Goal: Task Accomplishment & Management: Manage account settings

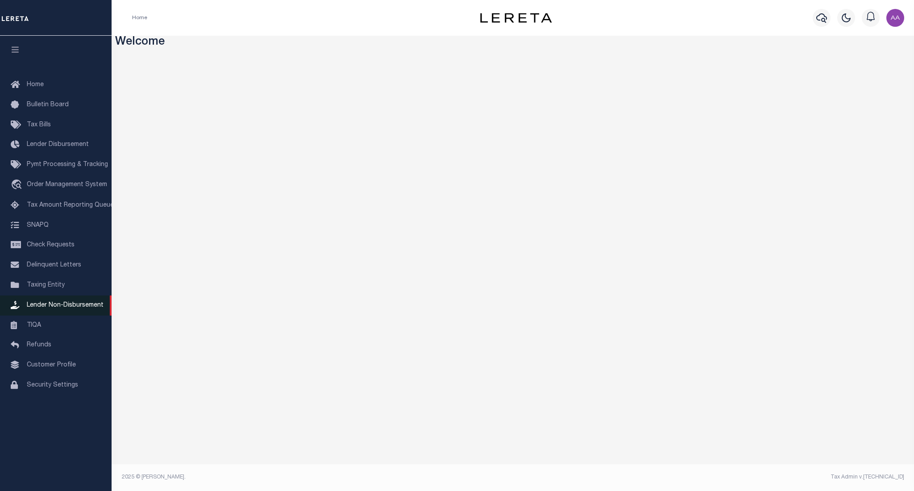
click at [83, 307] on span "Lender Non-Disbursement" at bounding box center [65, 305] width 77 height 6
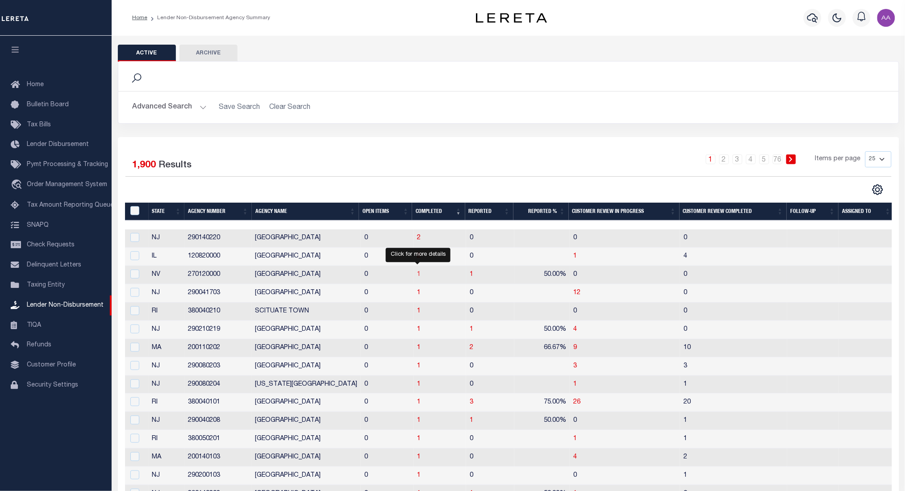
click at [419, 273] on span "1" at bounding box center [419, 274] width 4 height 6
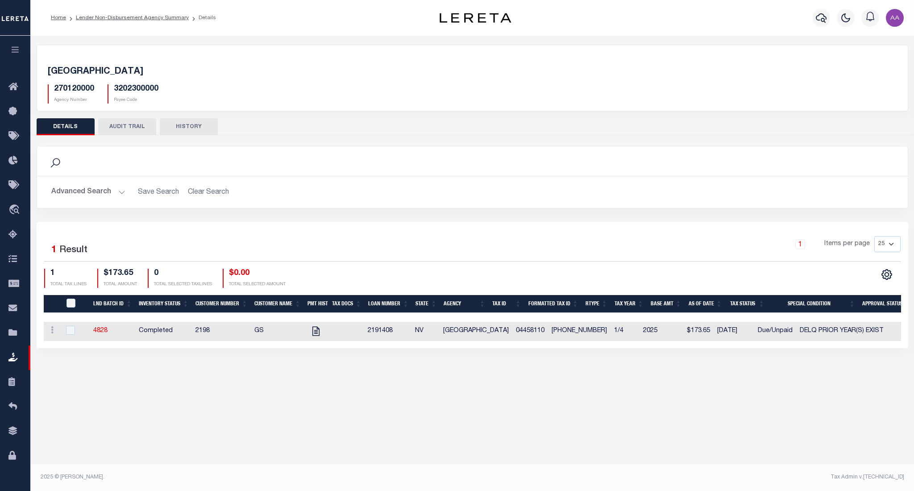
click at [12, 49] on icon "button" at bounding box center [15, 50] width 10 height 8
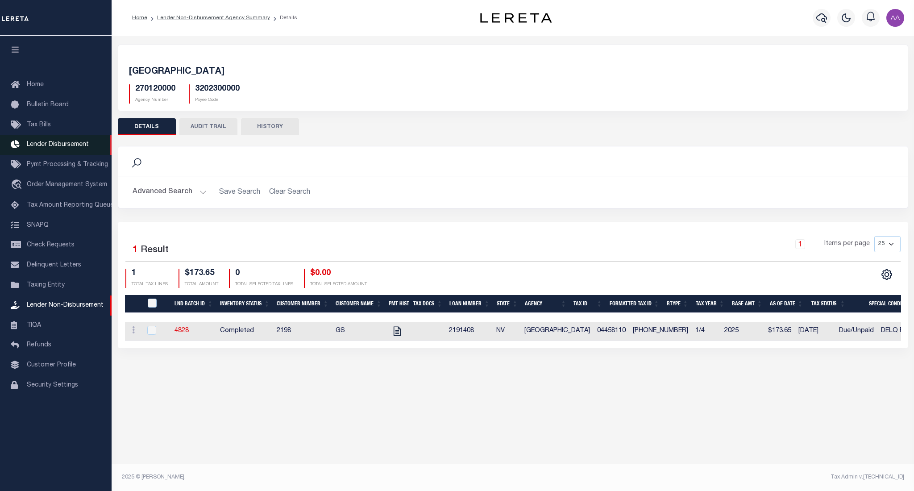
click at [44, 145] on span "Lender Disbursement" at bounding box center [58, 144] width 62 height 6
click at [219, 23] on ol "Home Lender Non-Disbursement Agency Summary Details" at bounding box center [214, 17] width 179 height 19
click at [62, 145] on span "Lender Disbursement" at bounding box center [58, 144] width 62 height 6
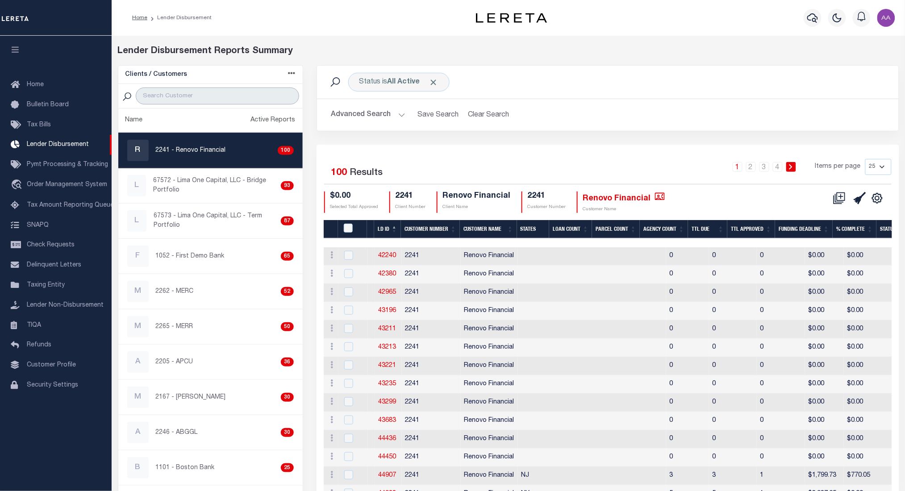
click at [188, 98] on input "search" at bounding box center [217, 95] width 163 height 17
type input "2198"
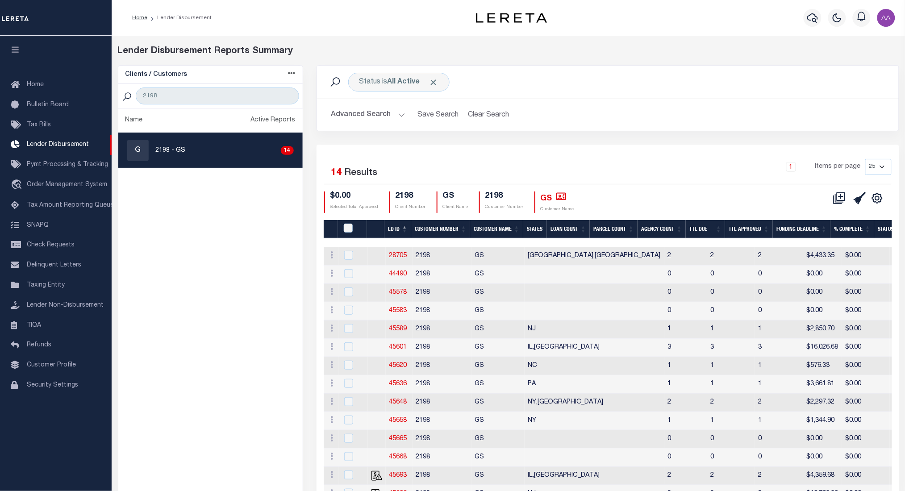
click at [398, 227] on th "LD ID" at bounding box center [397, 229] width 27 height 18
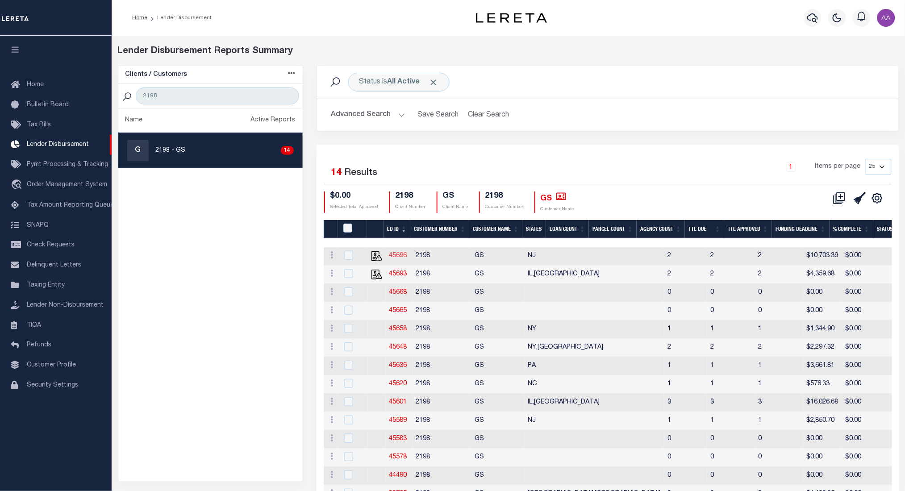
click at [399, 253] on link "45696" at bounding box center [398, 256] width 18 height 6
checkbox input "true"
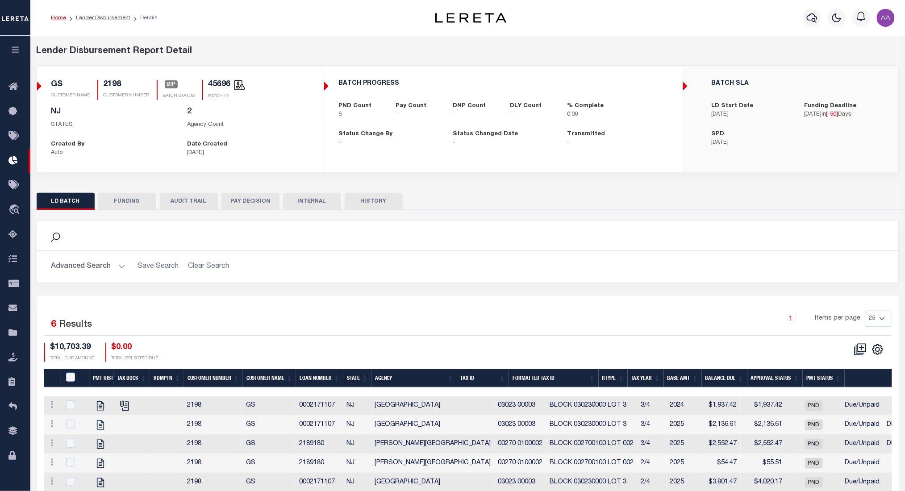
click at [373, 201] on button "HISTORY" at bounding box center [373, 201] width 58 height 17
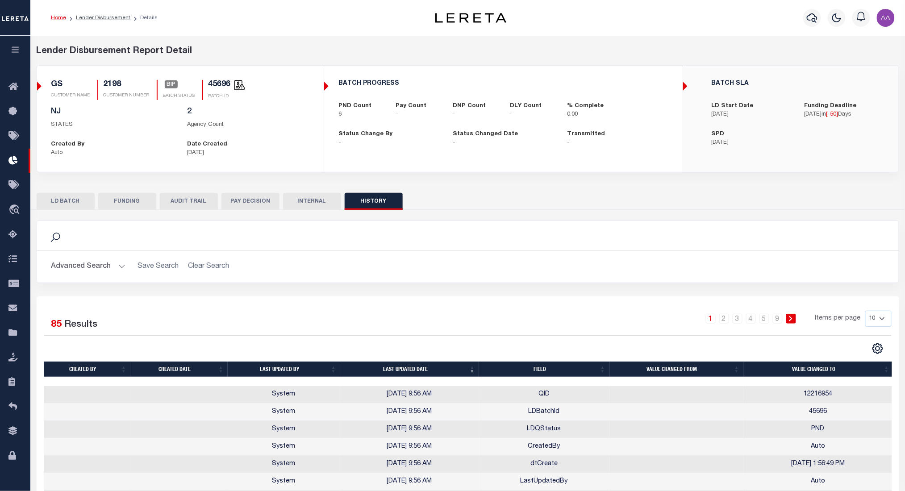
click at [94, 23] on ol "Home Lender Disbursement Details" at bounding box center [104, 17] width 121 height 19
click at [101, 19] on link "Lender Disbursement" at bounding box center [103, 17] width 54 height 5
checkbox input "true"
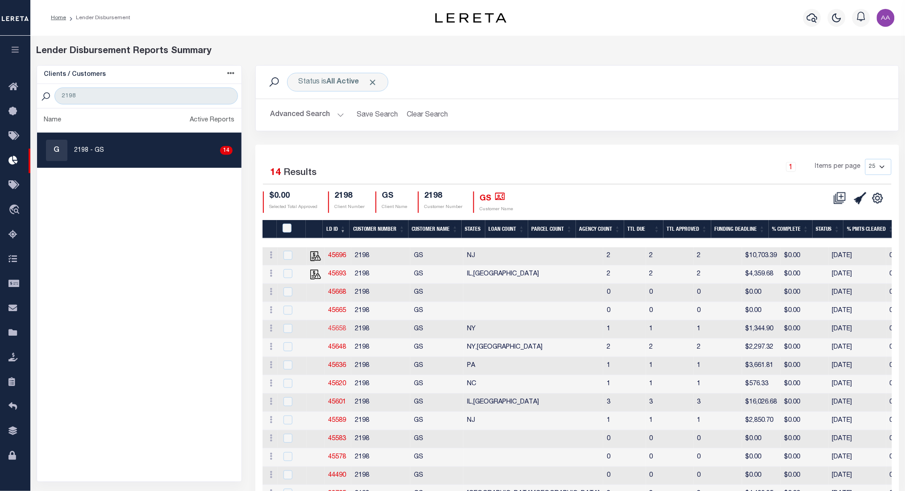
click at [336, 330] on link "45658" at bounding box center [337, 329] width 18 height 6
checkbox input "true"
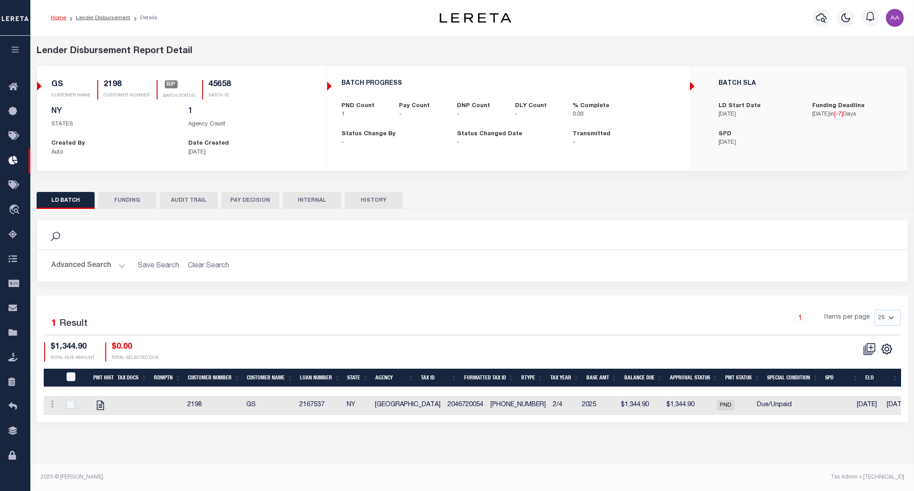
click at [383, 204] on button "HISTORY" at bounding box center [373, 200] width 58 height 17
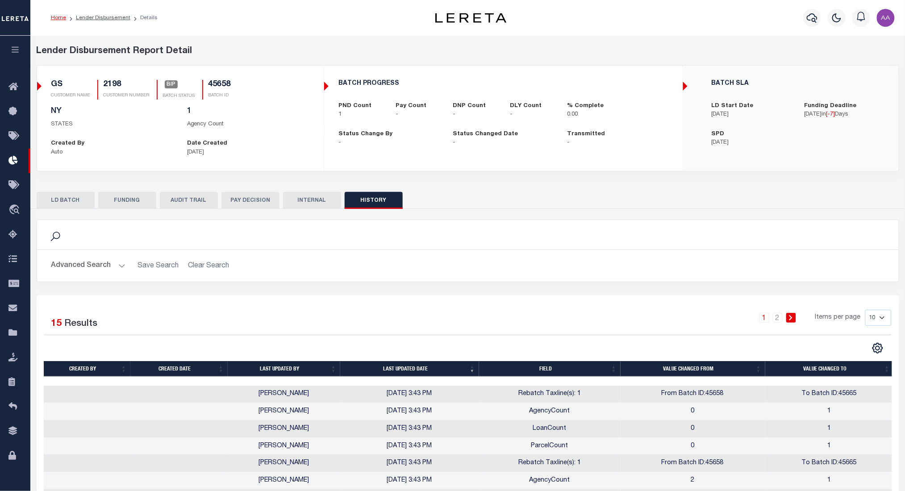
scroll to position [110, 0]
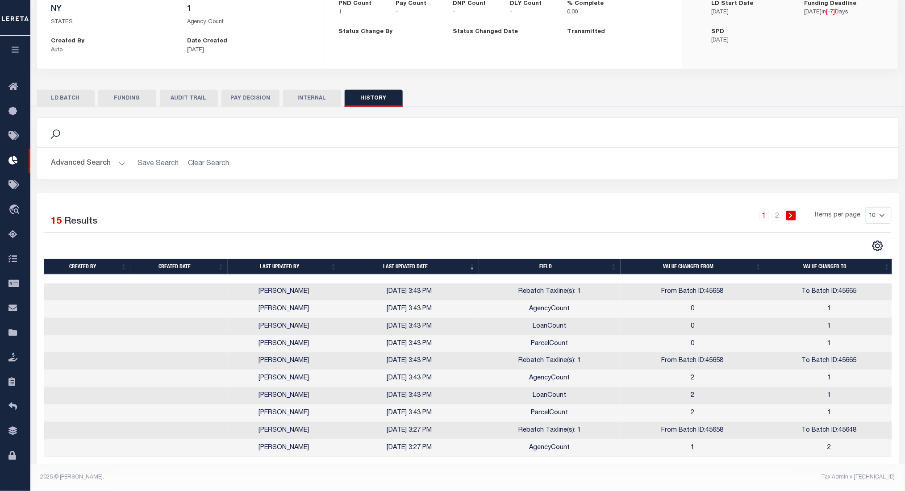
click at [877, 208] on select "10 25 50 100" at bounding box center [878, 216] width 26 height 16
select select "100"
click at [865, 208] on select "10 25 50 100" at bounding box center [878, 216] width 26 height 16
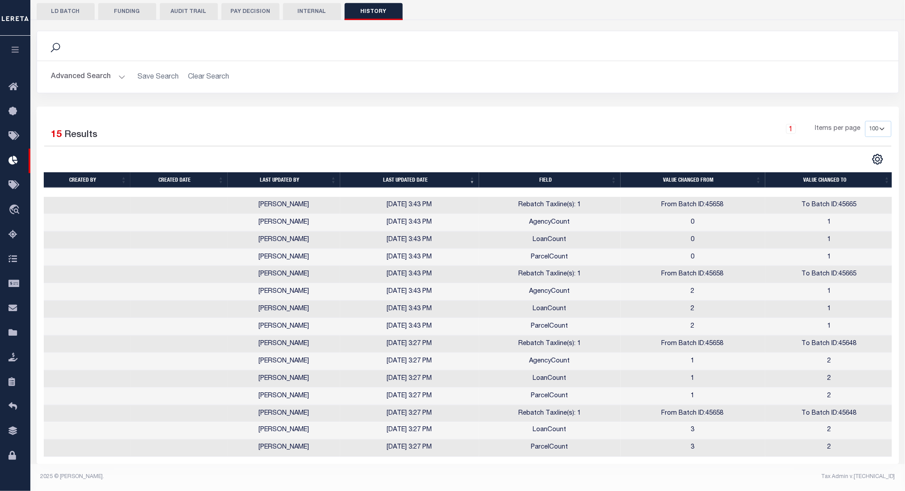
scroll to position [0, 0]
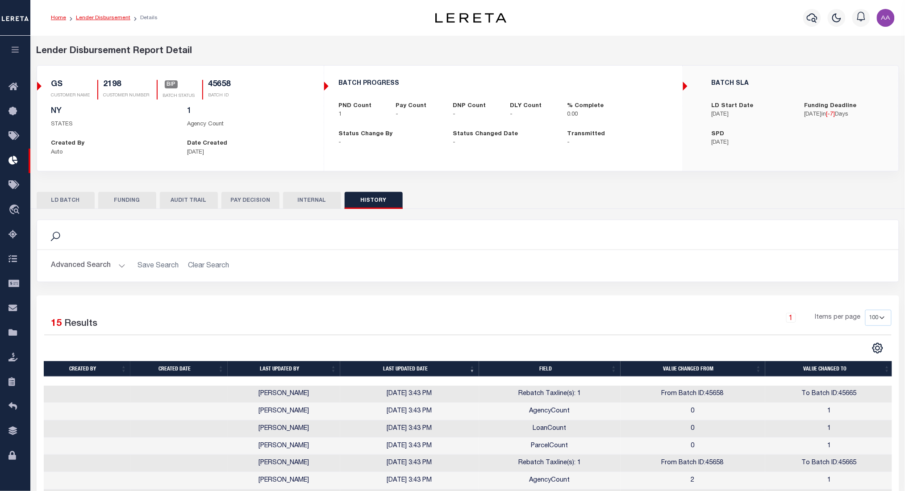
click at [108, 16] on link "Lender Disbursement" at bounding box center [103, 17] width 54 height 5
checkbox input "true"
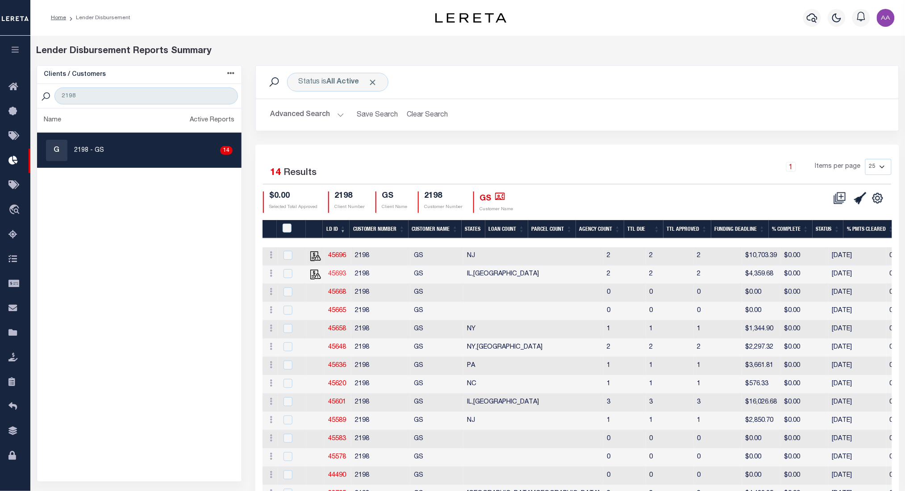
click at [337, 275] on link "45693" at bounding box center [337, 274] width 18 height 6
checkbox input "true"
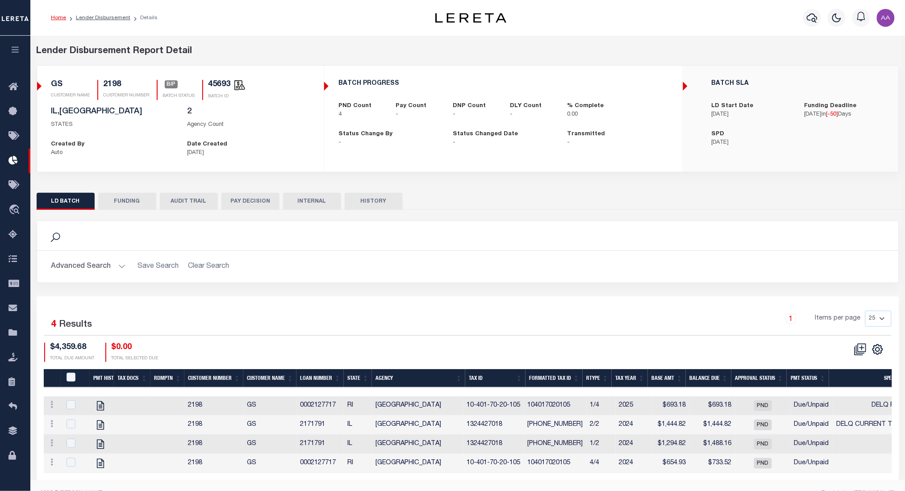
click at [379, 200] on button "HISTORY" at bounding box center [373, 201] width 58 height 17
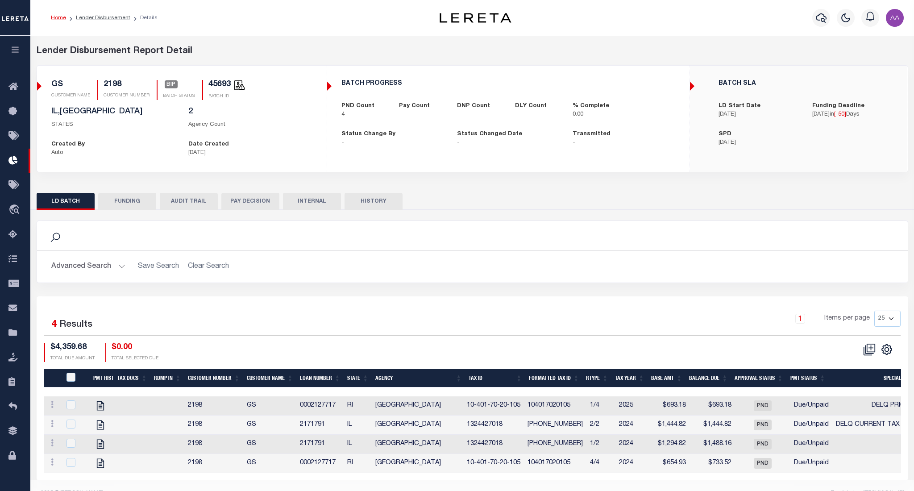
select select "100"
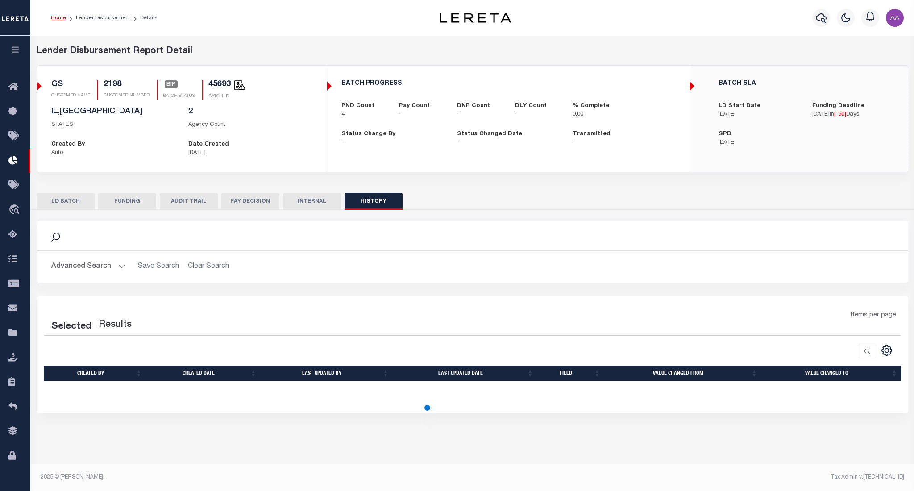
select select "100"
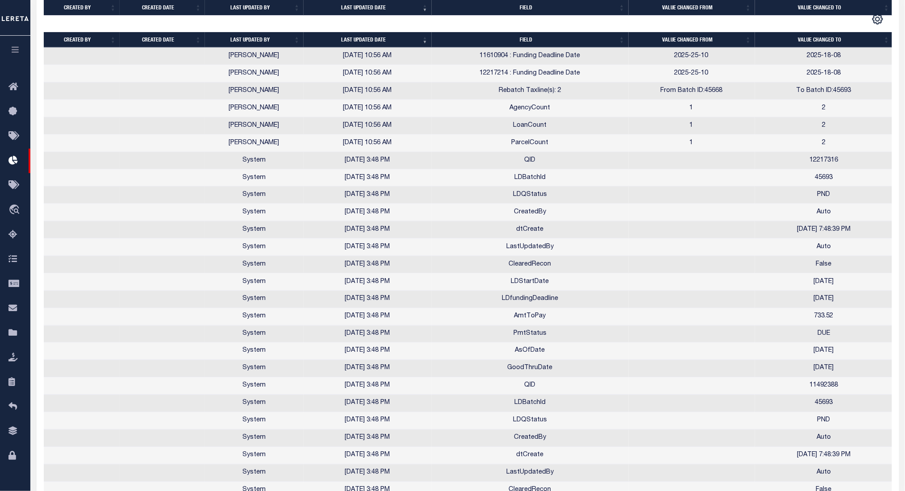
scroll to position [384, 0]
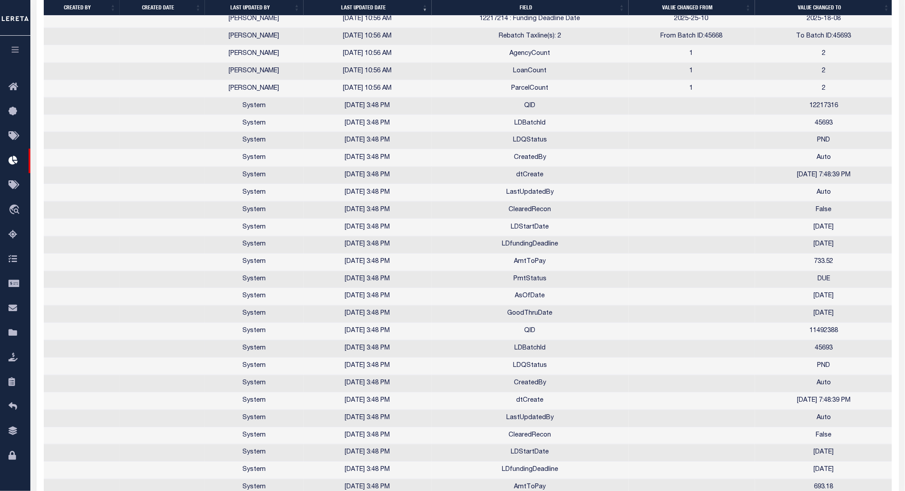
click at [527, 350] on td "LDBatchId" at bounding box center [530, 348] width 197 height 17
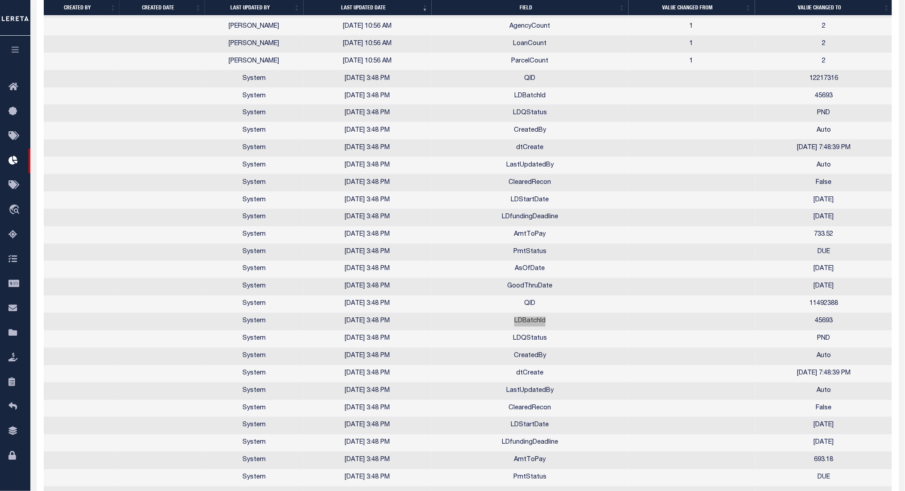
scroll to position [411, 0]
click at [531, 306] on td "QID" at bounding box center [530, 304] width 197 height 17
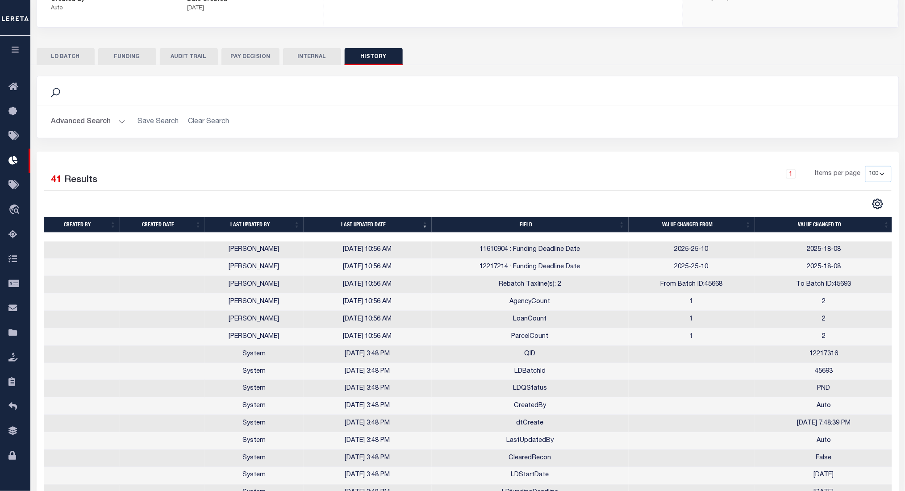
scroll to position [0, 0]
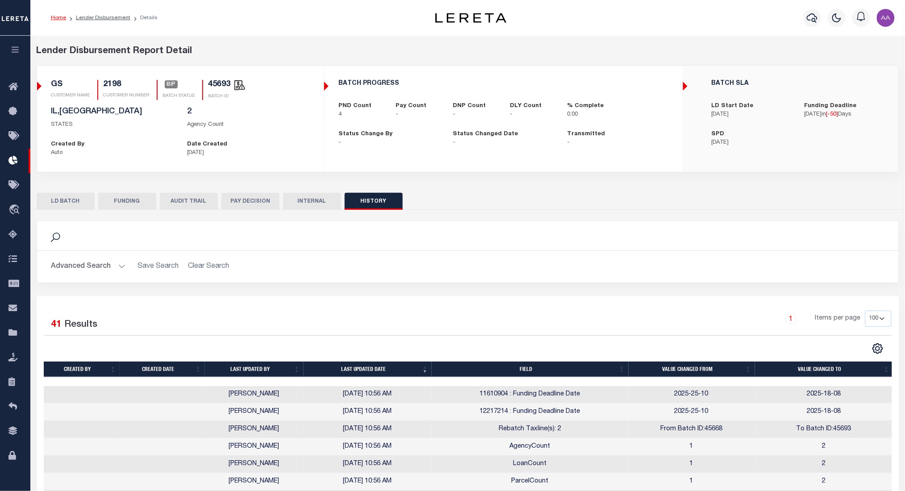
click at [9, 51] on button "button" at bounding box center [15, 51] width 30 height 30
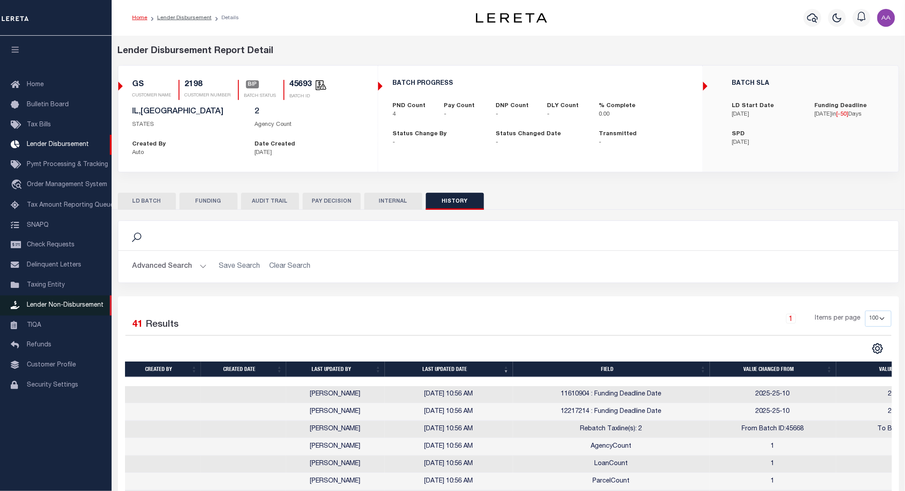
click at [68, 308] on span "Lender Non-Disbursement" at bounding box center [65, 305] width 77 height 6
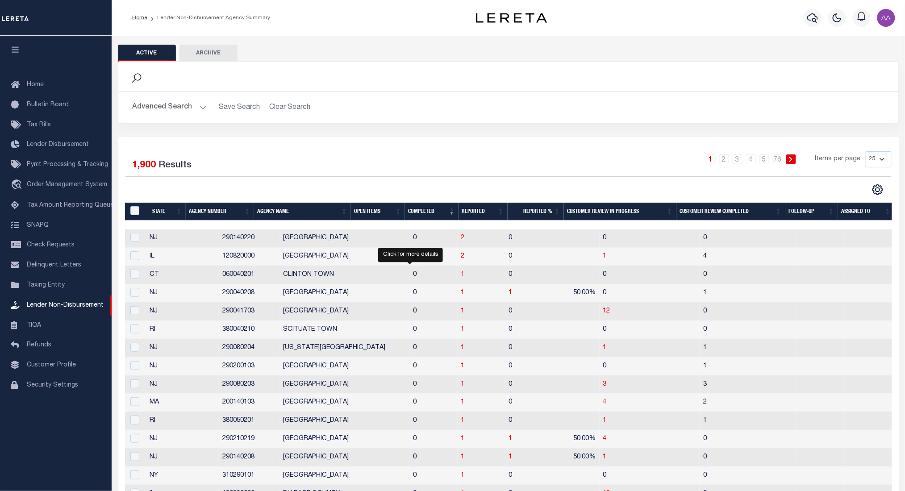
click at [461, 275] on span "1" at bounding box center [463, 274] width 4 height 6
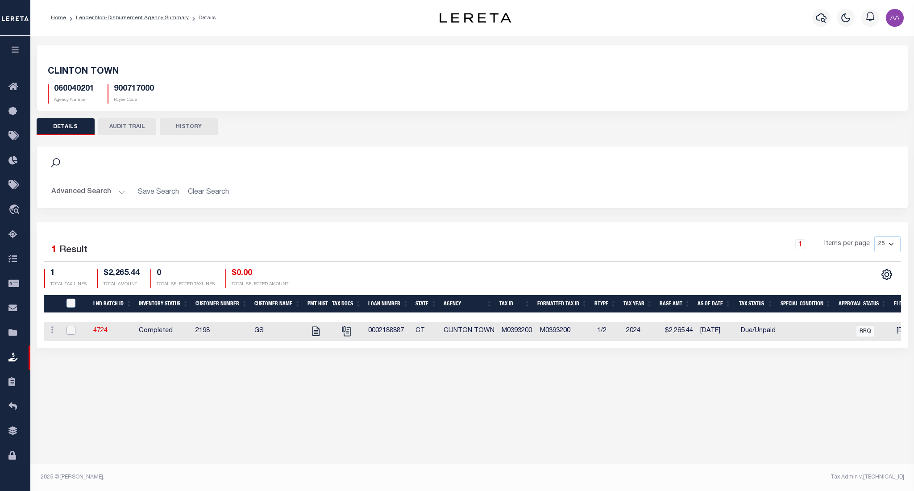
click at [74, 328] on input "checkbox" at bounding box center [70, 330] width 9 height 9
checkbox input "true"
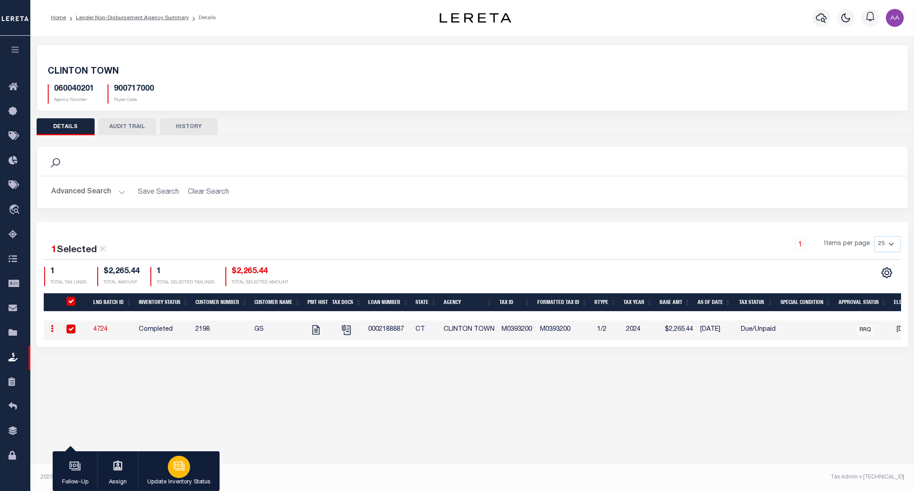
click at [184, 470] on icon "button" at bounding box center [179, 466] width 12 height 12
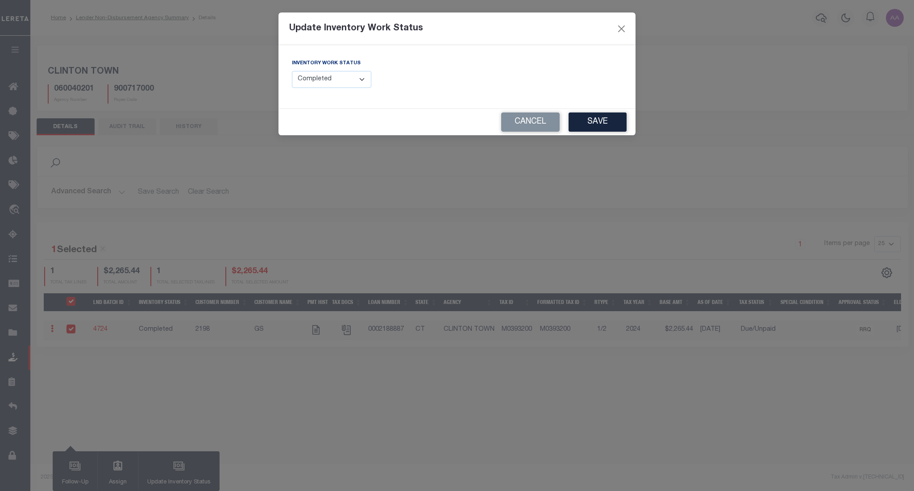
click at [321, 77] on select "--Select-- Open Completed Reported" at bounding box center [331, 79] width 79 height 17
select select "Reported"
click at [292, 71] on select "--Select-- Open Completed Reported" at bounding box center [331, 79] width 79 height 17
drag, startPoint x: 550, startPoint y: 124, endPoint x: 131, endPoint y: 83, distance: 421.0
click at [131, 83] on div "Update Inventory Work Status Inventory Work Status --Select-- Open Completed Re…" at bounding box center [457, 245] width 914 height 491
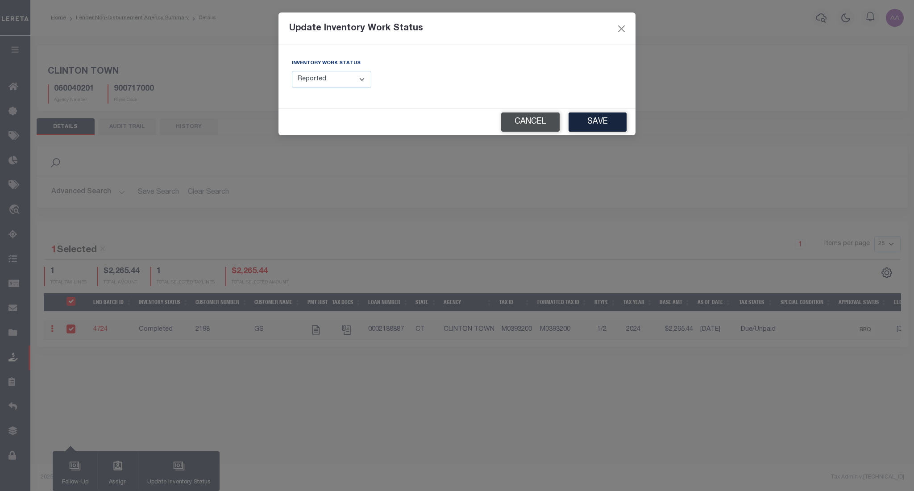
click at [541, 121] on button "Cancel" at bounding box center [530, 121] width 58 height 19
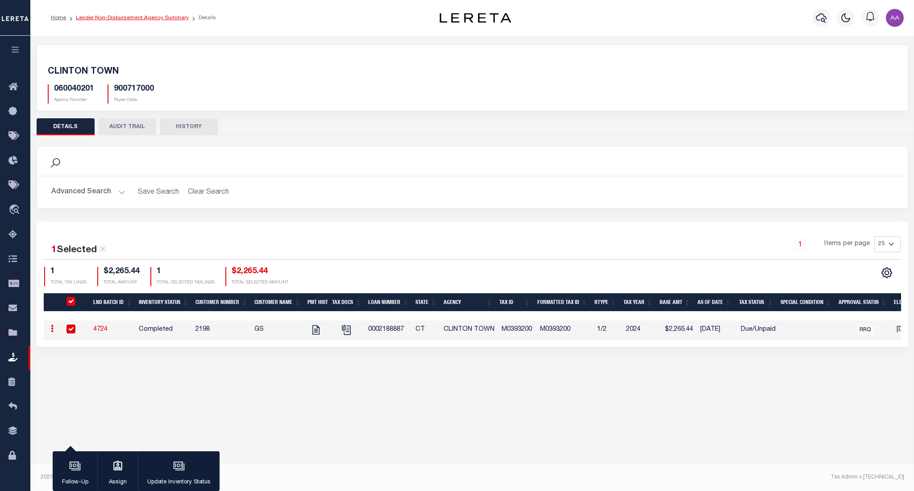
click at [152, 20] on link "Lender Non-Disbursement Agency Summary" at bounding box center [132, 17] width 113 height 5
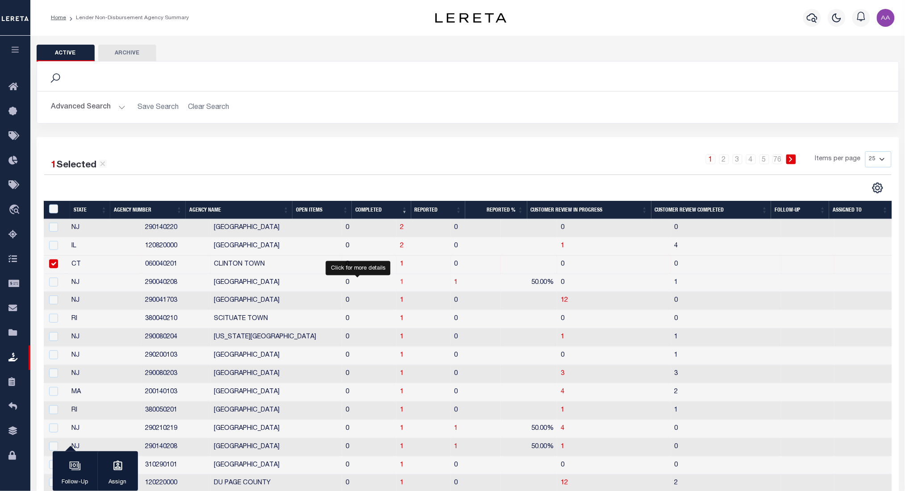
click at [400, 283] on span "1" at bounding box center [402, 282] width 4 height 6
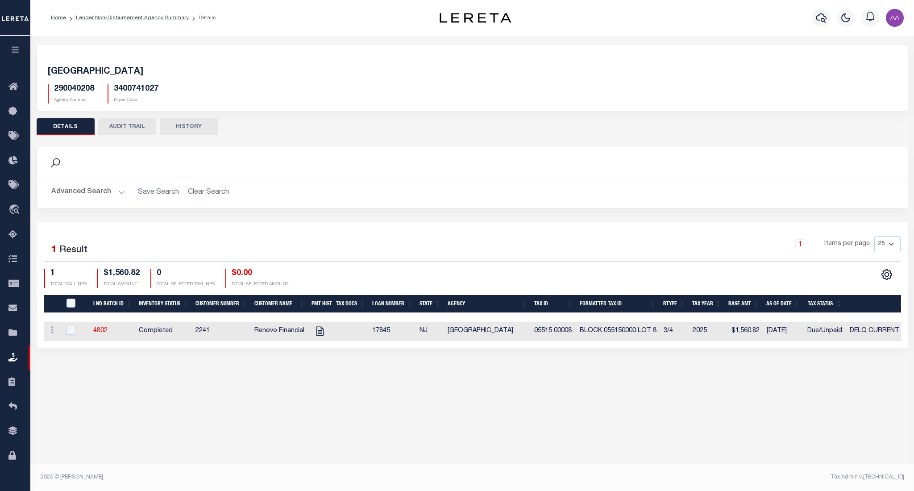
click at [79, 330] on div at bounding box center [75, 331] width 22 height 10
checkbox input "true"
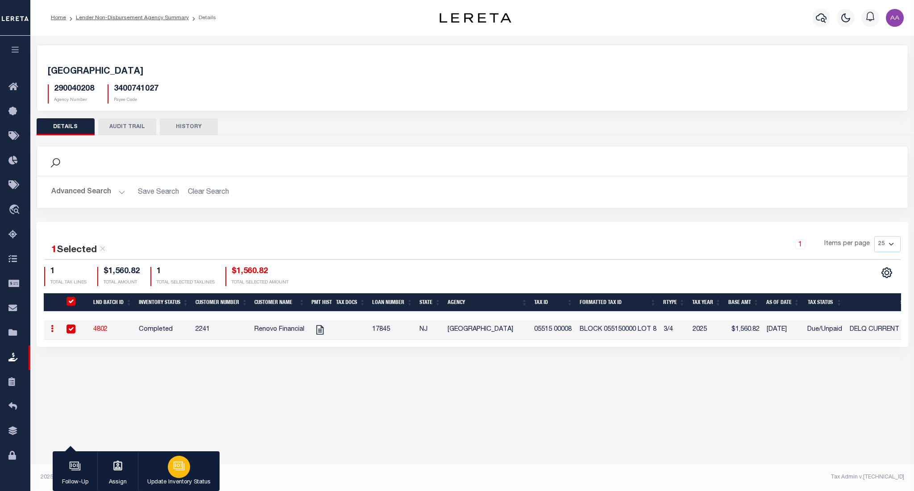
click at [173, 477] on button "Update Inventory Status" at bounding box center [179, 471] width 82 height 40
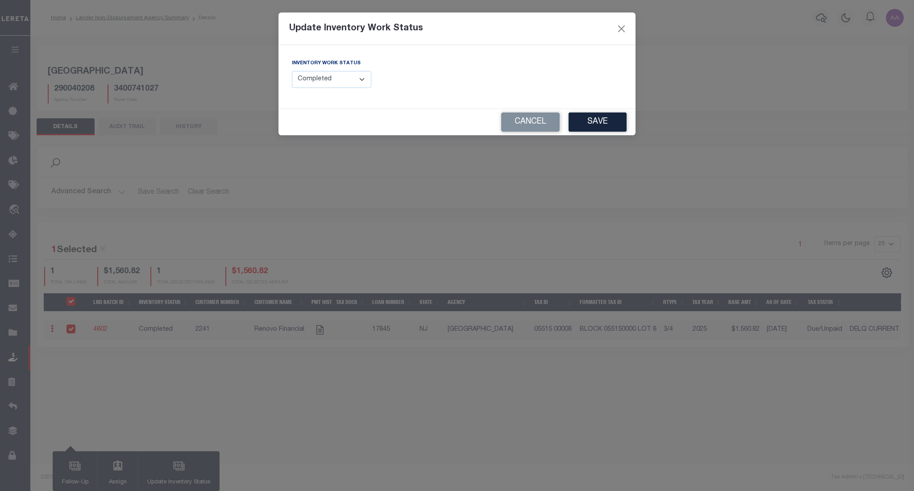
click at [325, 76] on select "--Select-- Open Completed Reported" at bounding box center [331, 79] width 79 height 17
select select "Reported"
click at [292, 71] on select "--Select-- Open Completed Reported" at bounding box center [331, 79] width 79 height 17
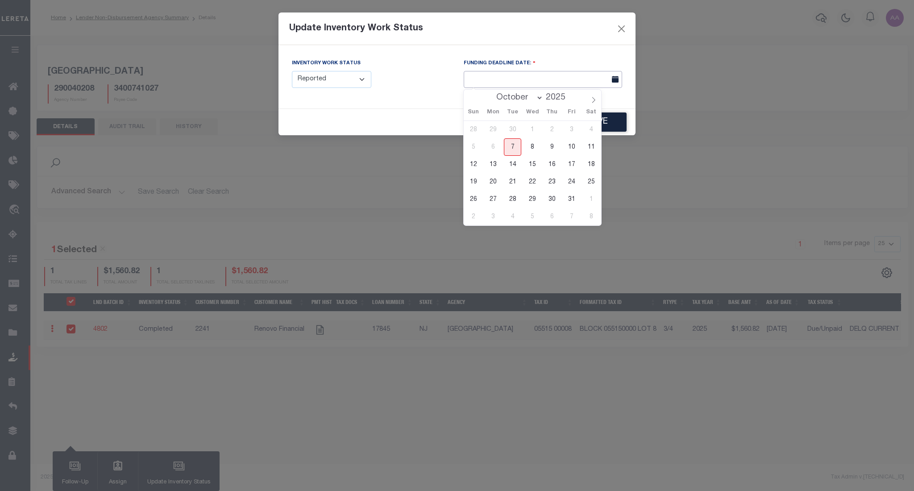
click at [482, 77] on input "text" at bounding box center [543, 79] width 158 height 17
click at [546, 161] on span "16" at bounding box center [551, 164] width 17 height 17
type input "[DATE]"
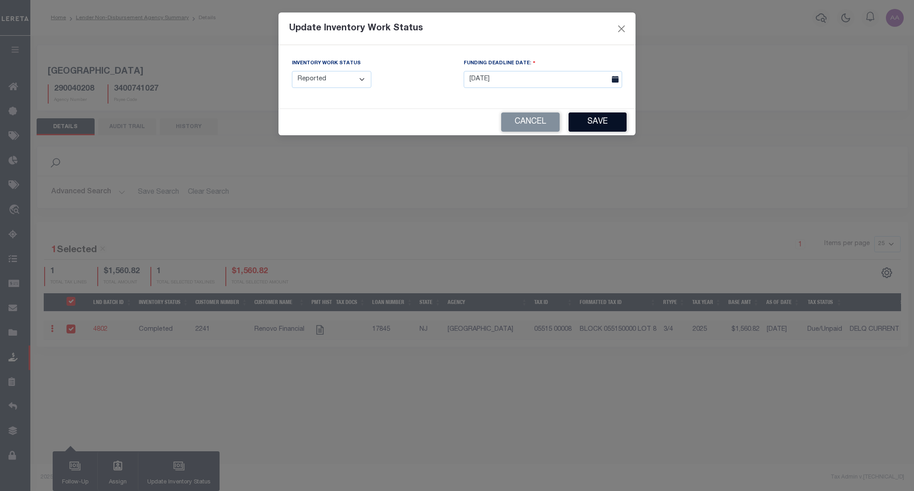
click at [608, 125] on button "Save" at bounding box center [598, 121] width 58 height 19
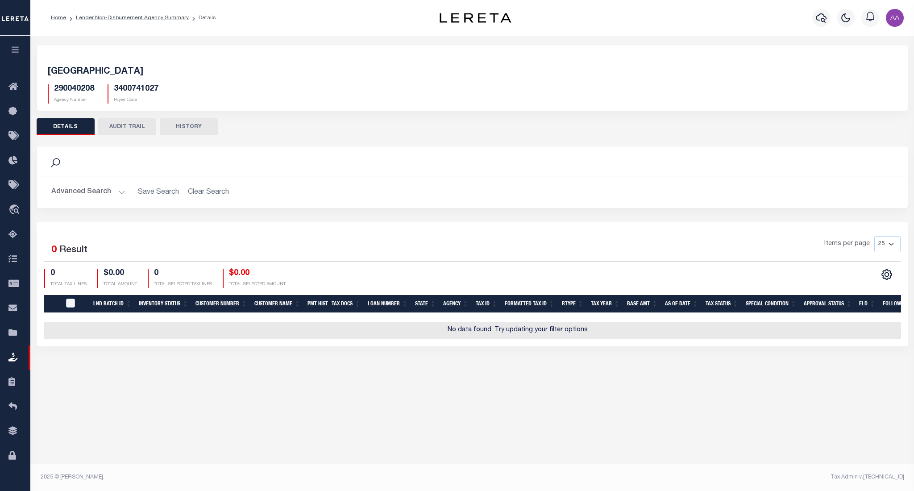
click at [11, 45] on button "button" at bounding box center [15, 51] width 30 height 30
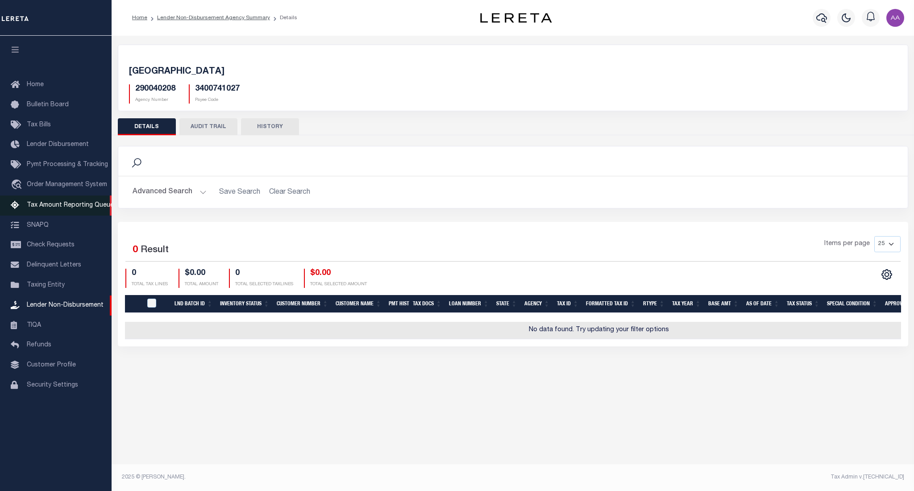
click at [62, 211] on link "Tax Amount Reporting Queue" at bounding box center [56, 205] width 112 height 20
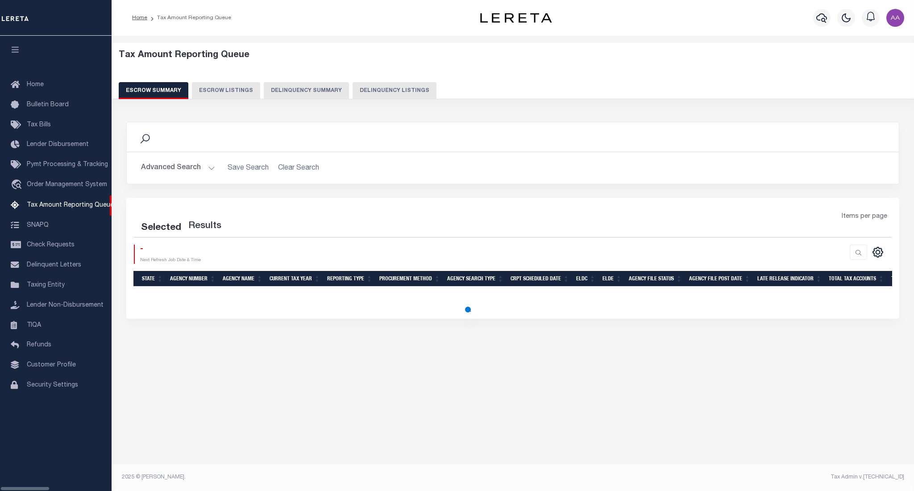
select select "100"
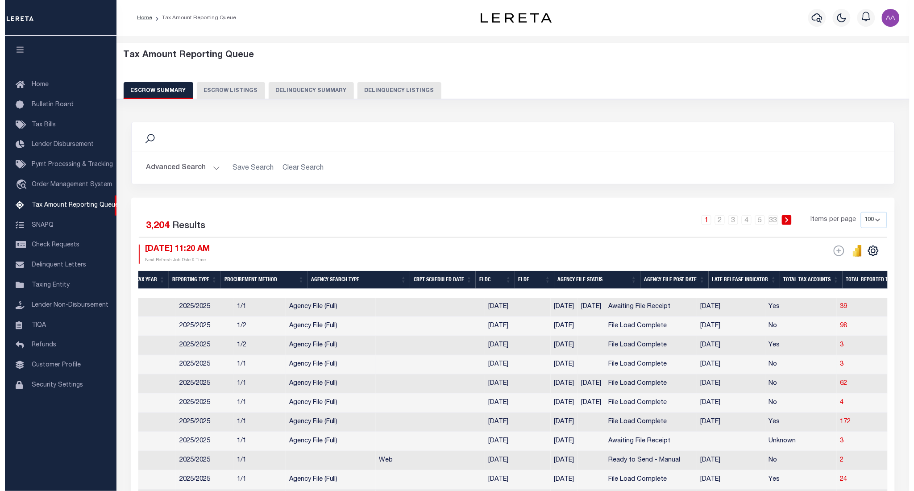
scroll to position [0, 265]
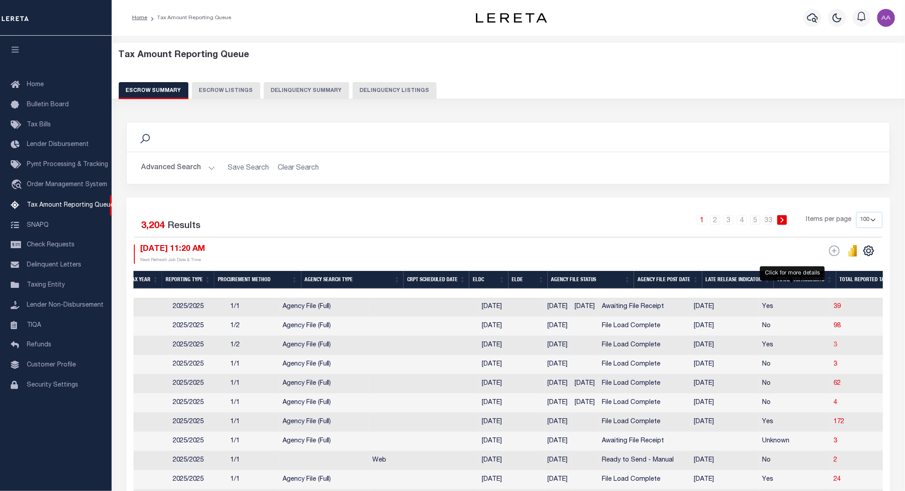
click at [834, 346] on span "3" at bounding box center [836, 345] width 4 height 6
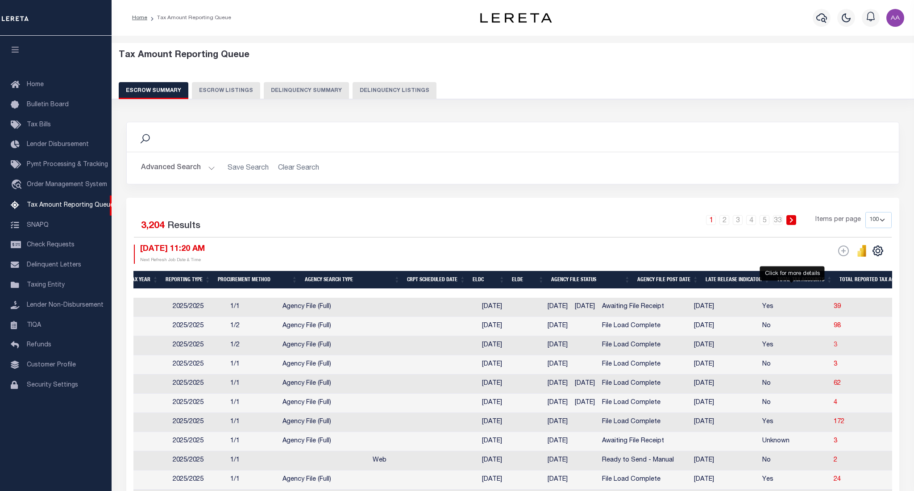
select select "100"
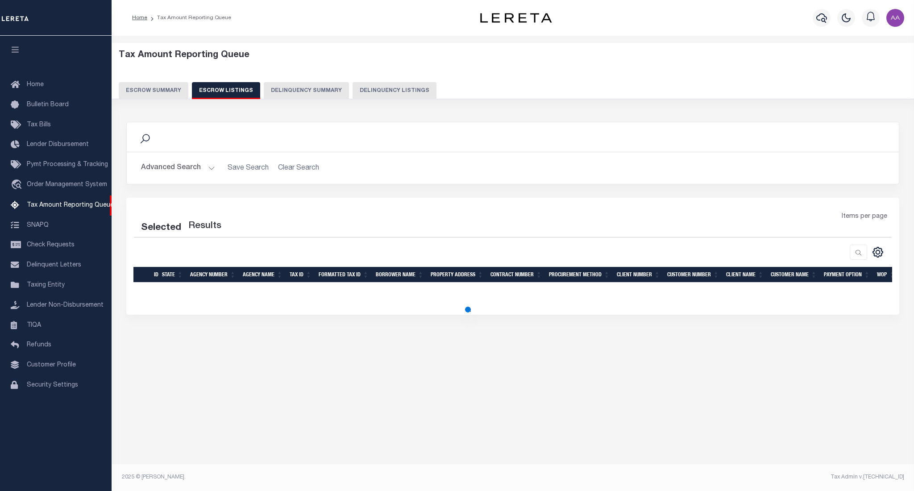
select select "100"
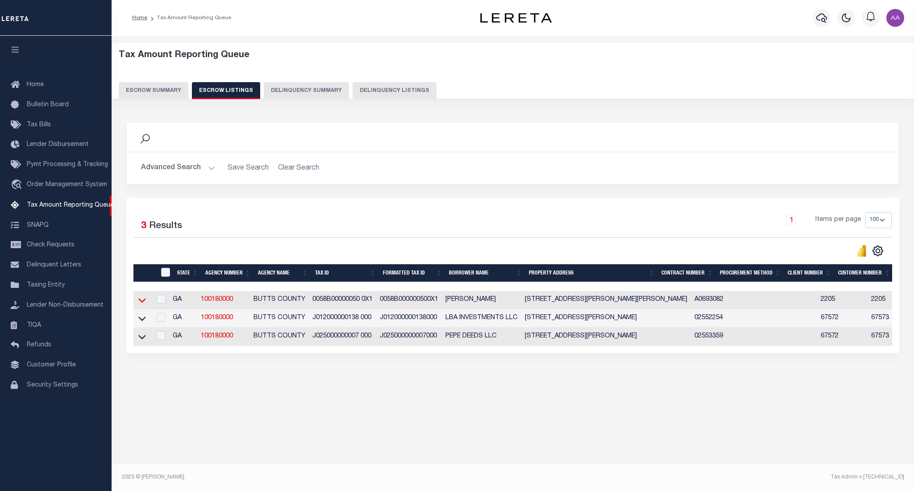
click at [141, 305] on icon at bounding box center [142, 299] width 8 height 9
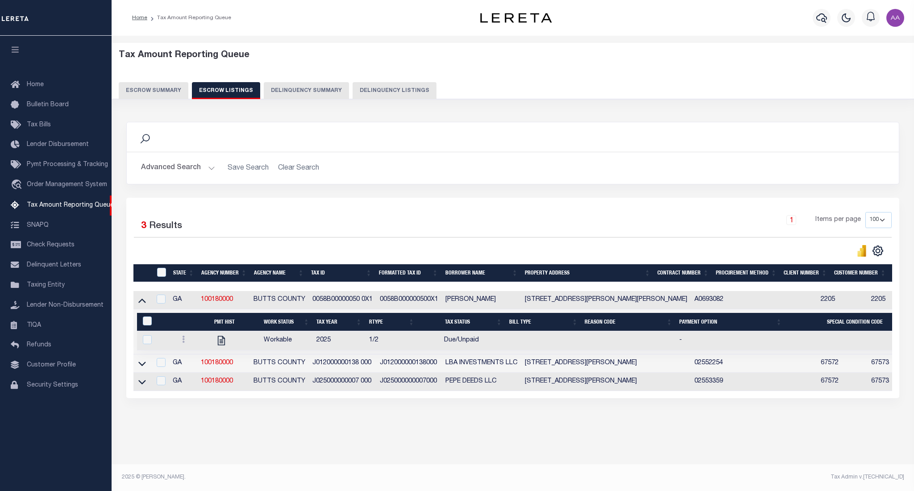
click at [142, 345] on div at bounding box center [156, 340] width 31 height 10
checkbox input "true"
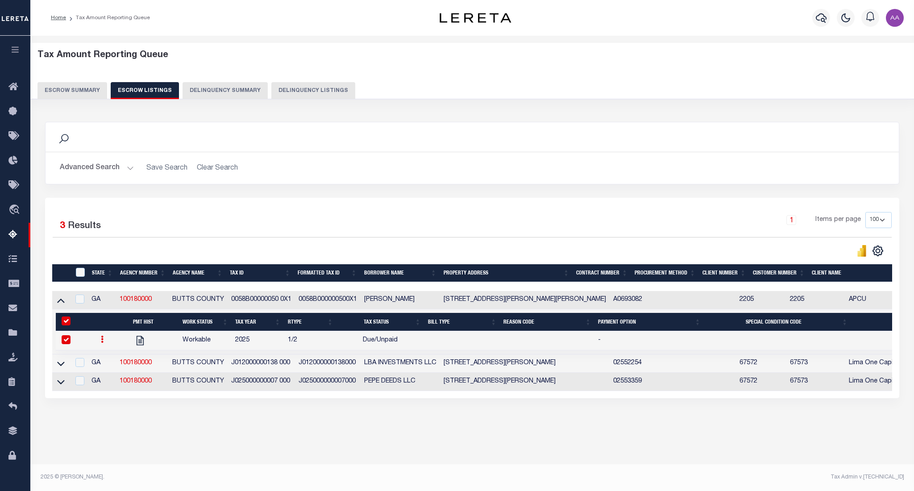
click at [101, 340] on icon at bounding box center [102, 339] width 3 height 7
click at [109, 374] on img "" at bounding box center [112, 368] width 9 height 9
checkbox input "false"
select select "DUE"
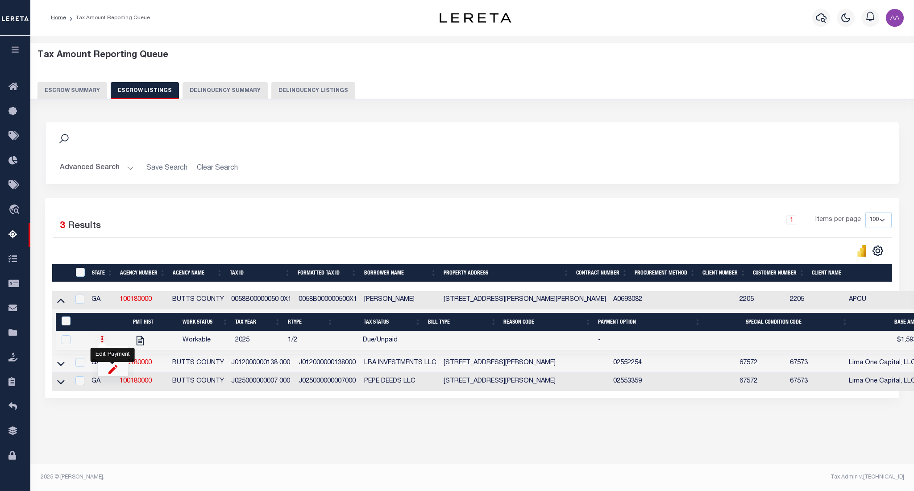
select select
type input "$1,593.42"
type input "002888"
type input "[DATE]"
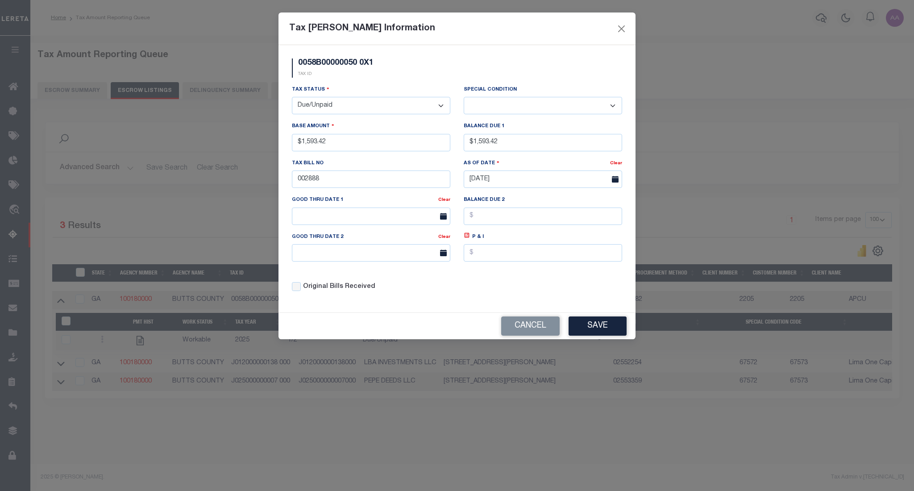
click at [554, 102] on select "-- Select Special Condition -- 3RD PARTY TAX LIEN AGENCY TAX LIEN (A.K.A Inside…" at bounding box center [543, 105] width 158 height 17
click at [464, 97] on select "-- Select Special Condition -- 3RD PARTY TAX LIEN AGENCY TAX LIEN (A.K.A Inside…" at bounding box center [543, 105] width 158 height 17
click at [546, 110] on select "-- Select Special Condition -- 3RD PARTY TAX LIEN AGENCY TAX LIEN (A.K.A Inside…" at bounding box center [543, 105] width 158 height 17
select select "17"
click at [464, 97] on select "-- Select Special Condition -- 3RD PARTY TAX LIEN AGENCY TAX LIEN (A.K.A Inside…" at bounding box center [543, 105] width 158 height 17
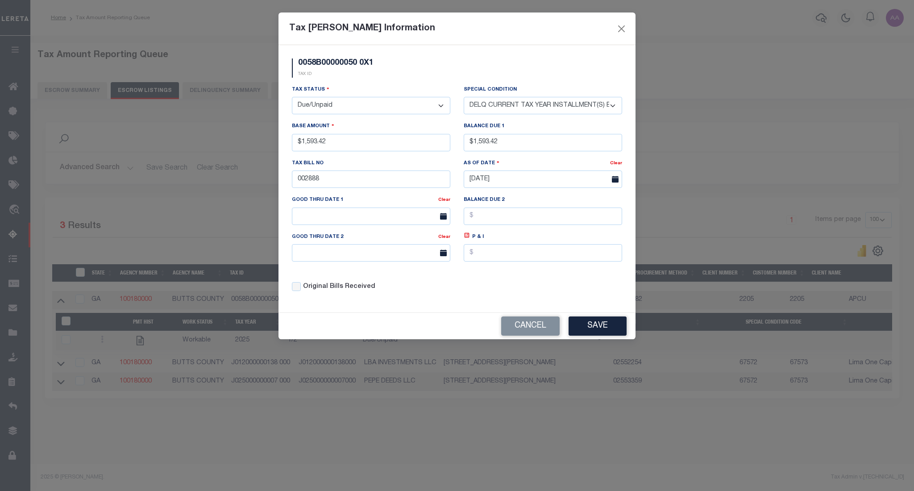
click at [507, 111] on select "-- Select Special Condition -- 3RD PARTY TAX LIEN AGENCY TAX LIEN (A.K.A Inside…" at bounding box center [543, 105] width 158 height 17
click at [524, 81] on div "0058B00000050 0X1 TAX ID" at bounding box center [457, 71] width 344 height 26
click at [606, 332] on button "Save" at bounding box center [598, 325] width 58 height 19
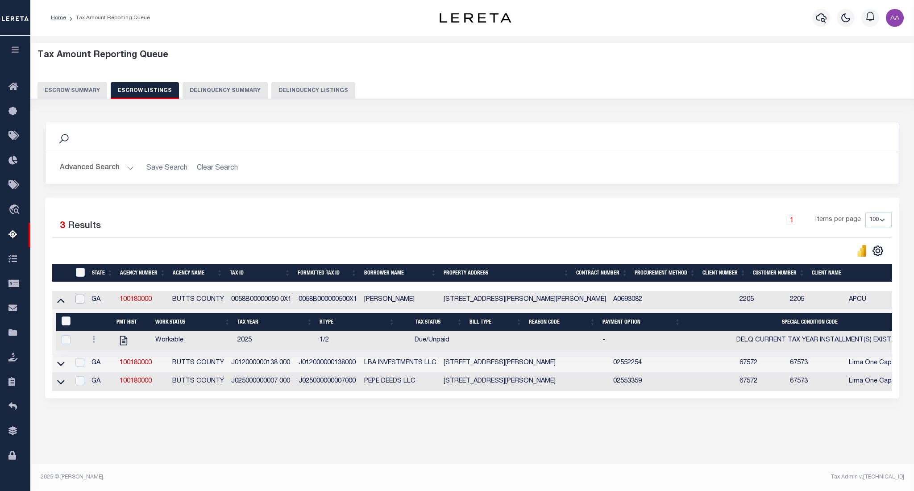
click at [78, 299] on input "checkbox" at bounding box center [79, 299] width 9 height 9
checkbox input "true"
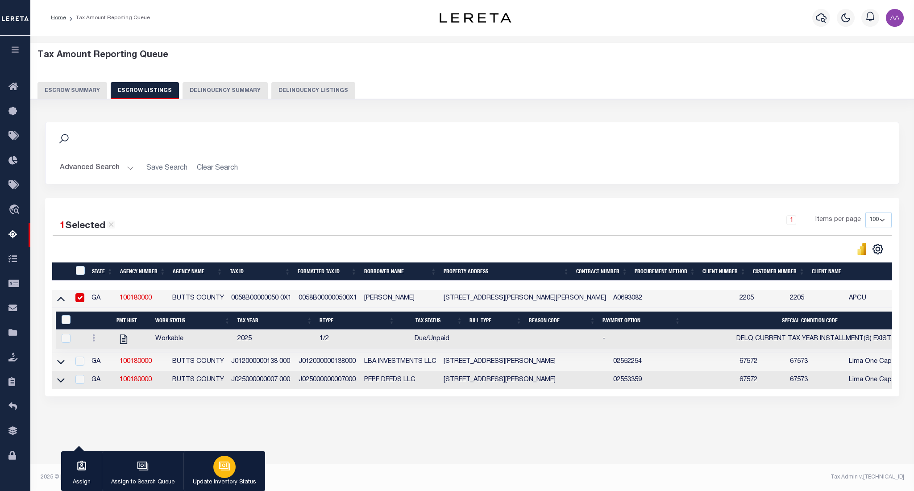
click at [231, 460] on div "button" at bounding box center [224, 467] width 22 height 22
select select "4"
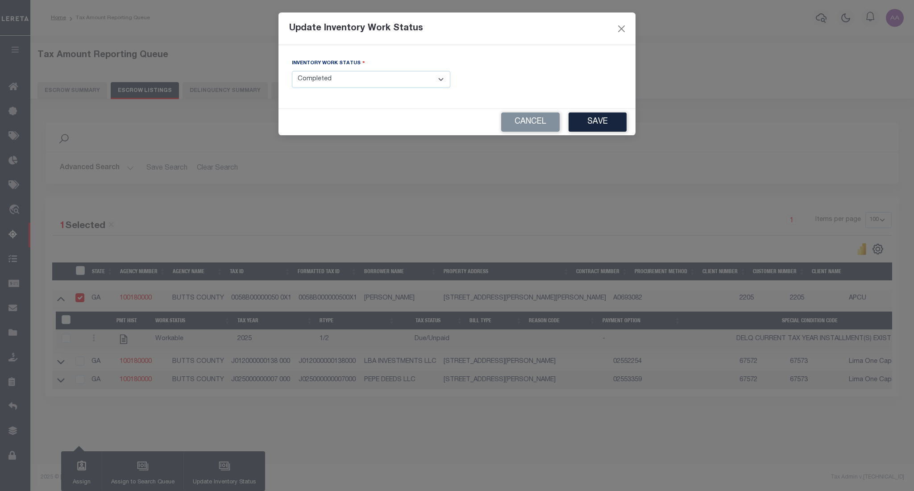
click at [332, 83] on select "- Select Inventory Status - Manual - Exception Pended - Awaiting Search Late Ad…" at bounding box center [371, 79] width 158 height 17
click at [292, 71] on select "- Select Inventory Status - Manual - Exception Pended - Awaiting Search Late Ad…" at bounding box center [371, 79] width 158 height 17
click at [594, 122] on button "Save" at bounding box center [598, 121] width 58 height 19
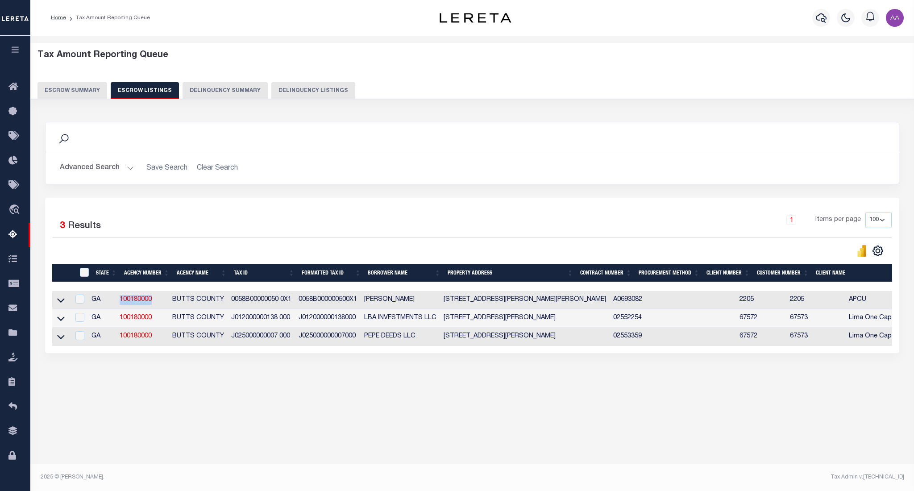
drag, startPoint x: 160, startPoint y: 299, endPoint x: 116, endPoint y: 301, distance: 44.2
click at [116, 301] on tr "GA 100180000 BUTTS COUNTY 0058B00000050 0X1 0058B000000500X1 COKER DEBORAH 133 …" at bounding box center [664, 300] width 1224 height 18
copy tr "100180000"
click at [64, 86] on button "Escrow Summary" at bounding box center [72, 90] width 70 height 17
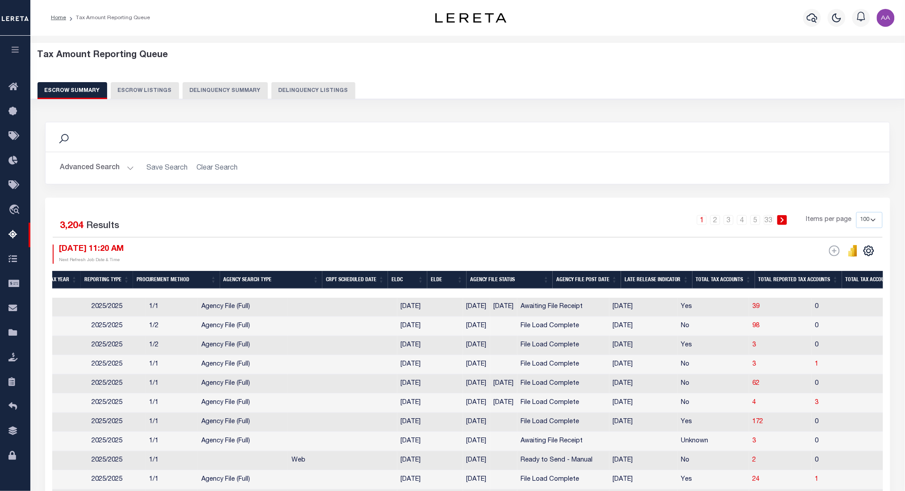
click at [95, 177] on button "Advanced Search" at bounding box center [97, 167] width 74 height 17
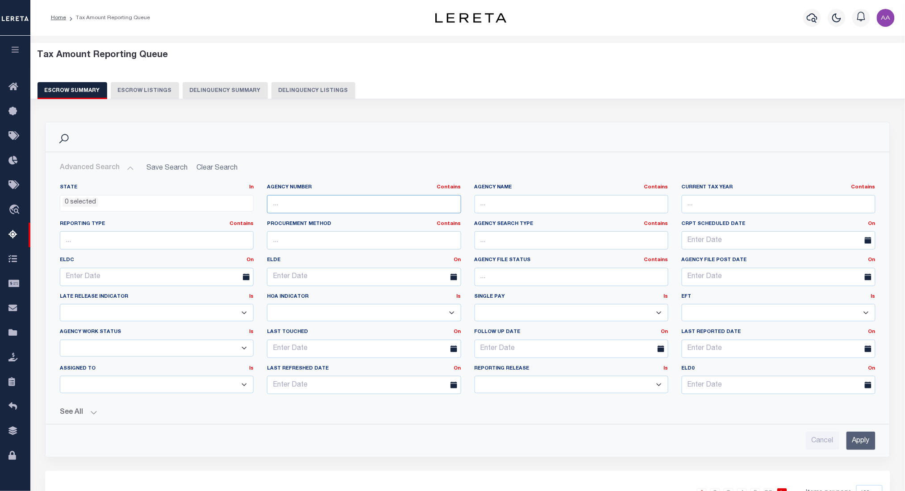
click at [322, 209] on input "text" at bounding box center [364, 204] width 194 height 18
paste input "100180000"
type input "100180000"
click at [854, 442] on input "Apply" at bounding box center [860, 441] width 29 height 18
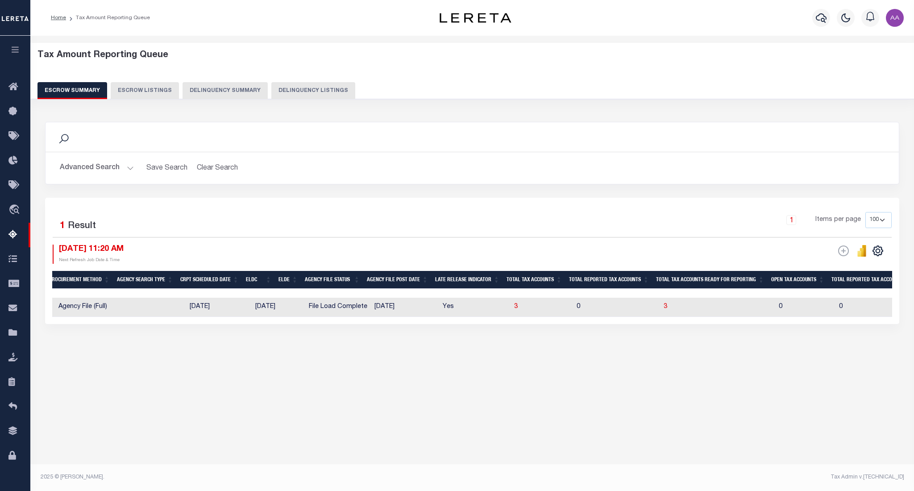
scroll to position [0, 0]
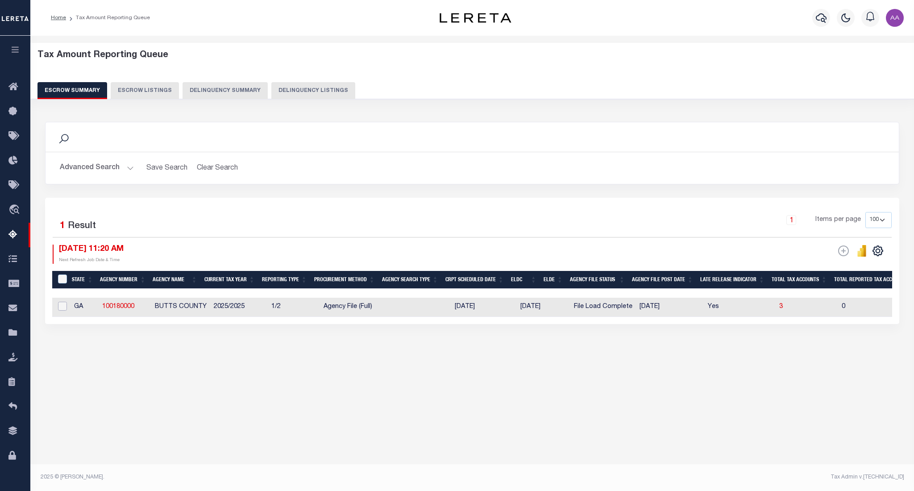
click at [65, 305] on input "checkbox" at bounding box center [62, 306] width 9 height 9
checkbox input "true"
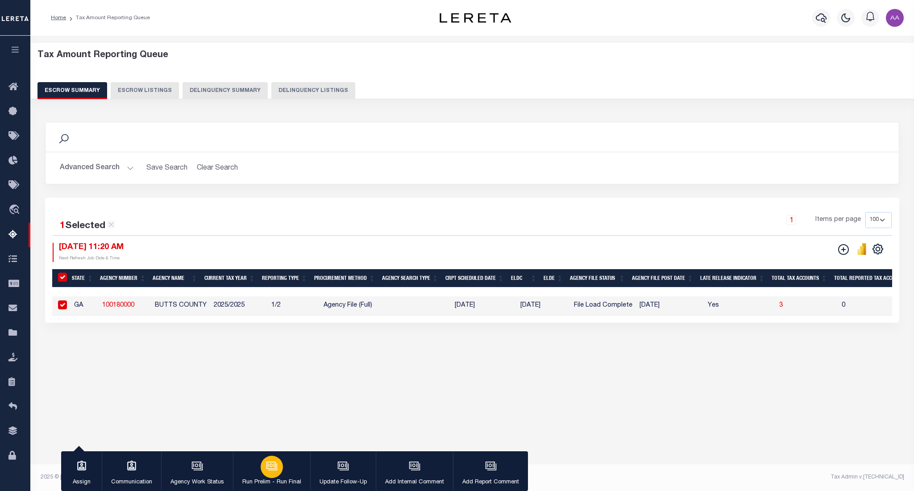
click at [261, 477] on button "Run Prelim - Run Final" at bounding box center [271, 471] width 77 height 40
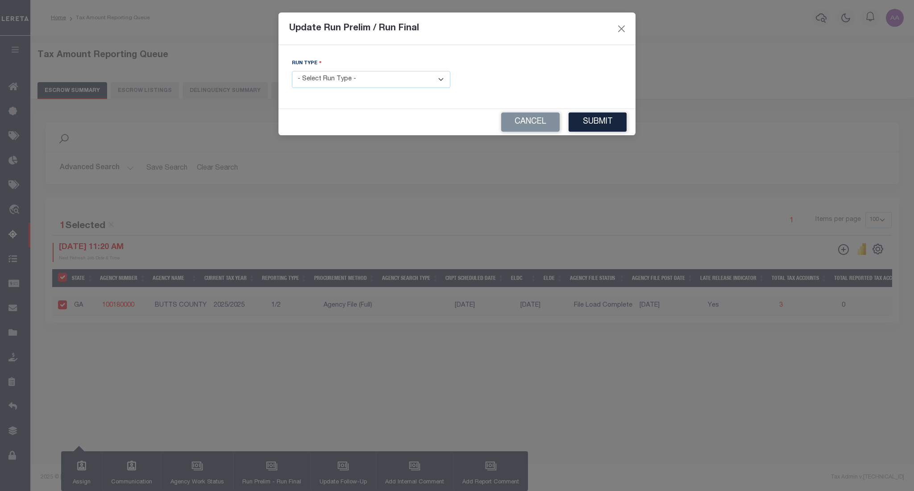
click at [330, 79] on select "- Select Run Type - Prelim Run Final Run" at bounding box center [371, 79] width 158 height 17
select select "F"
click at [292, 71] on select "- Select Run Type - Prelim Run Final Run" at bounding box center [371, 79] width 158 height 17
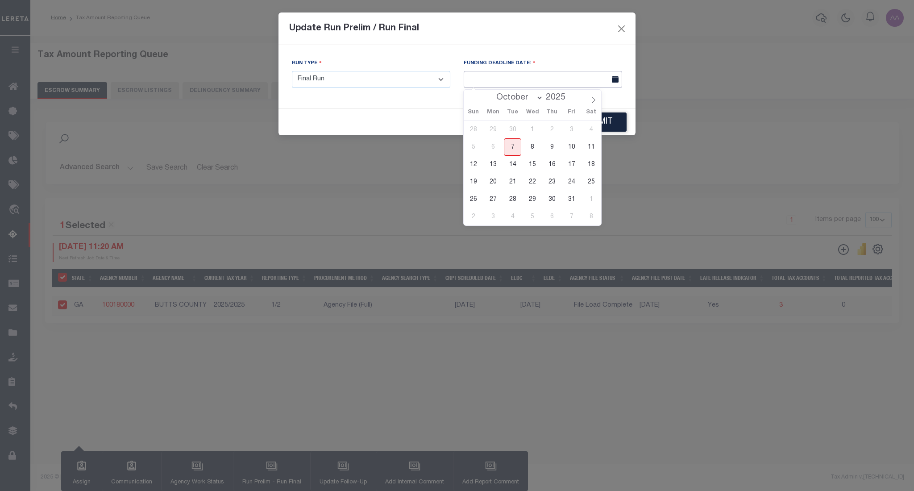
click at [517, 84] on input "text" at bounding box center [543, 79] width 158 height 17
click at [532, 163] on span "15" at bounding box center [531, 164] width 17 height 17
type input "10/15/2025"
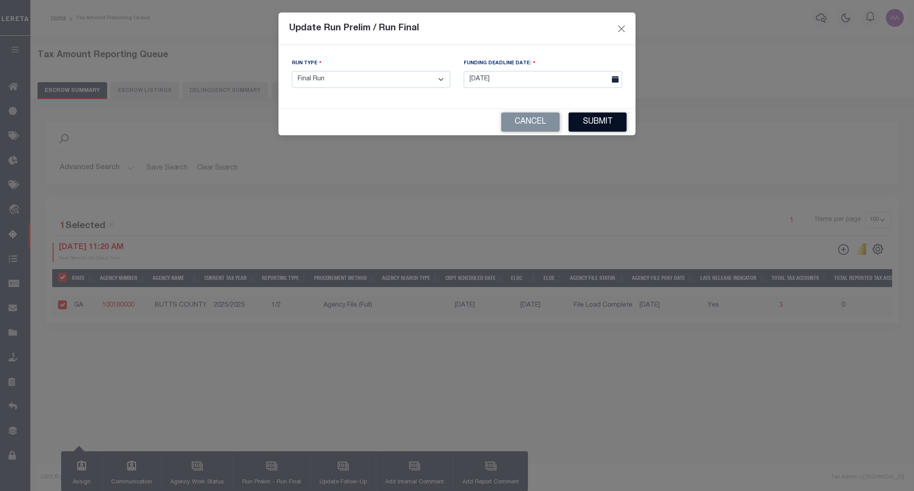
drag, startPoint x: 597, startPoint y: 134, endPoint x: 610, endPoint y: 126, distance: 16.2
click at [610, 126] on div "Cancel Submit" at bounding box center [456, 122] width 357 height 26
click at [610, 126] on button "Submit" at bounding box center [598, 121] width 58 height 19
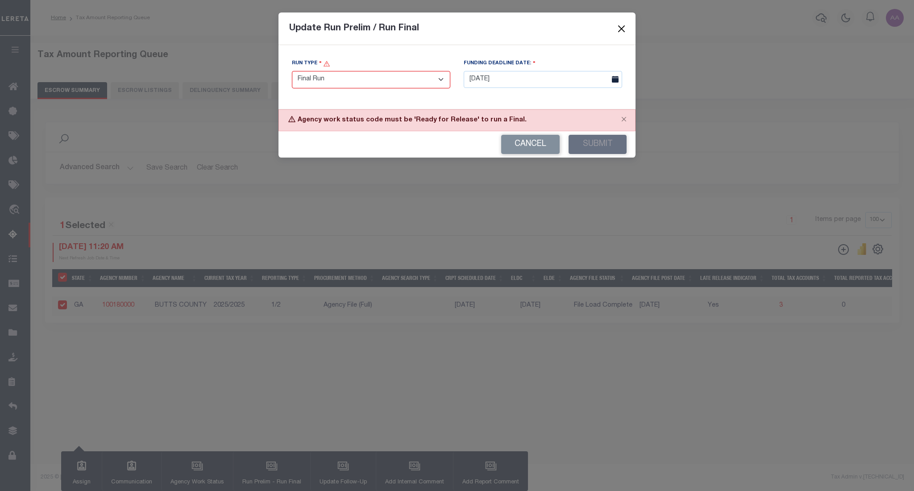
click at [622, 27] on button "Close" at bounding box center [622, 29] width 12 height 12
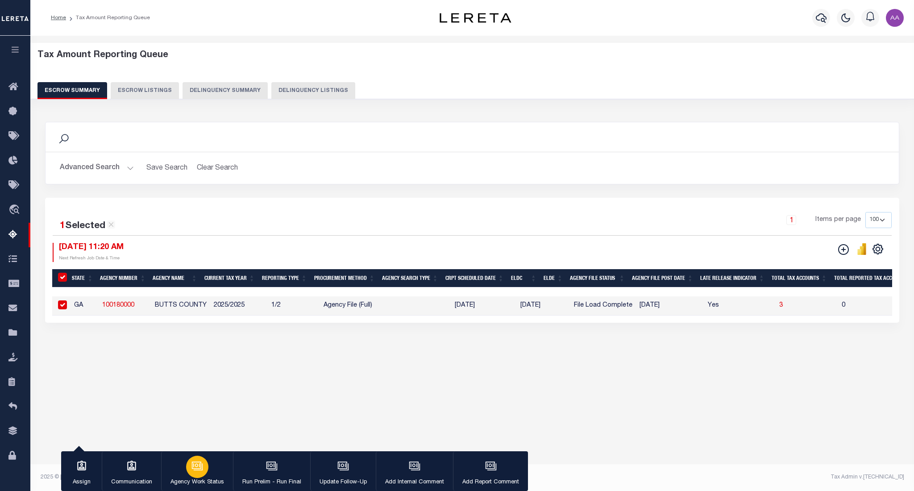
click at [193, 471] on icon "button" at bounding box center [197, 466] width 12 height 12
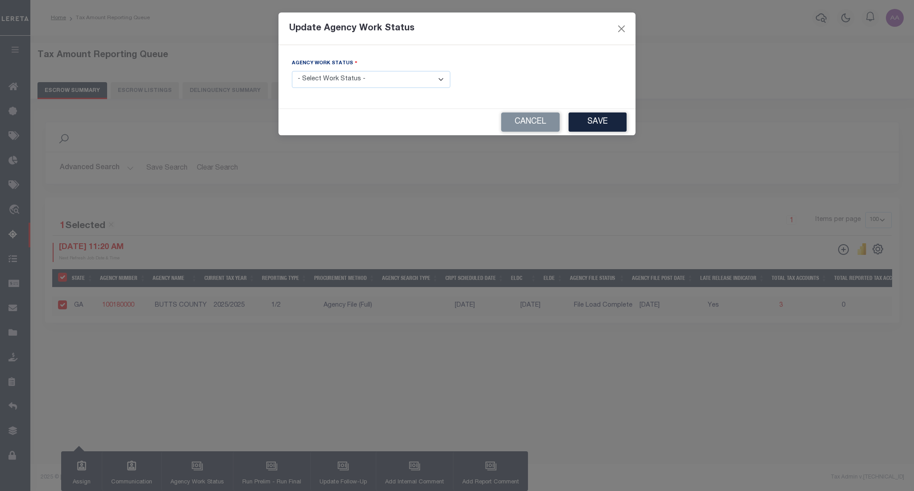
click at [336, 77] on select "- Select Work Status - New In Progress Pending Agency Follow-up Pending QC Read…" at bounding box center [371, 79] width 158 height 17
select select "6"
click at [292, 71] on select "- Select Work Status - New In Progress Pending Agency Follow-up Pending QC Read…" at bounding box center [371, 79] width 158 height 17
click at [608, 118] on button "Save" at bounding box center [598, 121] width 58 height 19
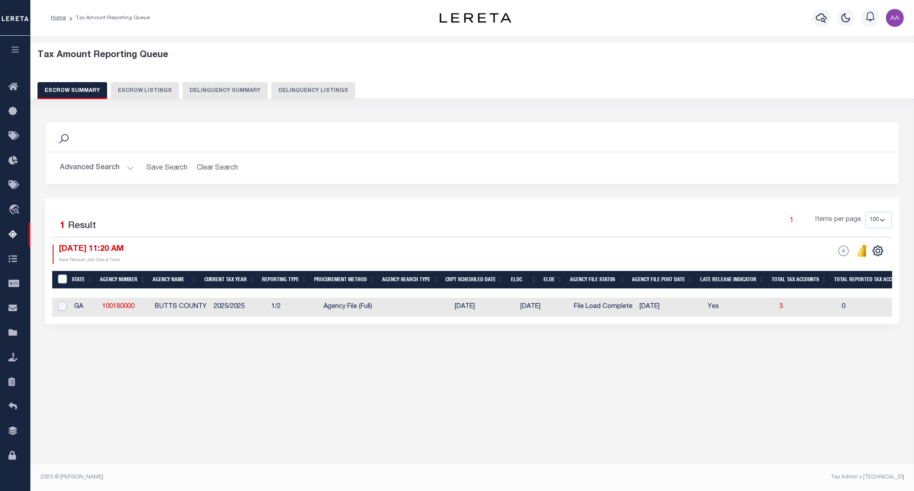
click at [63, 309] on input "checkbox" at bounding box center [62, 306] width 9 height 9
checkbox input "true"
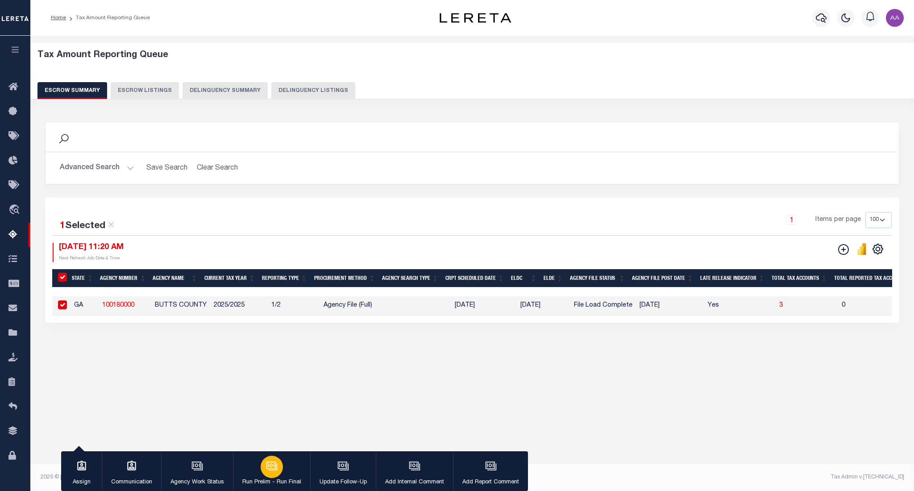
click at [276, 467] on icon "button" at bounding box center [272, 466] width 9 height 7
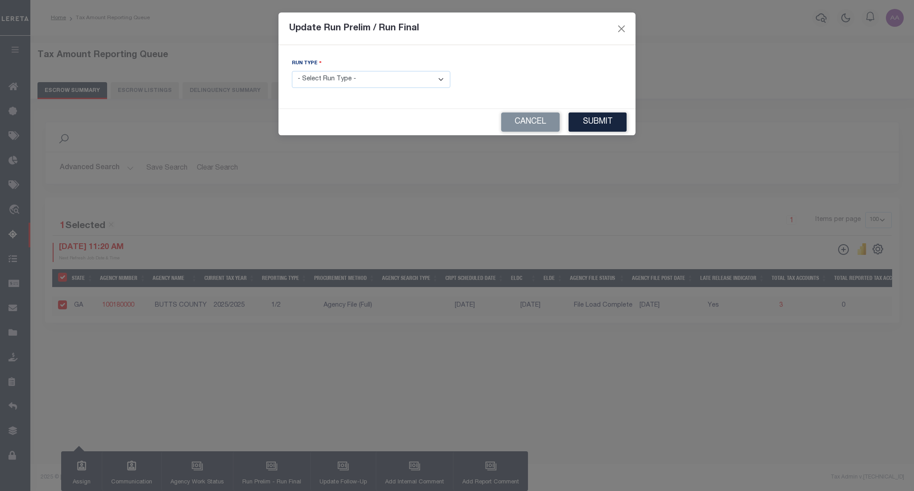
click at [380, 87] on select "- Select Run Type - Prelim Run Final Run" at bounding box center [371, 79] width 158 height 17
select select "F"
click at [292, 71] on select "- Select Run Type - Prelim Run Final Run" at bounding box center [371, 79] width 158 height 17
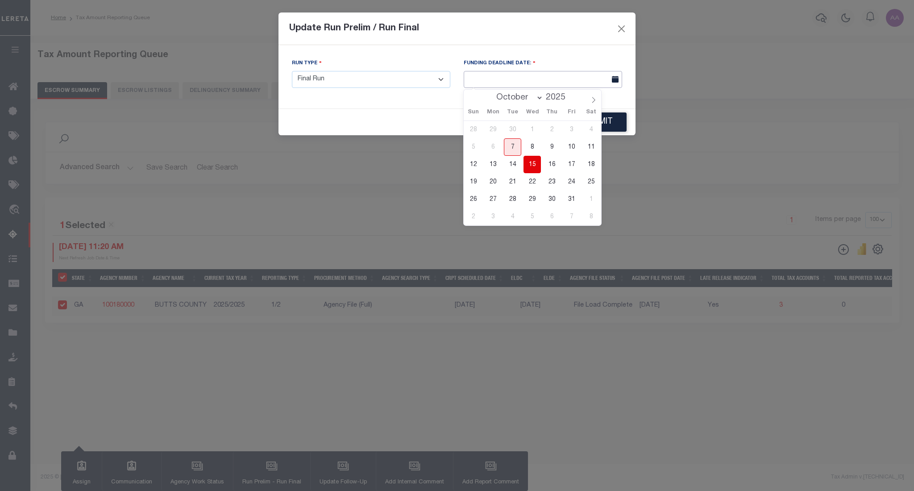
click at [484, 85] on input "text" at bounding box center [543, 79] width 158 height 17
click at [534, 165] on span "15" at bounding box center [531, 164] width 17 height 17
type input "10/15/2025"
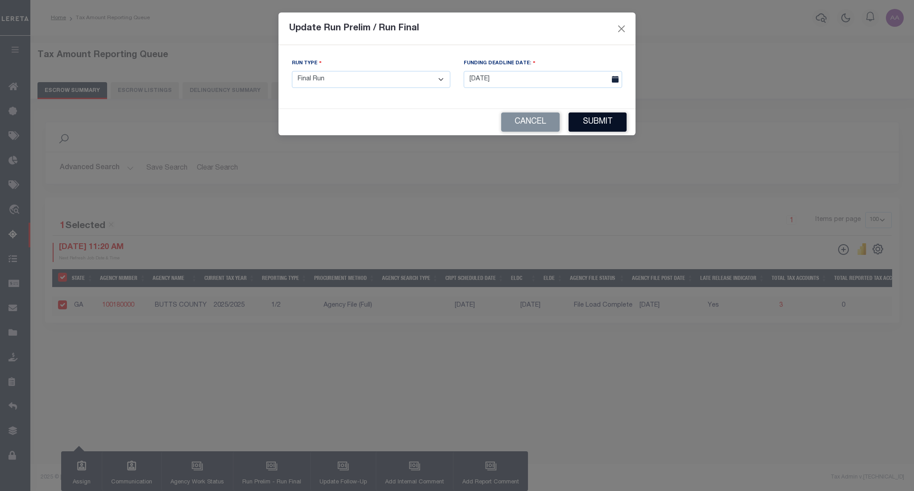
click at [602, 122] on button "Submit" at bounding box center [598, 121] width 58 height 19
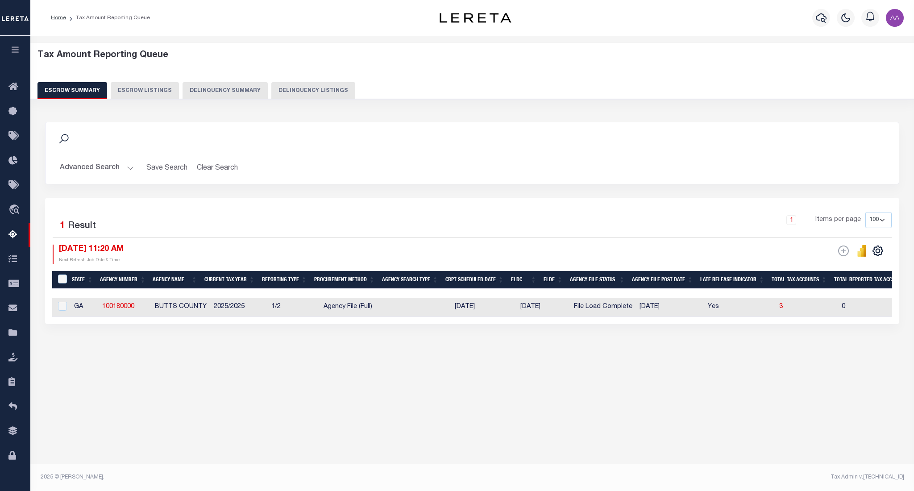
click at [783, 304] on td "3" at bounding box center [807, 307] width 62 height 19
checkbox input "true"
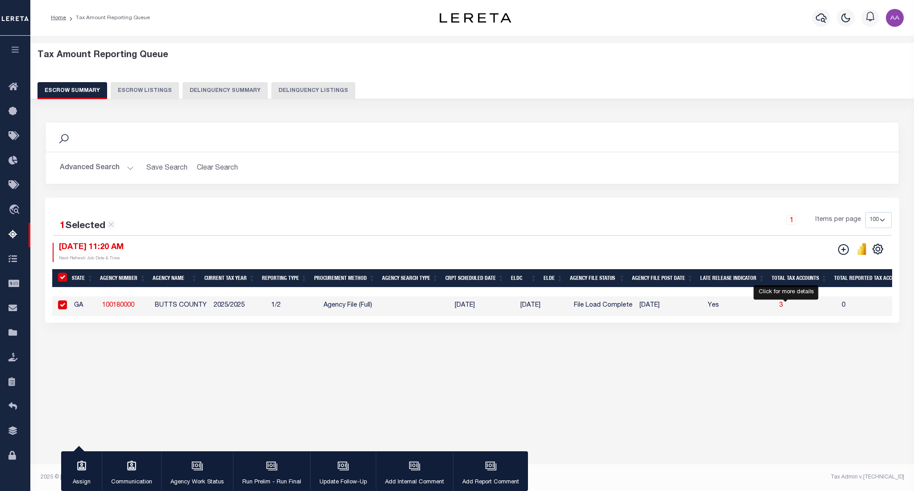
click at [783, 307] on span "3" at bounding box center [781, 305] width 4 height 6
select select "100"
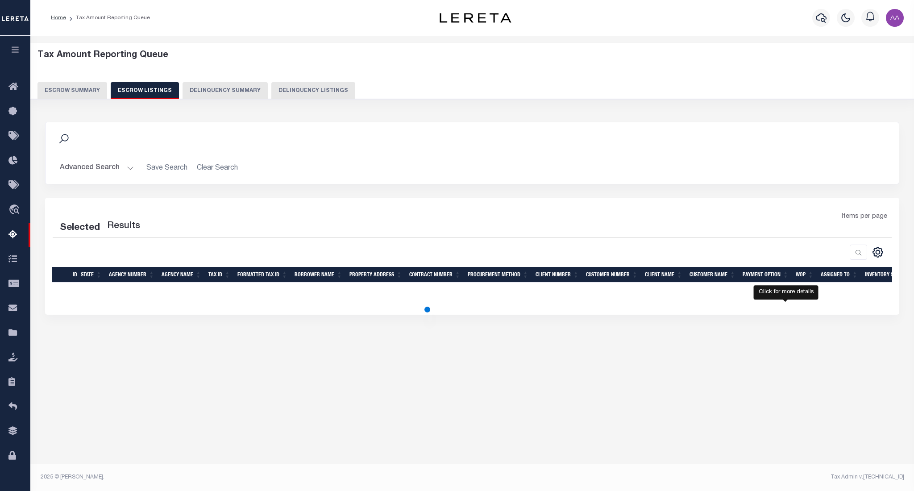
select select "100"
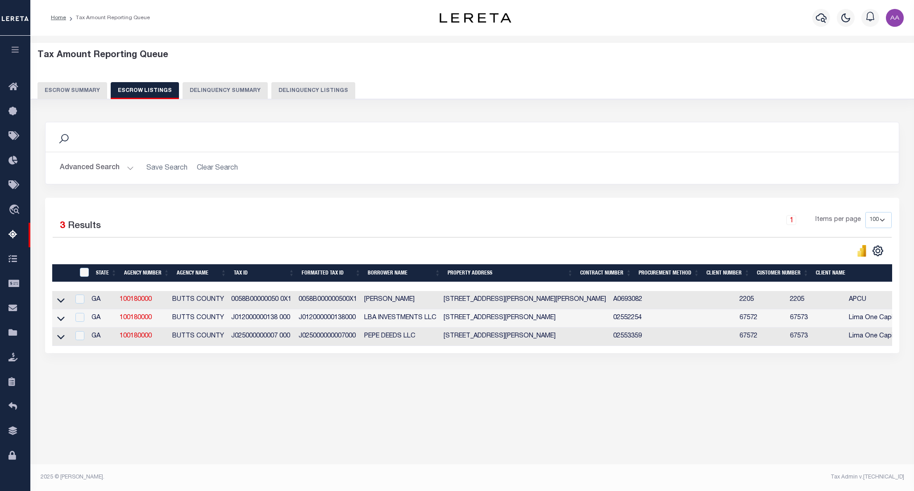
scroll to position [0, 20]
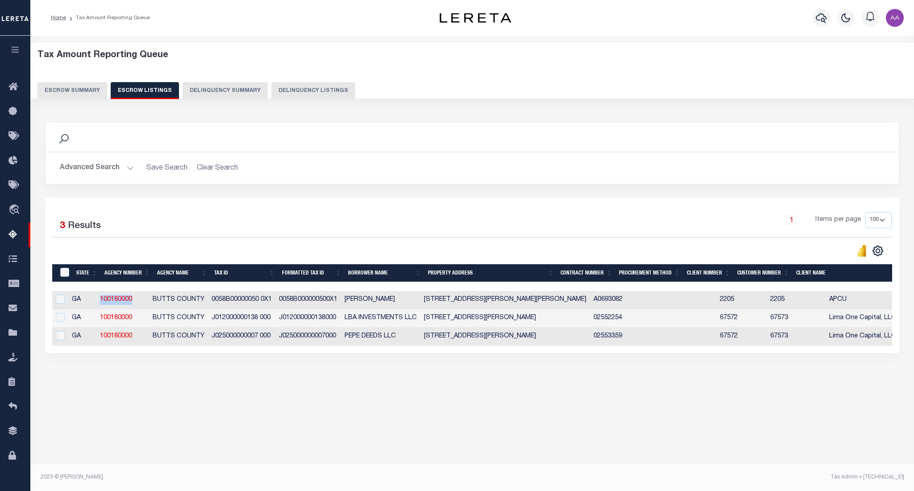
drag, startPoint x: 139, startPoint y: 309, endPoint x: 89, endPoint y: 300, distance: 50.7
click at [89, 300] on tr "GA 100180000 BUTTS COUNTY 0058B00000050 0X1 0058B000000500X1 COKER DEBORAH 133 …" at bounding box center [645, 300] width 1224 height 18
copy tr "100180000"
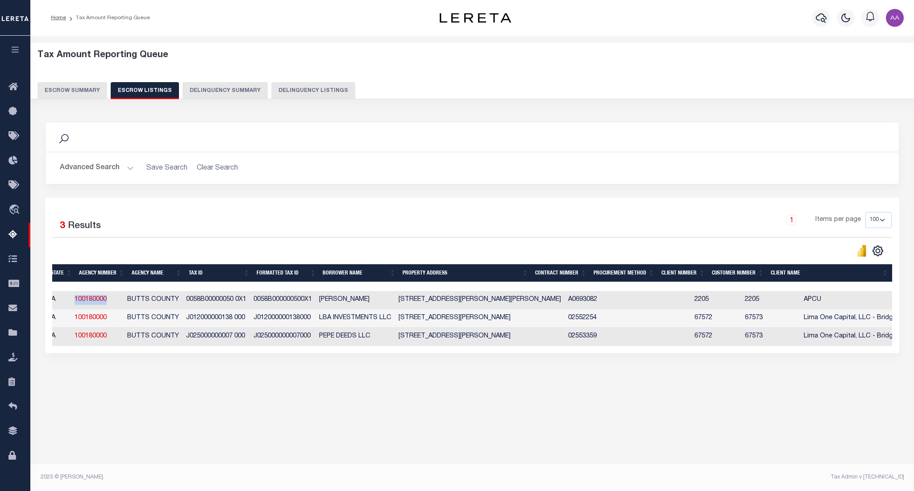
scroll to position [0, 0]
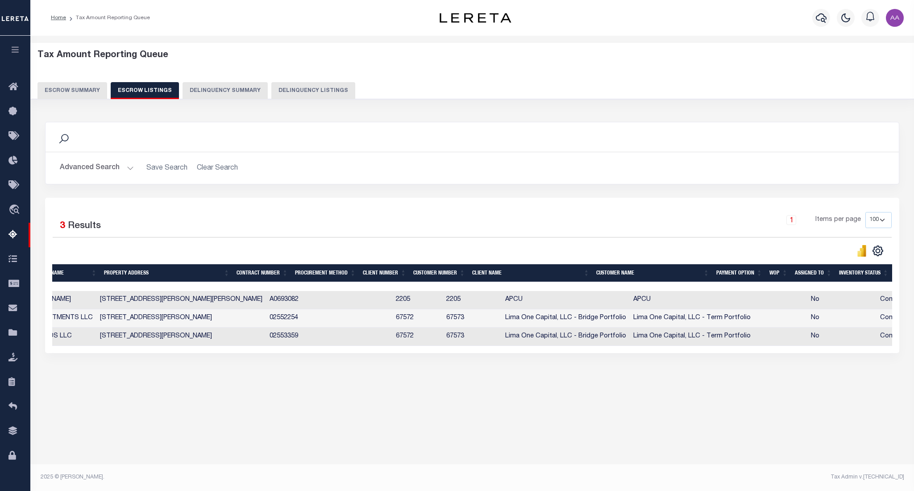
click at [76, 96] on button "Escrow Summary" at bounding box center [72, 90] width 70 height 17
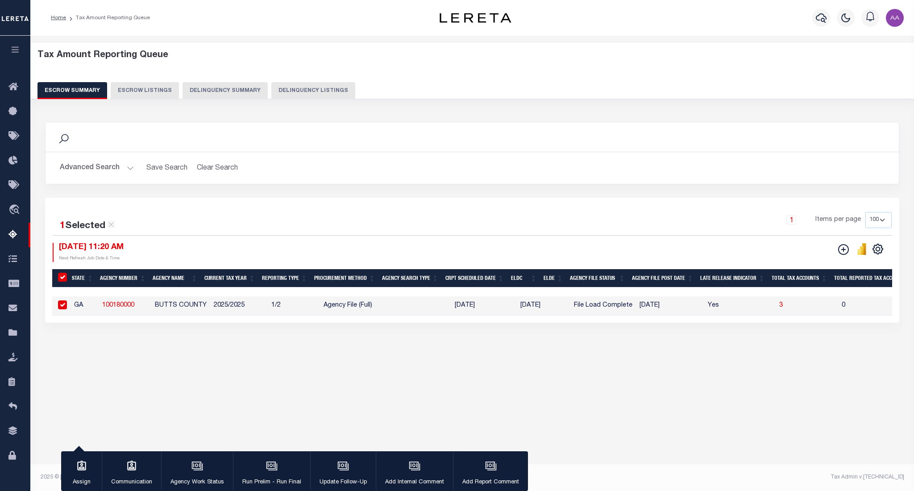
click at [63, 303] on input "checkbox" at bounding box center [62, 304] width 9 height 9
checkbox input "false"
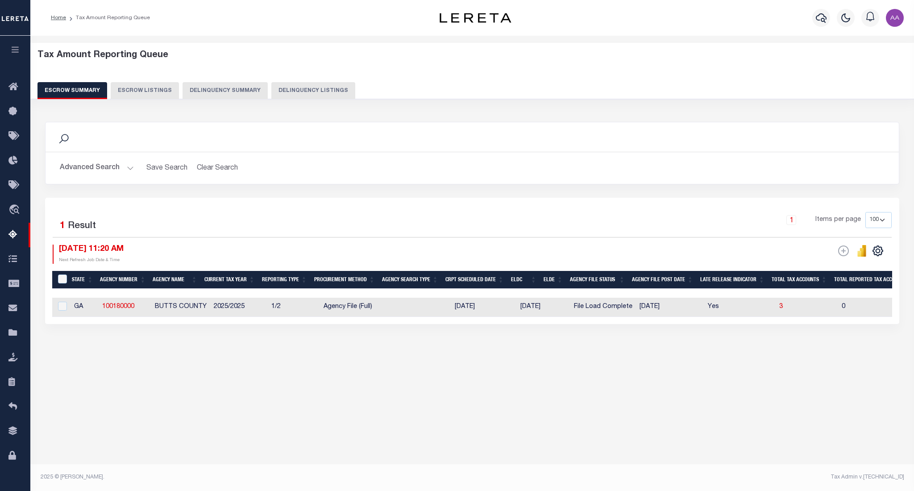
click at [100, 163] on button "Advanced Search" at bounding box center [97, 167] width 74 height 17
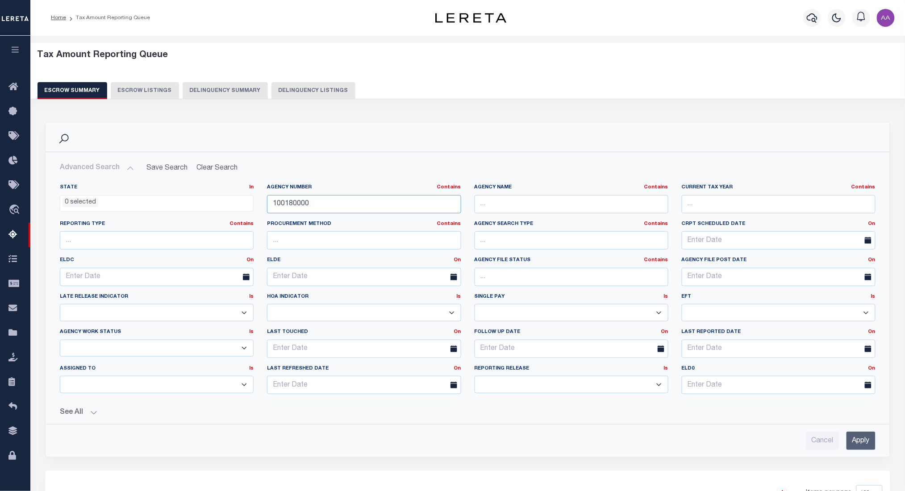
drag, startPoint x: 317, startPoint y: 201, endPoint x: 229, endPoint y: 214, distance: 89.3
click at [229, 214] on div "State In In AK AL AR AZ CA CO CT DC DE FL GA GU HI IA ID IL IN KS KY LA MA MD M…" at bounding box center [467, 292] width 829 height 217
click at [860, 441] on input "Apply" at bounding box center [860, 441] width 29 height 18
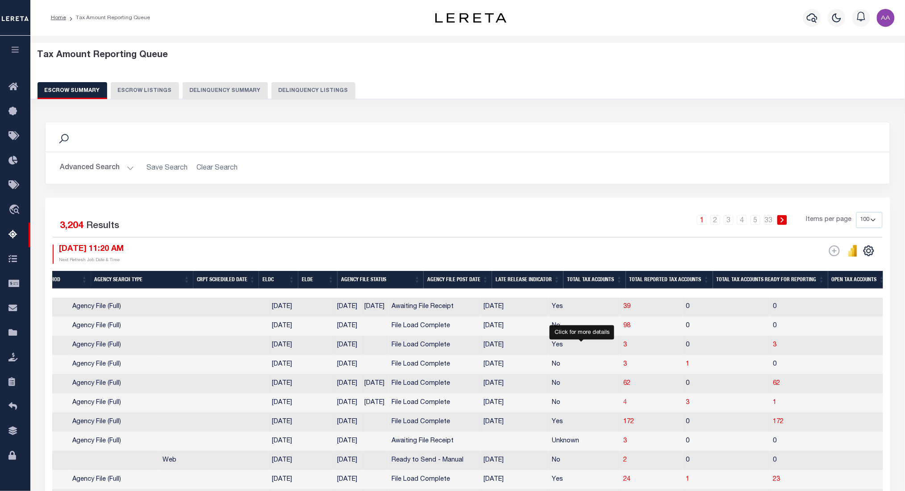
click at [623, 406] on span "4" at bounding box center [625, 402] width 4 height 6
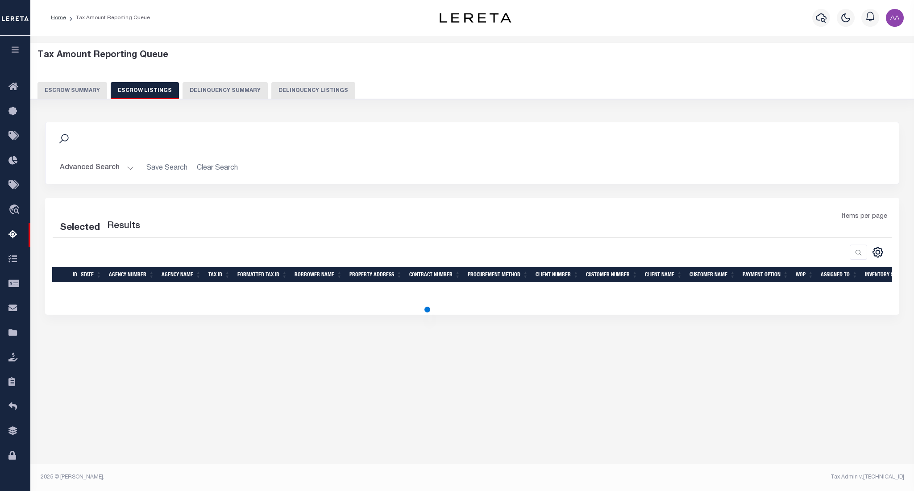
select select "100"
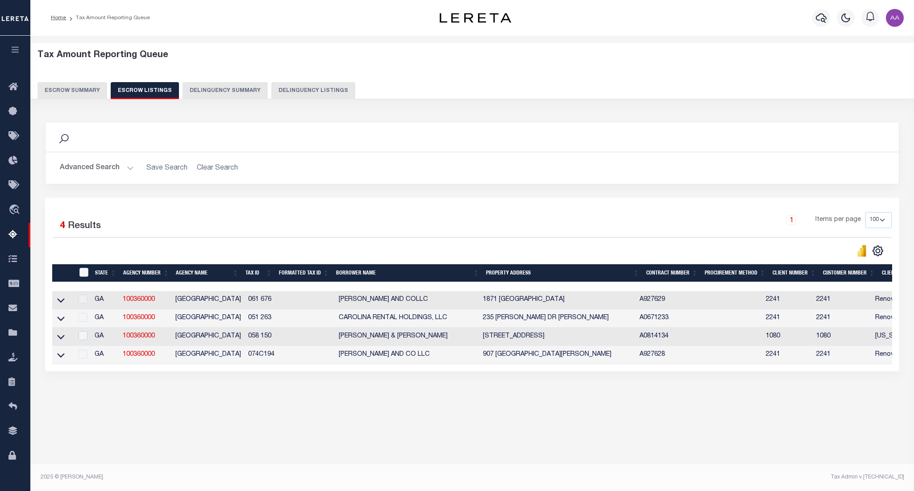
click at [80, 304] on div at bounding box center [81, 300] width 11 height 10
click at [87, 338] on input "checkbox" at bounding box center [83, 335] width 9 height 9
checkbox input "true"
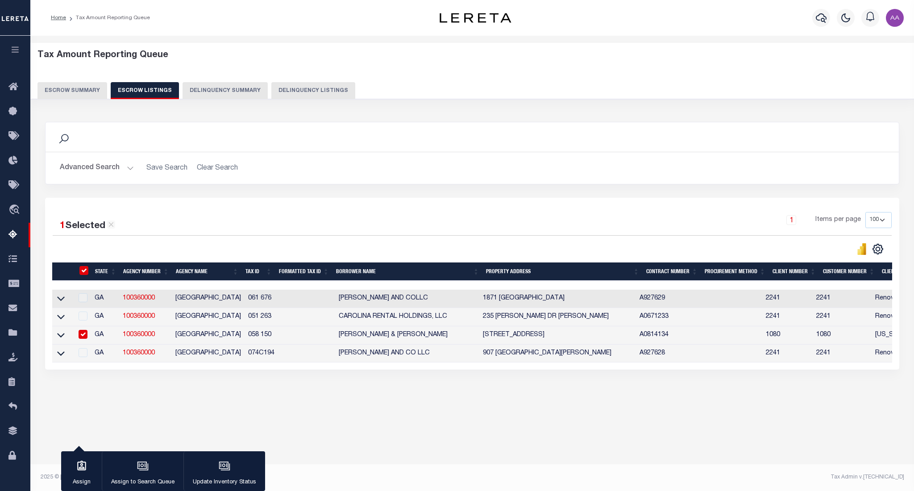
click at [81, 357] on div at bounding box center [81, 353] width 11 height 10
click at [82, 339] on input "checkbox" at bounding box center [83, 334] width 9 height 9
checkbox input "false"
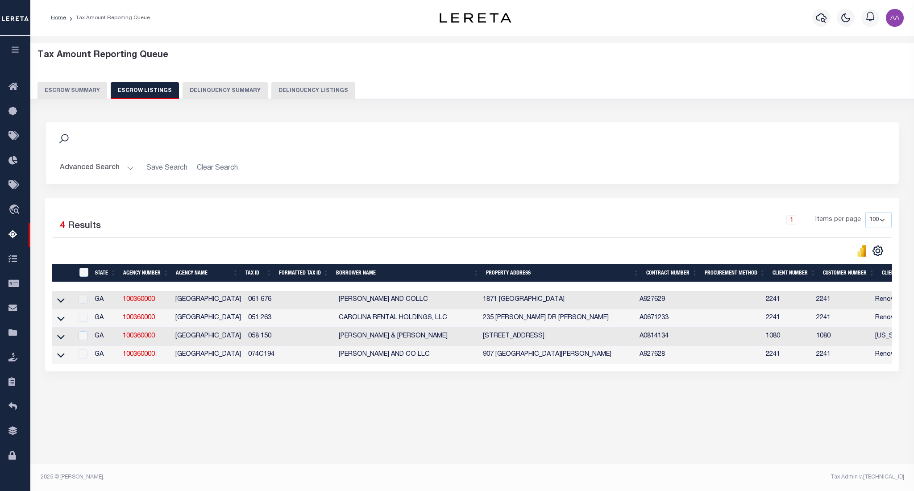
click at [80, 87] on button "Escrow Summary" at bounding box center [72, 90] width 70 height 17
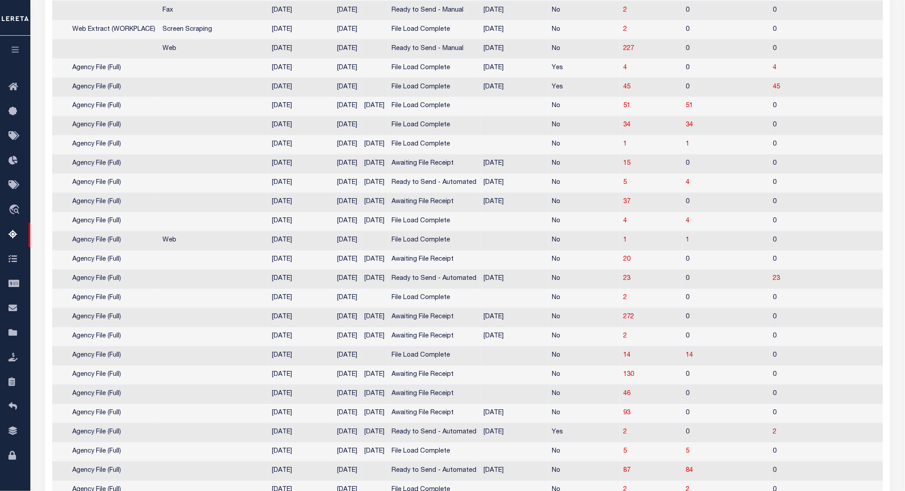
scroll to position [569, 0]
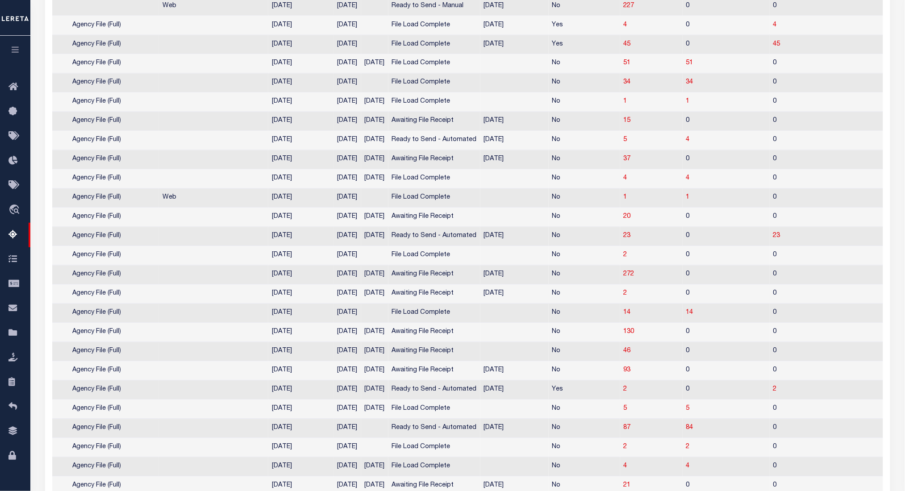
click at [620, 304] on td "2" at bounding box center [651, 294] width 62 height 19
checkbox input "true"
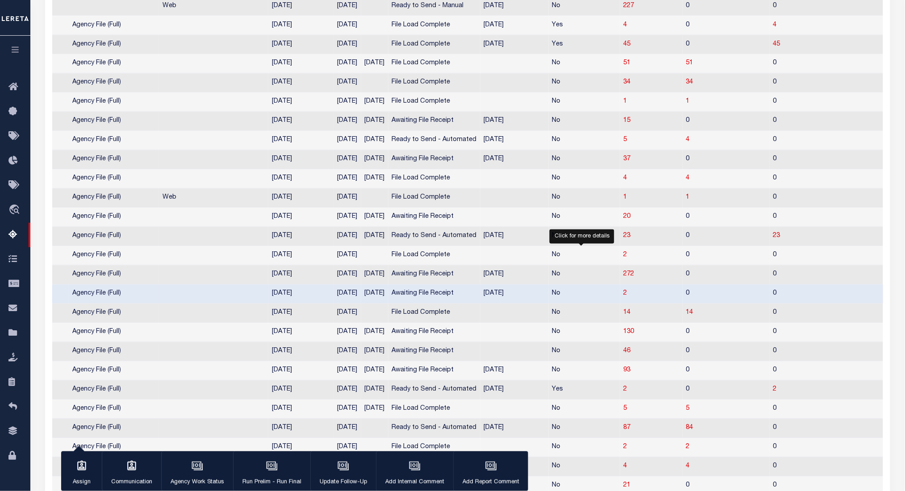
click at [623, 297] on span "2" at bounding box center [625, 294] width 4 height 6
select select "100"
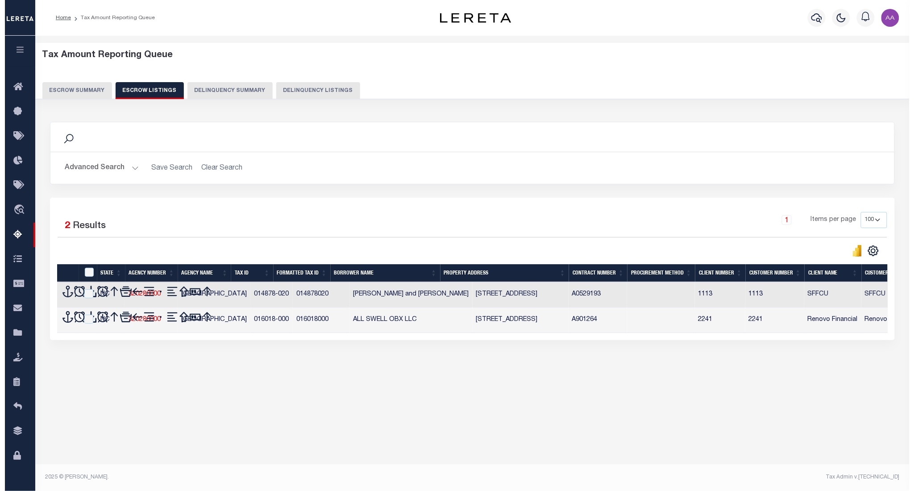
scroll to position [0, 0]
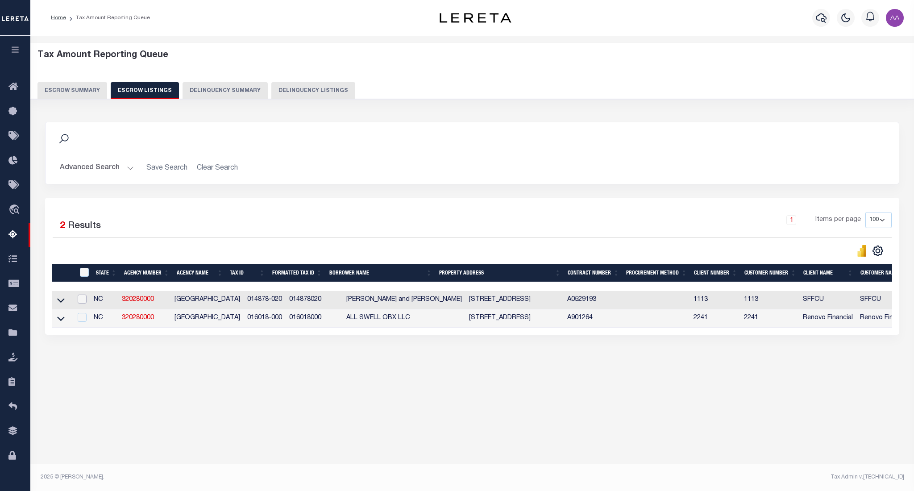
click at [82, 303] on input "checkbox" at bounding box center [82, 299] width 9 height 9
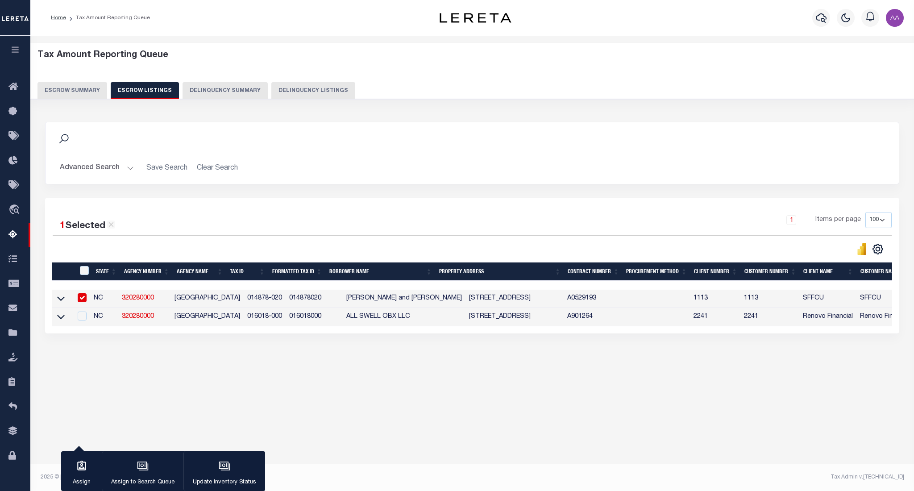
click at [84, 301] on input "checkbox" at bounding box center [82, 297] width 9 height 9
checkbox input "false"
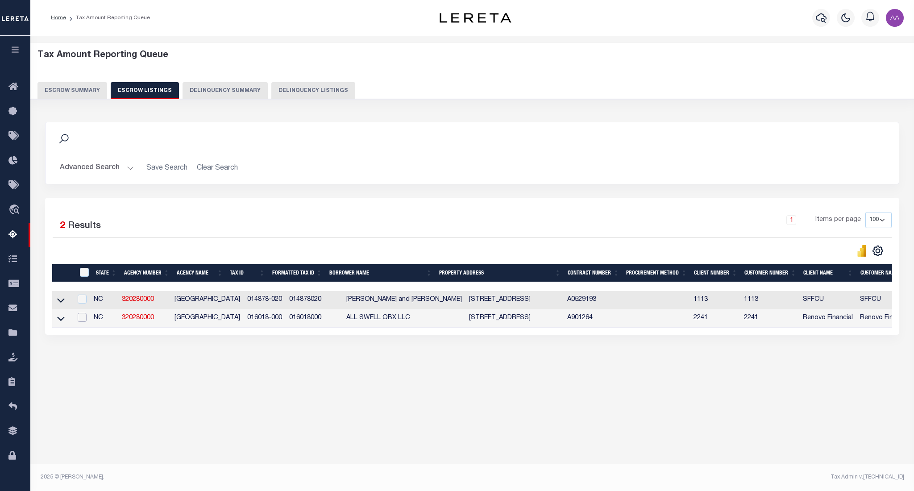
click at [86, 320] on input "checkbox" at bounding box center [82, 317] width 9 height 9
checkbox input "true"
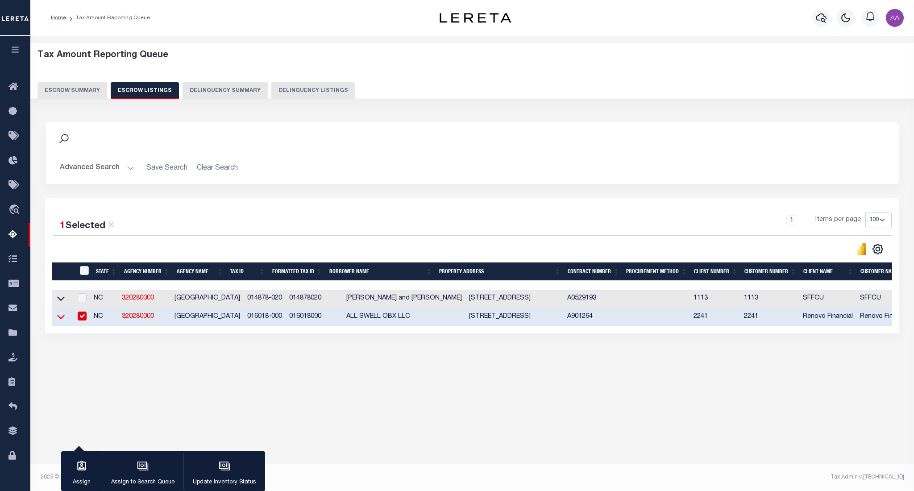
click at [59, 321] on icon at bounding box center [61, 316] width 8 height 9
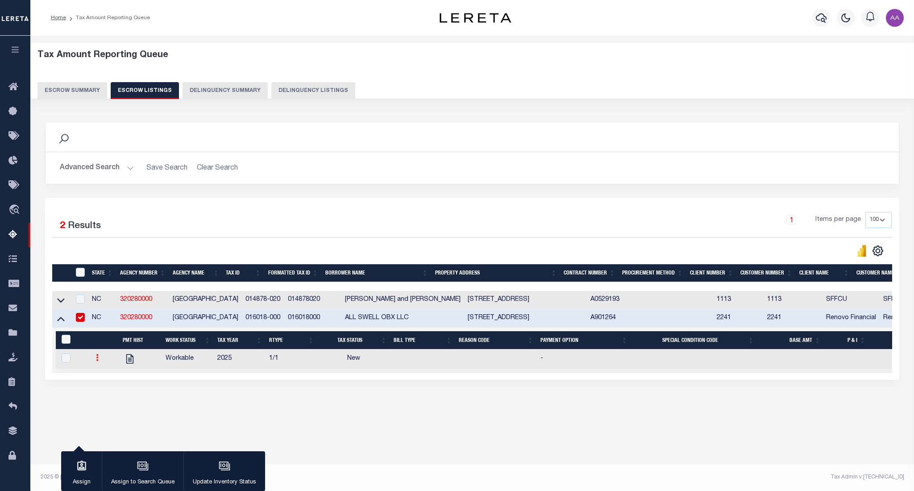
click at [99, 361] on link at bounding box center [97, 358] width 10 height 7
click at [109, 392] on img "" at bounding box center [108, 386] width 9 height 9
checkbox input "true"
select select "NW2"
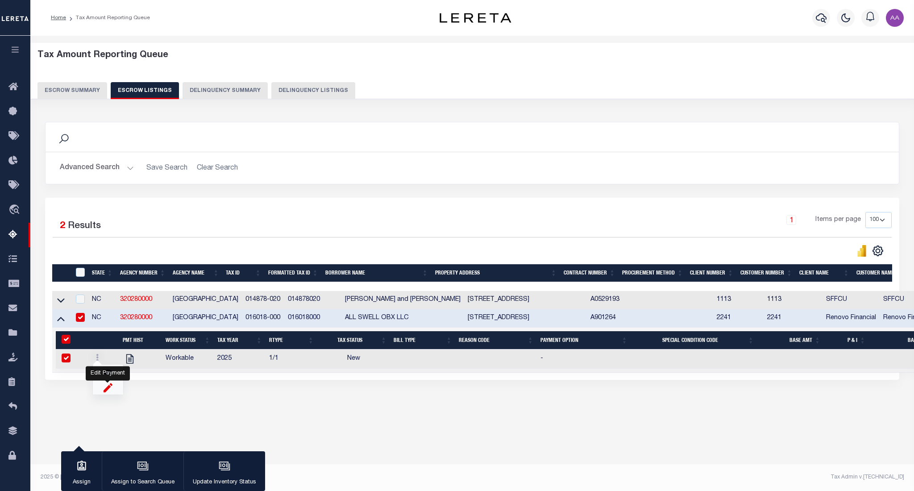
select select
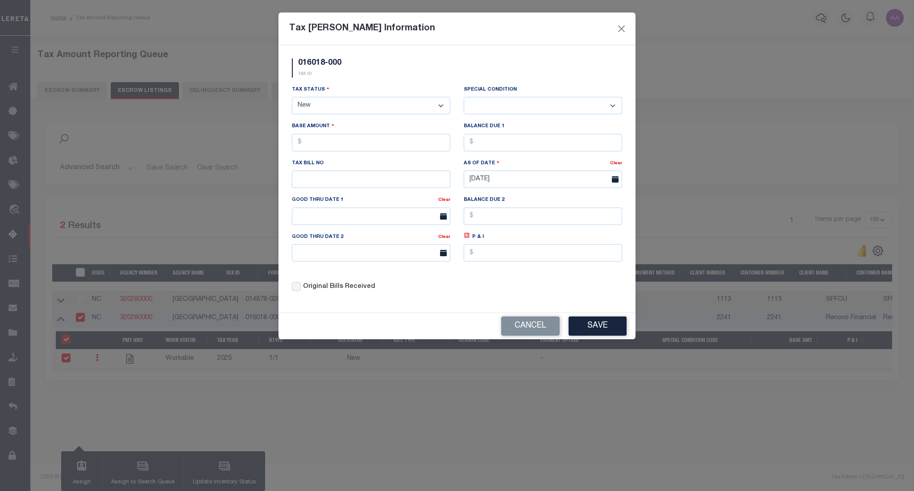
click at [522, 103] on select "-- Select Special Condition -- 3RD PARTY TAX LIEN AGENCY TAX LIEN (A.K.A Inside…" at bounding box center [543, 105] width 158 height 17
select select "17"
click at [464, 97] on select "-- Select Special Condition -- 3RD PARTY TAX LIEN AGENCY TAX LIEN (A.K.A Inside…" at bounding box center [543, 105] width 158 height 17
click at [345, 180] on input "text" at bounding box center [371, 178] width 158 height 17
type input "012174"
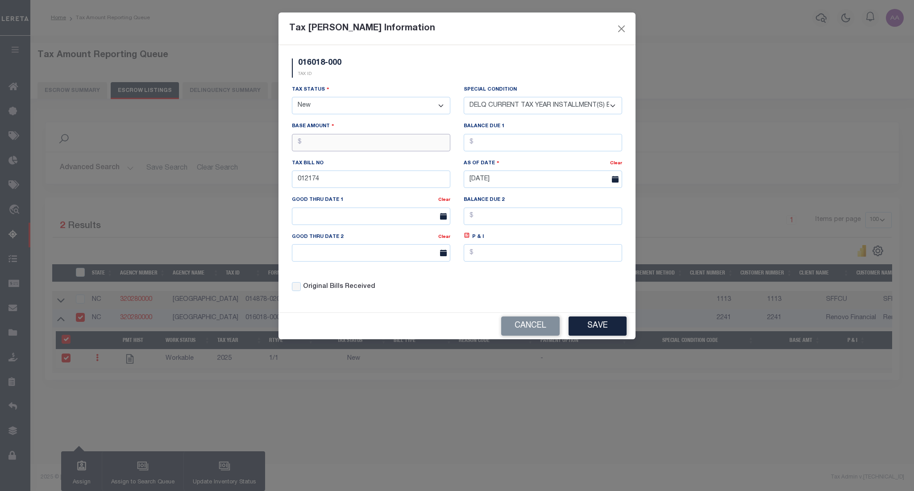
click at [382, 151] on input "text" at bounding box center [371, 142] width 158 height 17
type input "$10.00"
click at [604, 331] on button "Save" at bounding box center [598, 325] width 58 height 19
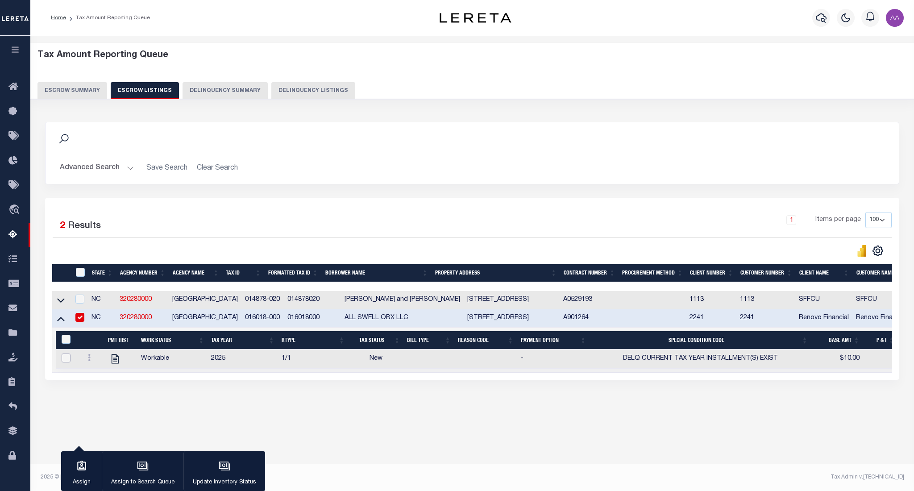
click at [68, 362] on input "checkbox" at bounding box center [66, 357] width 9 height 9
checkbox input "true"
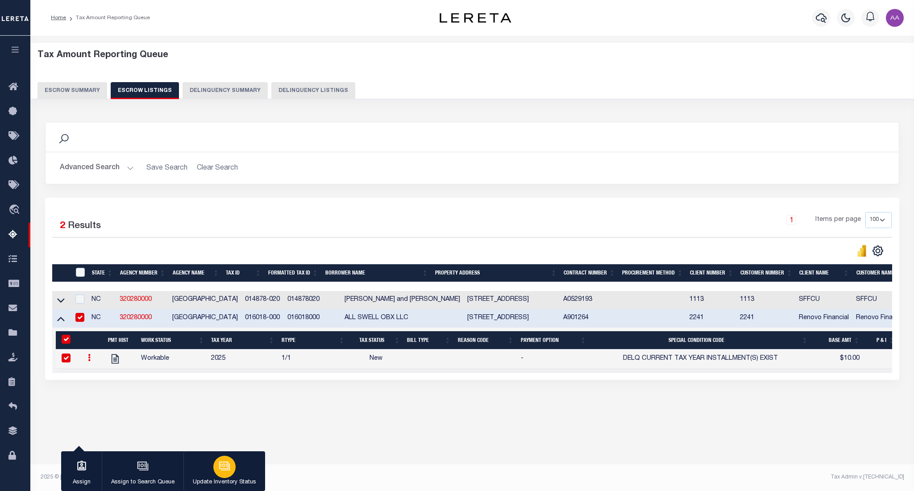
click at [224, 465] on icon "button" at bounding box center [225, 466] width 12 height 12
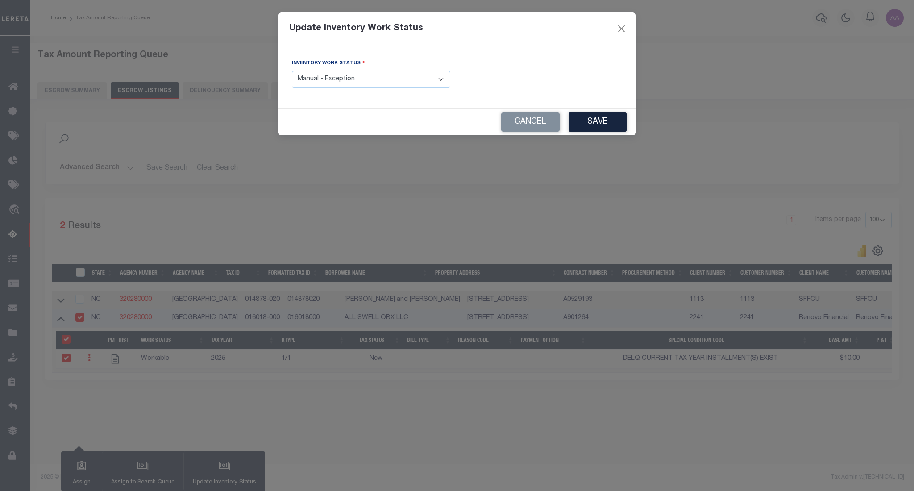
click at [332, 79] on select "- Select Inventory Status - Manual - Exception Pended - Awaiting Search Late Ad…" at bounding box center [371, 79] width 158 height 17
select select "4"
click at [292, 71] on select "- Select Inventory Status - Manual - Exception Pended - Awaiting Search Late Ad…" at bounding box center [371, 79] width 158 height 17
click at [590, 118] on button "Save" at bounding box center [598, 121] width 58 height 19
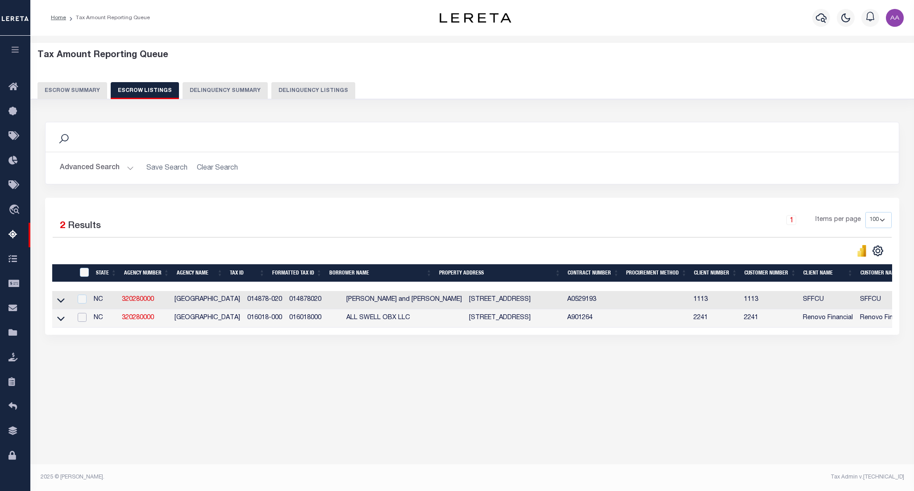
click at [85, 320] on input "checkbox" at bounding box center [82, 317] width 9 height 9
checkbox input "true"
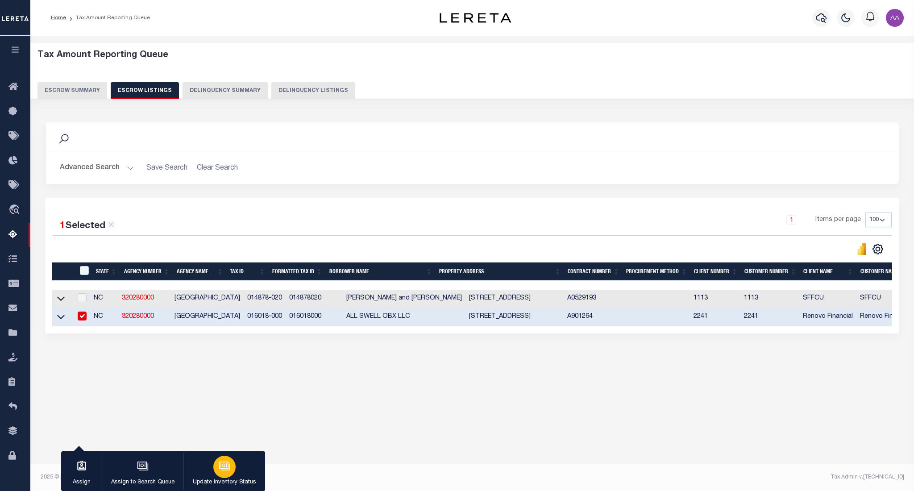
click at [224, 464] on icon "button" at bounding box center [225, 466] width 12 height 12
select select "4"
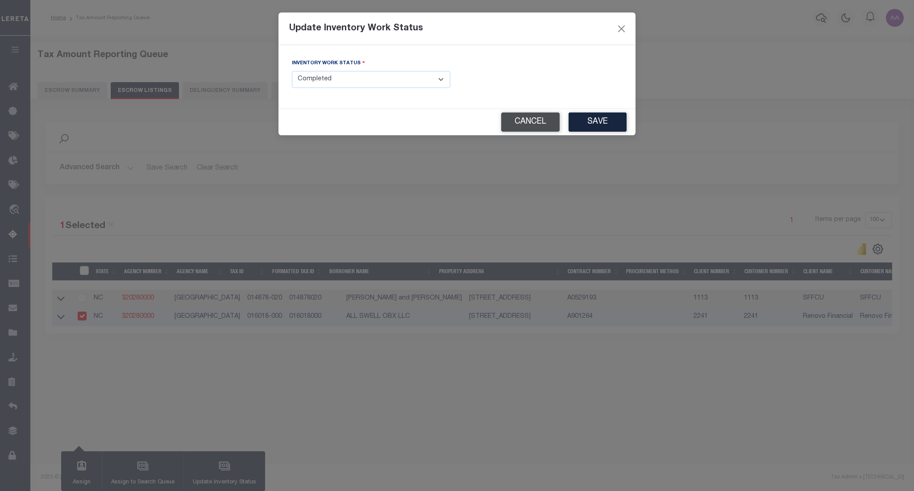
click at [527, 117] on button "Cancel" at bounding box center [530, 121] width 58 height 19
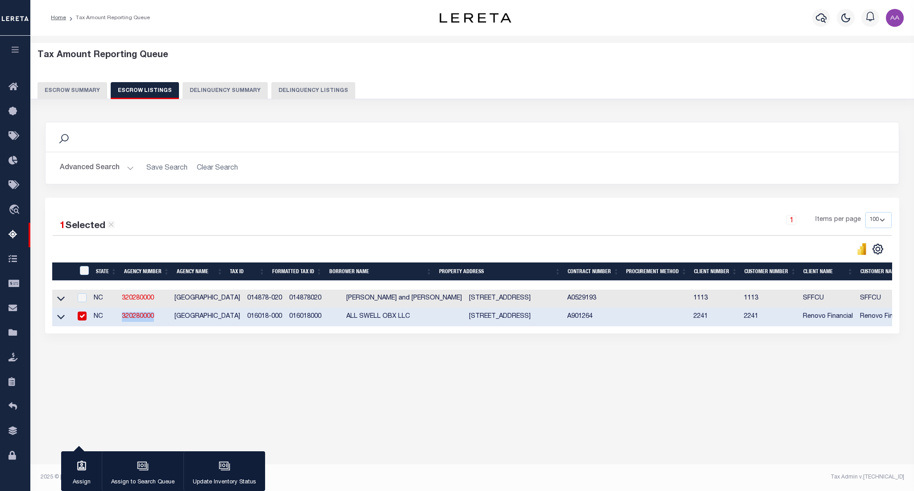
drag, startPoint x: 170, startPoint y: 320, endPoint x: 120, endPoint y: 318, distance: 50.5
click at [120, 318] on tr "NC 320280000 DARE COUNTY 016018-000 016018000 ALL SWELL OBX LLC 56743 NC 12 HWY…" at bounding box center [576, 317] width 1048 height 18
copy tr "320280000"
click at [74, 96] on button "Escrow Summary" at bounding box center [72, 90] width 70 height 17
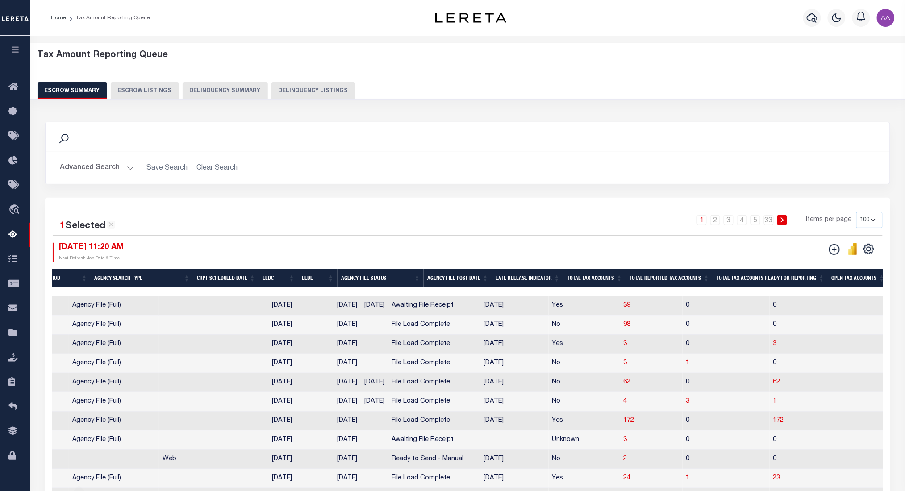
click at [116, 169] on button "Advanced Search" at bounding box center [97, 167] width 74 height 17
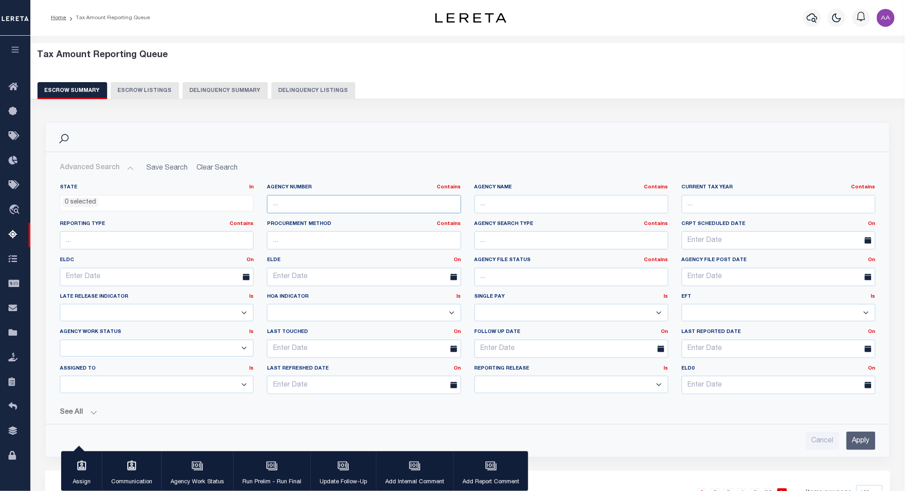
click at [314, 206] on input "text" at bounding box center [364, 204] width 194 height 18
paste input "320280000"
type input "320280000"
click at [869, 441] on input "Apply" at bounding box center [860, 441] width 29 height 18
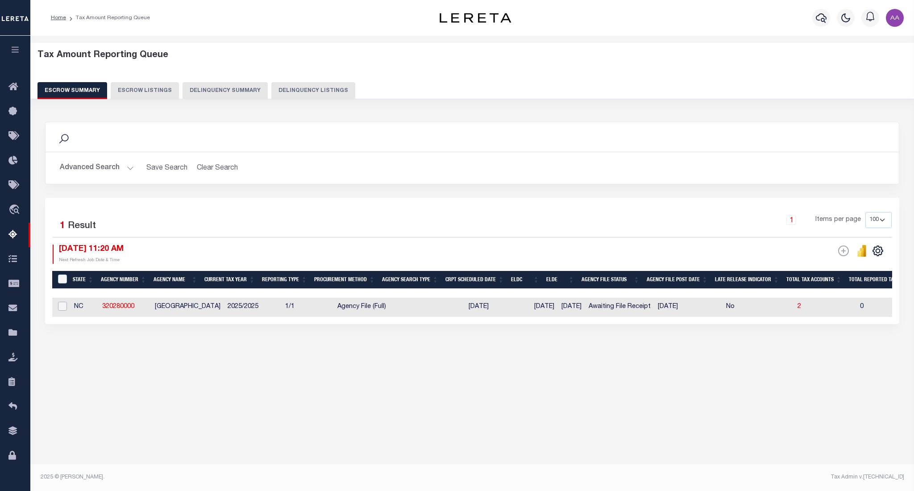
click at [62, 307] on input "checkbox" at bounding box center [62, 306] width 9 height 9
checkbox input "true"
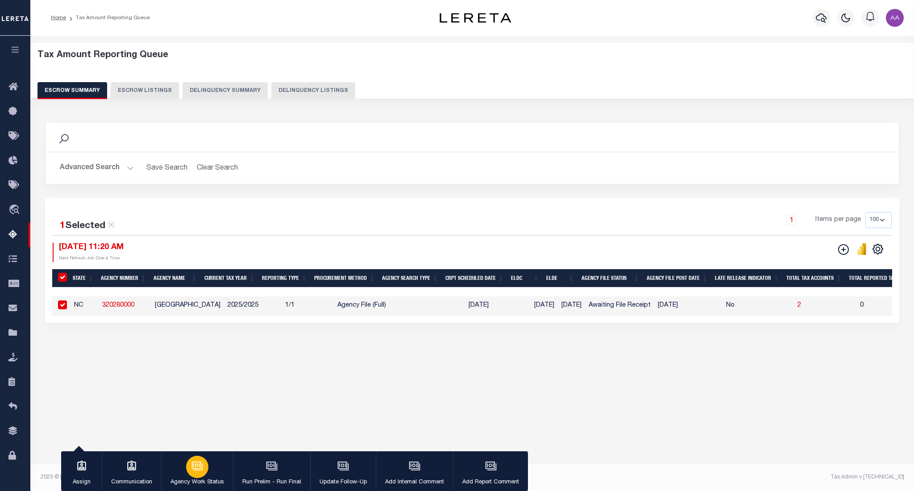
click at [190, 463] on div "button" at bounding box center [197, 467] width 22 height 22
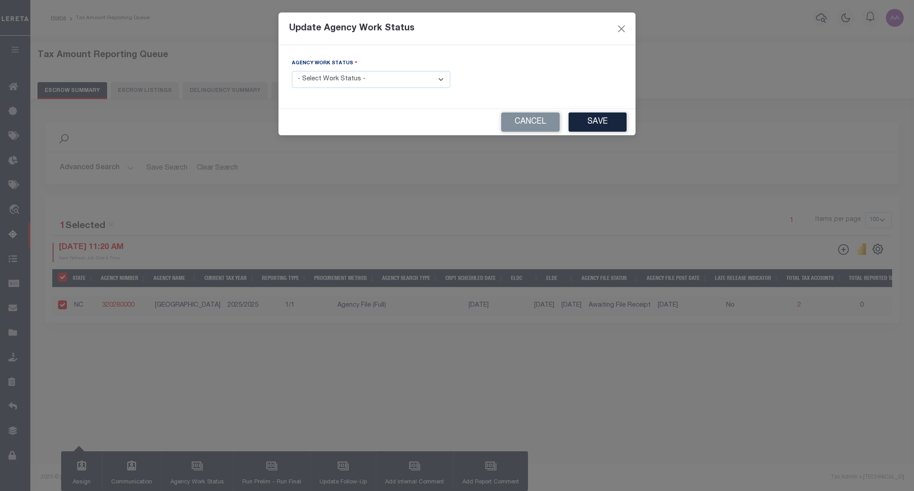
click at [318, 81] on select "- Select Work Status - New In Progress Pending Agency Follow-up Pending QC Read…" at bounding box center [371, 79] width 158 height 17
select select "6"
click at [292, 71] on select "- Select Work Status - New In Progress Pending Agency Follow-up Pending QC Read…" at bounding box center [371, 79] width 158 height 17
click at [597, 127] on button "Save" at bounding box center [598, 121] width 58 height 19
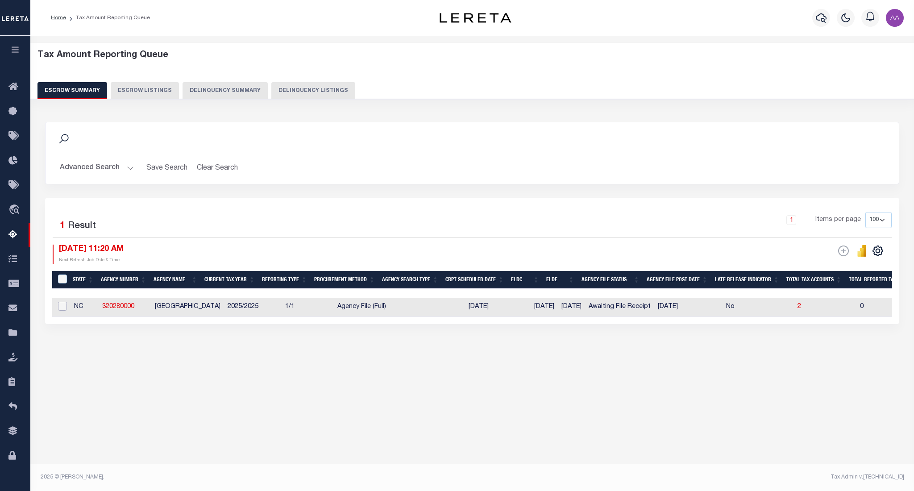
click at [65, 309] on input "checkbox" at bounding box center [62, 306] width 9 height 9
checkbox input "true"
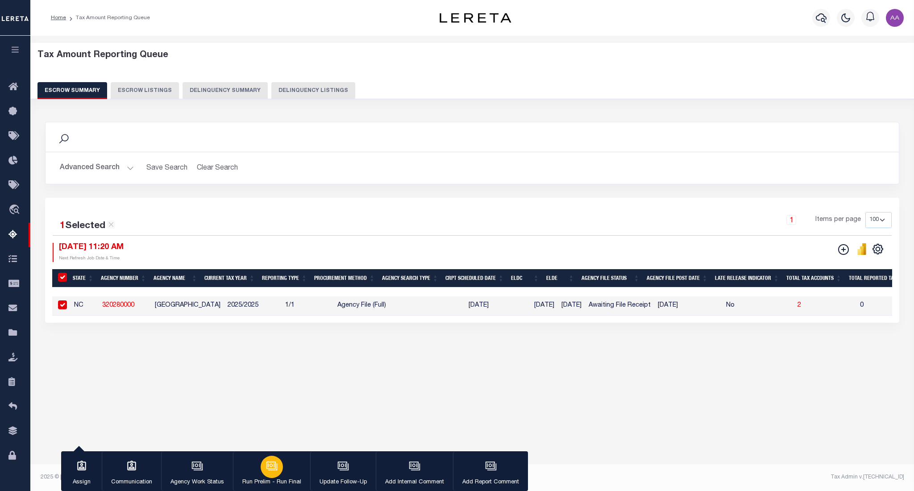
click at [258, 464] on button "Run Prelim - Run Final" at bounding box center [271, 471] width 77 height 40
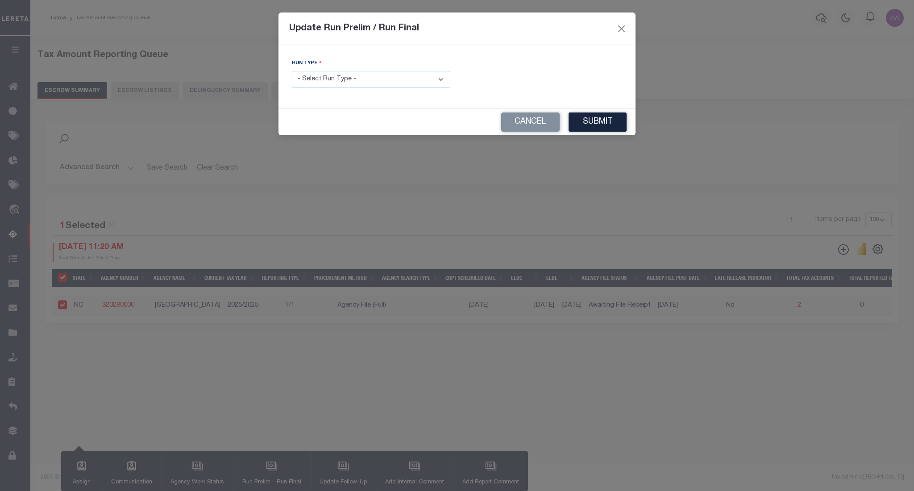
click at [377, 79] on select "- Select Run Type - Prelim Run Final Run" at bounding box center [371, 79] width 158 height 17
select select "F"
click at [292, 71] on select "- Select Run Type - Prelim Run Final Run" at bounding box center [371, 79] width 158 height 17
click at [525, 67] on label "FUNDING DEADLINE DATE:" at bounding box center [500, 63] width 72 height 8
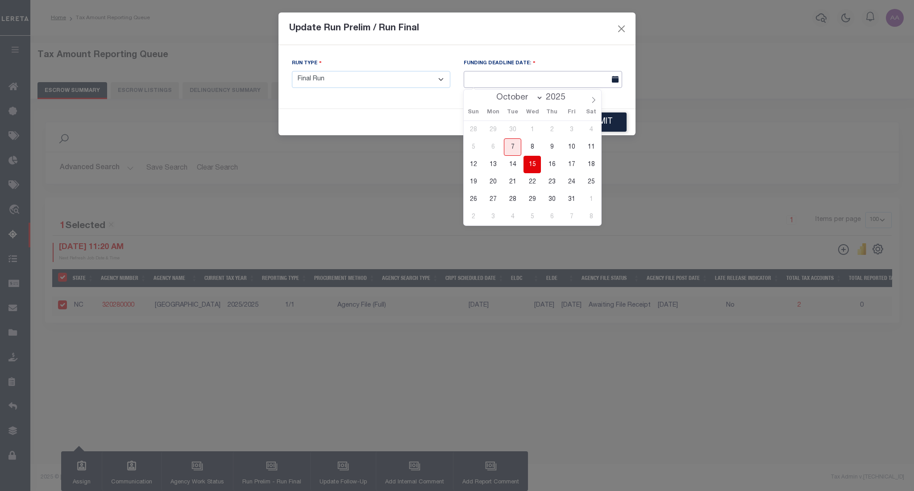
click at [519, 74] on input "text" at bounding box center [543, 79] width 158 height 17
click at [530, 174] on span "22" at bounding box center [531, 181] width 17 height 17
type input "10/22/2025"
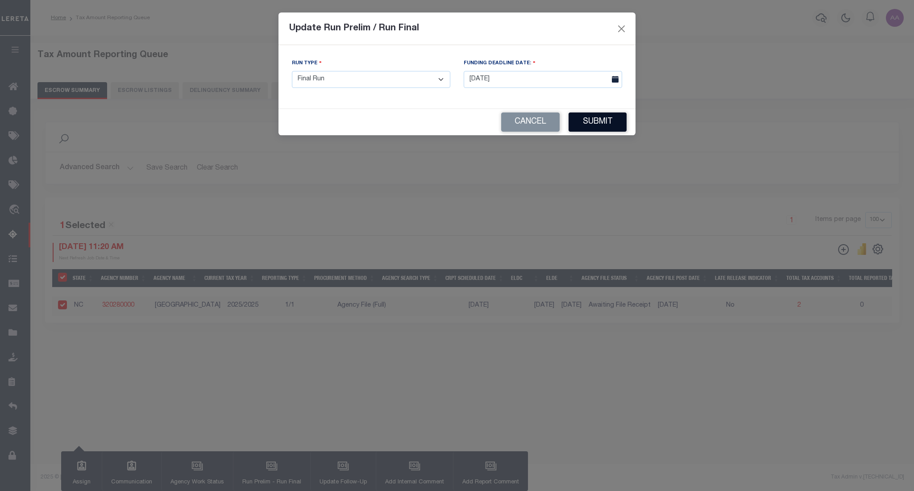
click at [602, 117] on button "Submit" at bounding box center [598, 121] width 58 height 19
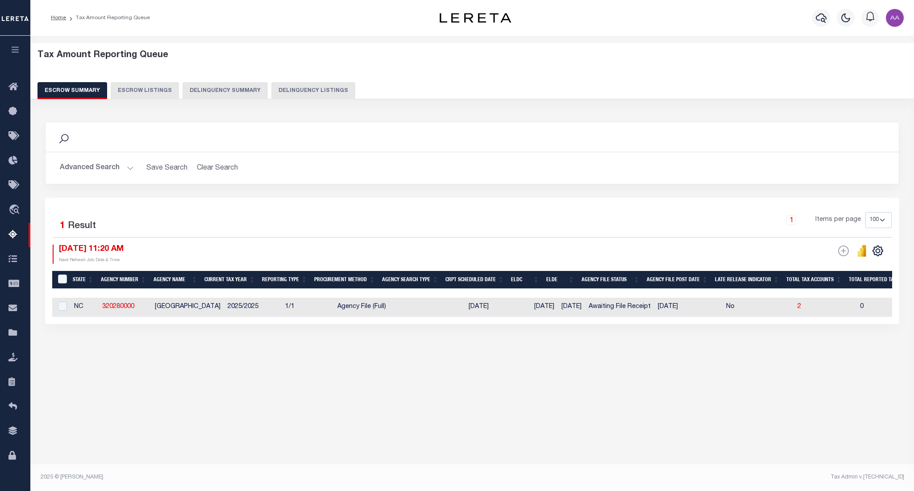
click at [117, 164] on button "Advanced Search" at bounding box center [97, 167] width 74 height 17
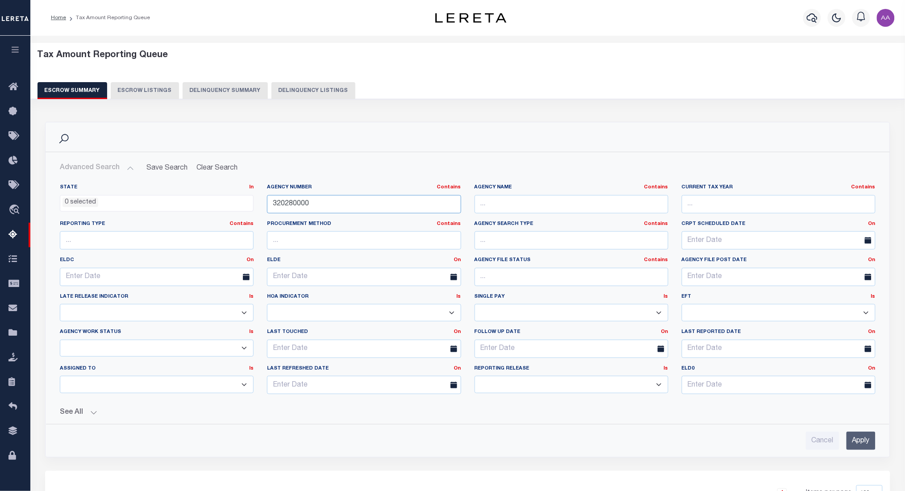
click at [304, 212] on input "320280000" at bounding box center [364, 204] width 194 height 18
click at [858, 436] on input "Apply" at bounding box center [860, 441] width 29 height 18
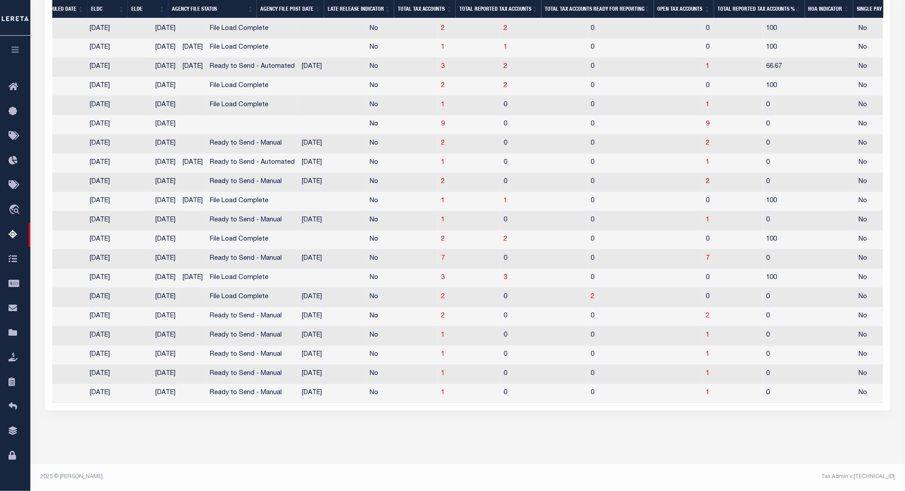
scroll to position [0, 575]
click at [439, 308] on td "2" at bounding box center [470, 316] width 62 height 19
checkbox input "true"
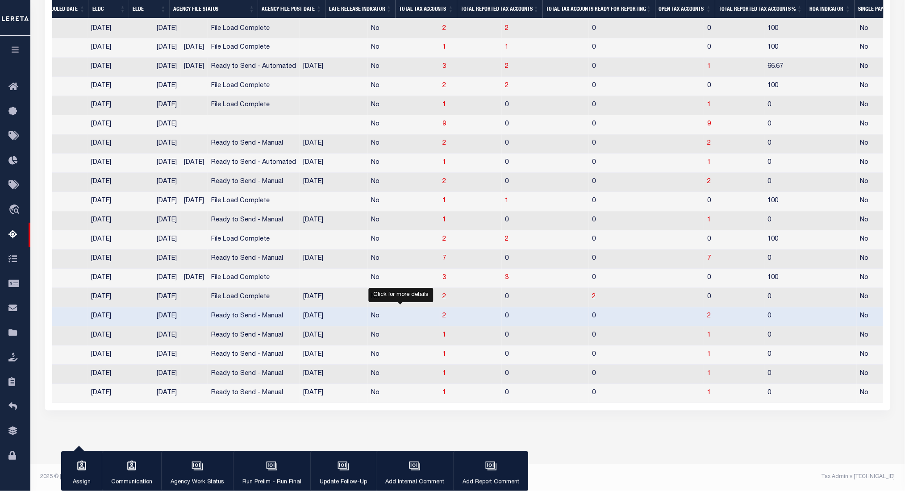
click at [439, 288] on td "3" at bounding box center [470, 278] width 62 height 19
checkbox input "true"
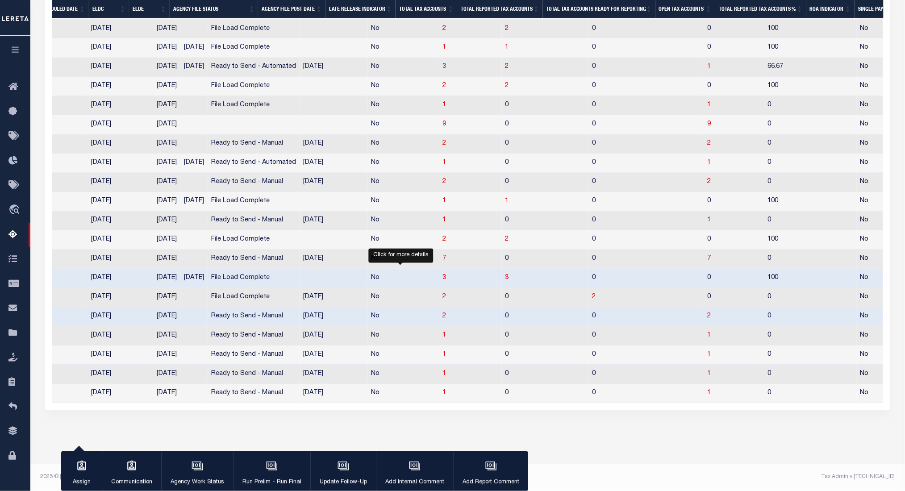
click at [443, 281] on span "3" at bounding box center [445, 278] width 4 height 6
select select "100"
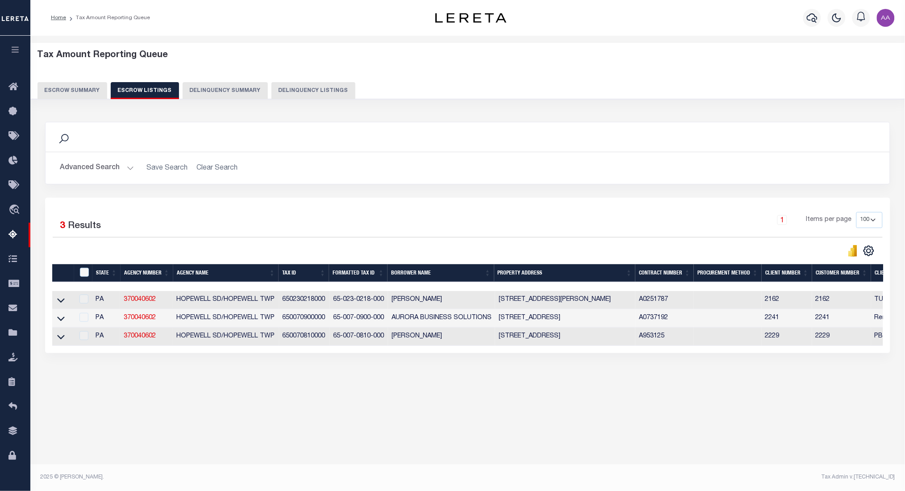
scroll to position [0, 0]
click at [84, 323] on div at bounding box center [82, 318] width 11 height 10
click at [76, 91] on button "Escrow Summary" at bounding box center [72, 90] width 70 height 17
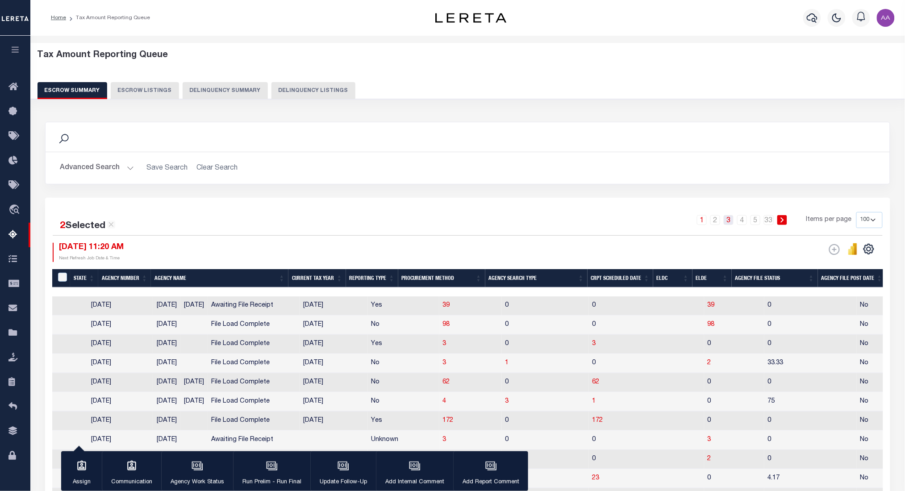
click at [733, 217] on link "3" at bounding box center [728, 220] width 10 height 10
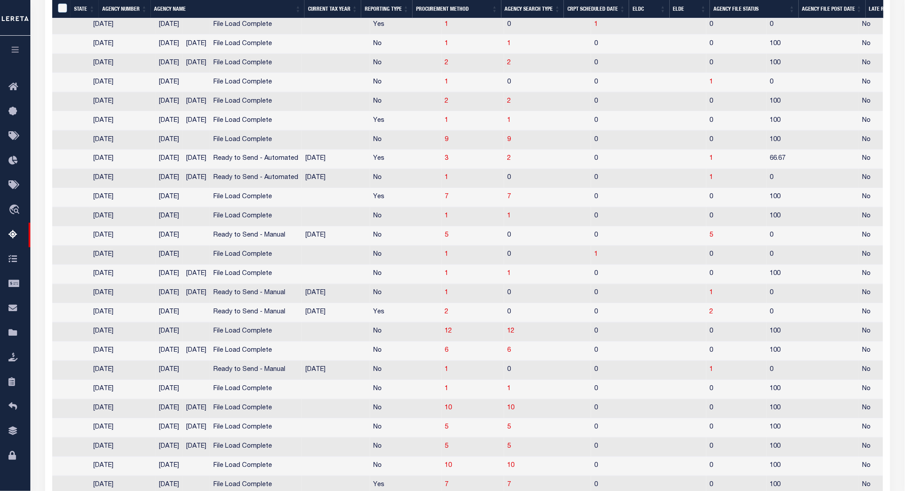
scroll to position [0, 575]
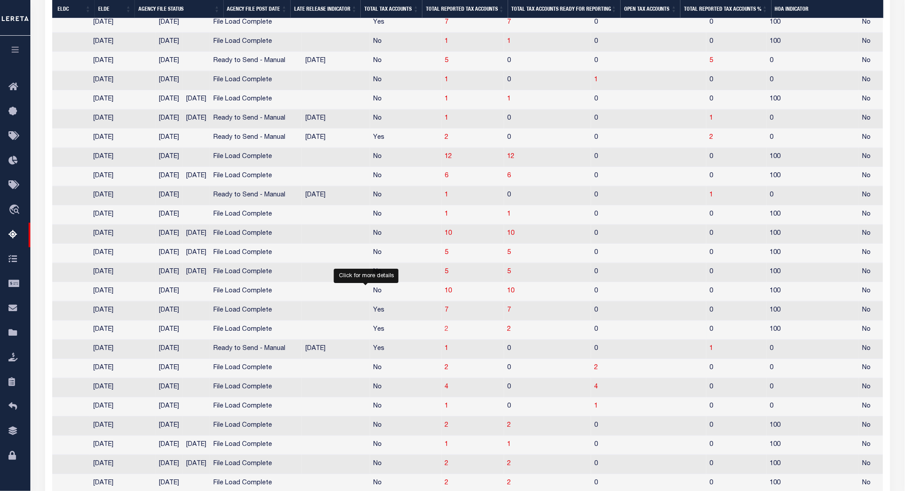
click at [445, 332] on span "2" at bounding box center [447, 329] width 4 height 6
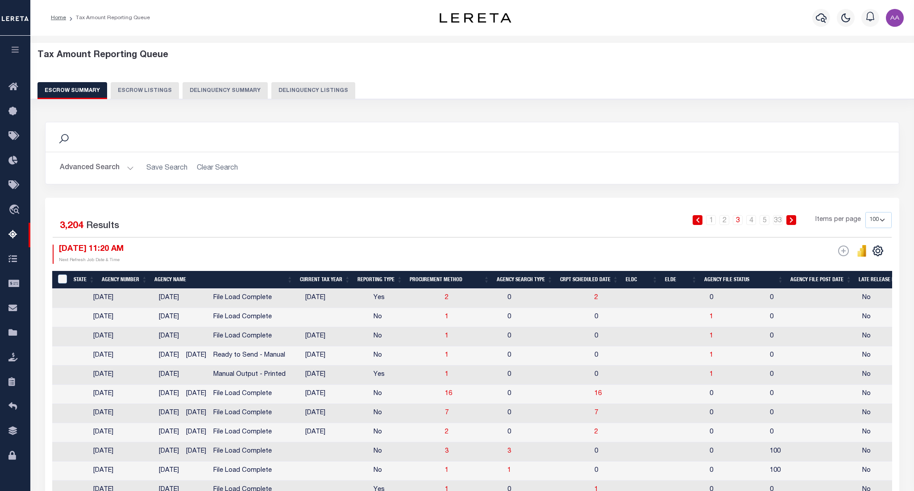
select select "100"
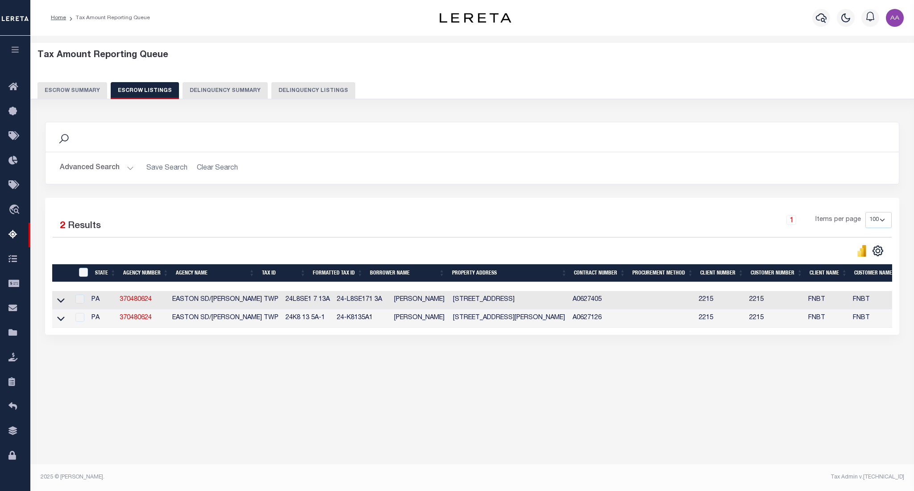
click at [80, 300] on div at bounding box center [78, 300] width 11 height 10
click at [83, 321] on div at bounding box center [78, 318] width 11 height 10
click at [62, 90] on button "Escrow Summary" at bounding box center [72, 90] width 70 height 17
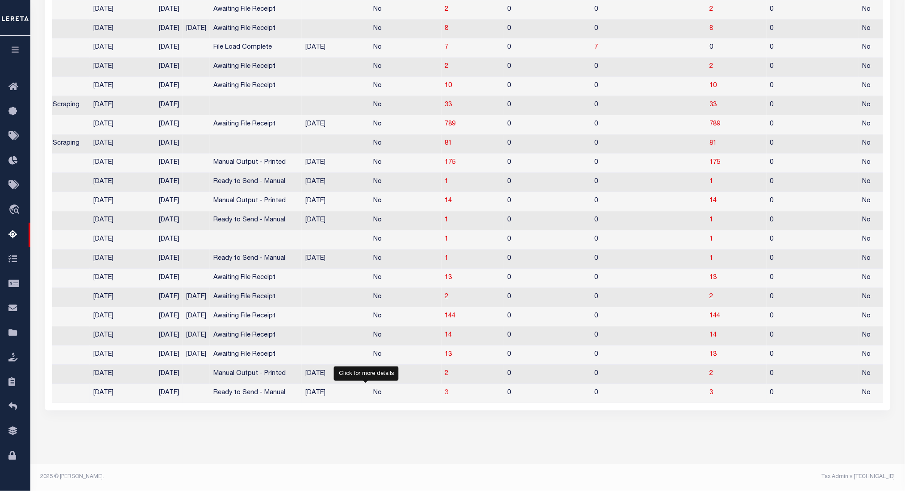
click at [445, 390] on span "3" at bounding box center [447, 393] width 4 height 6
select select "100"
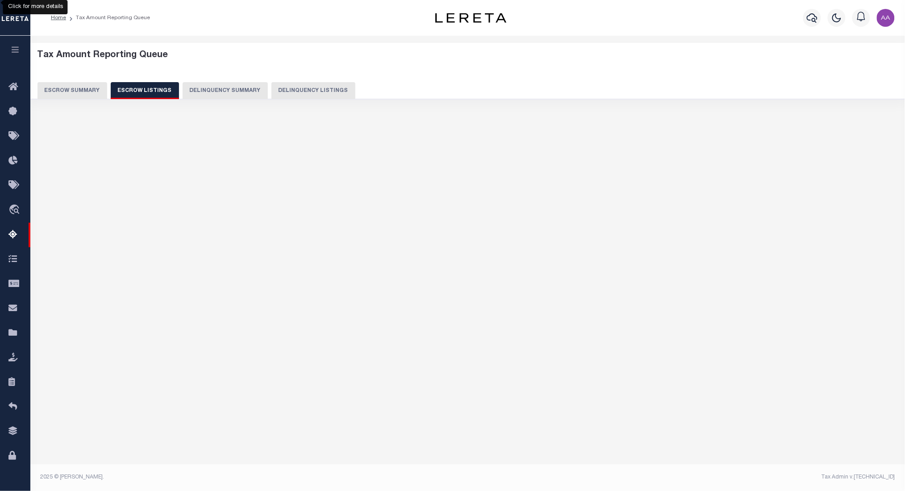
select select "100"
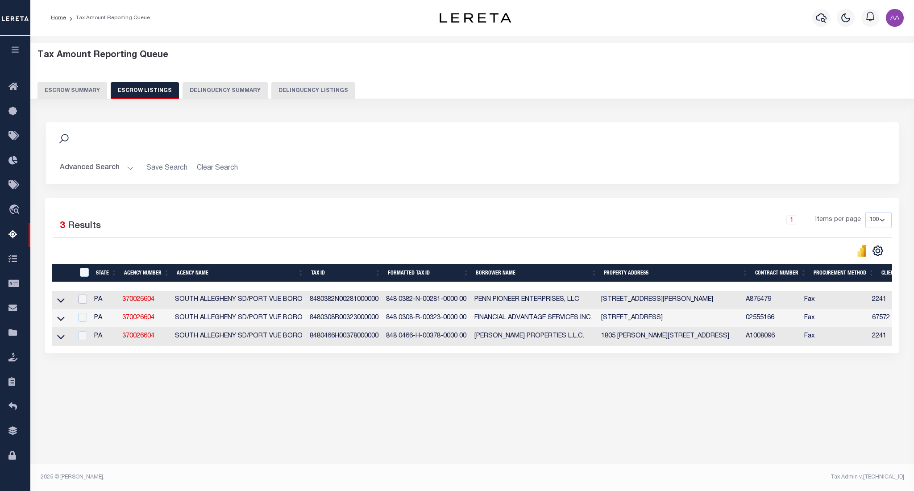
click at [82, 300] on input "checkbox" at bounding box center [82, 299] width 9 height 9
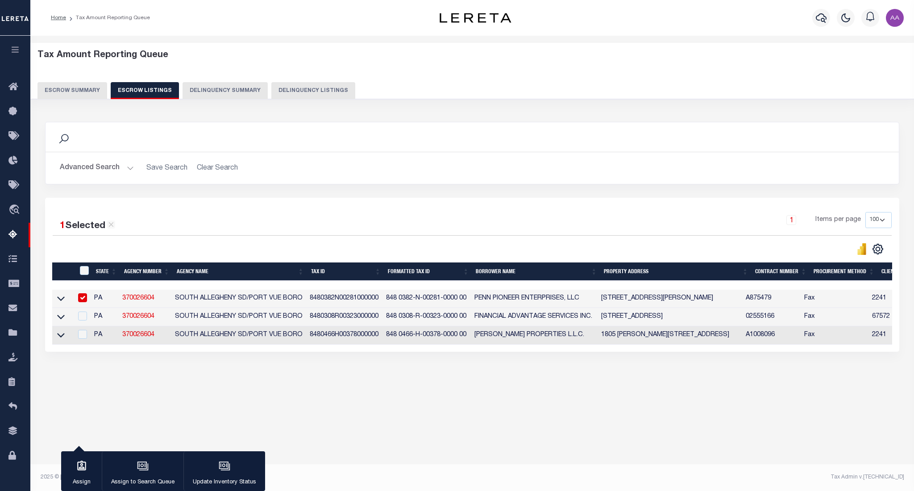
click at [82, 300] on input "checkbox" at bounding box center [82, 297] width 9 height 9
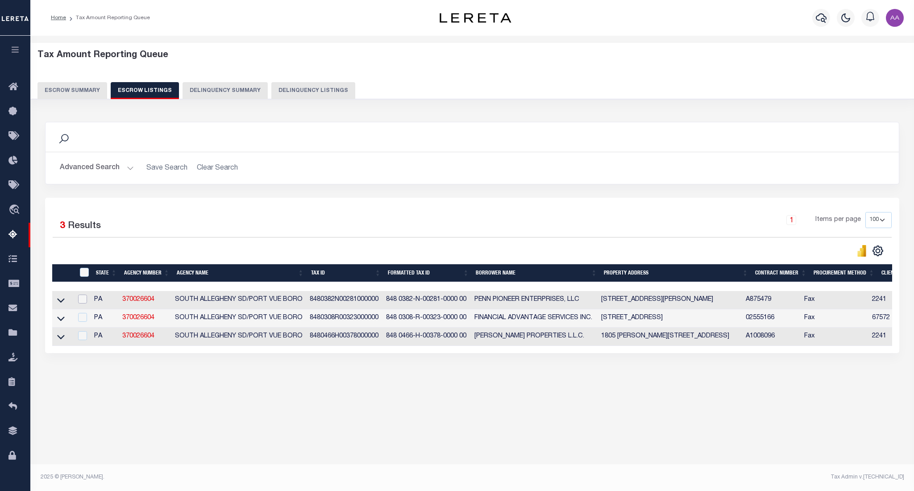
click at [84, 301] on input "checkbox" at bounding box center [82, 299] width 9 height 9
checkbox input "true"
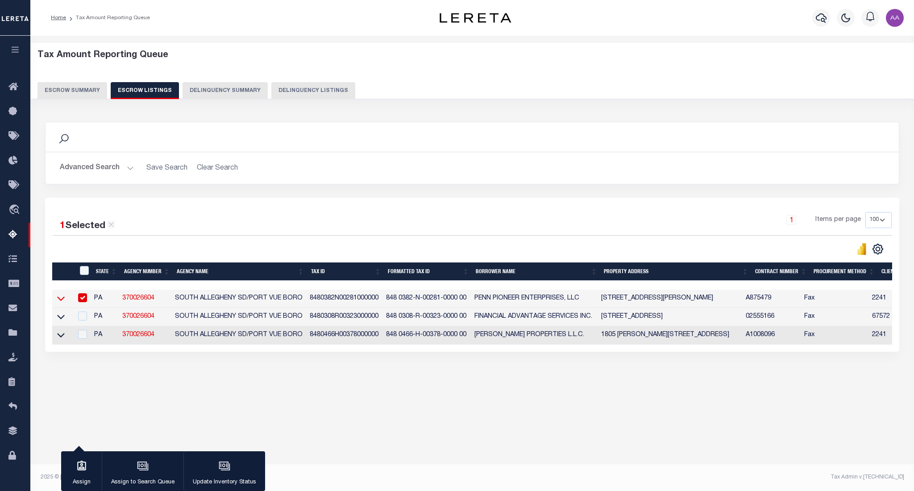
click at [61, 303] on icon at bounding box center [61, 298] width 8 height 9
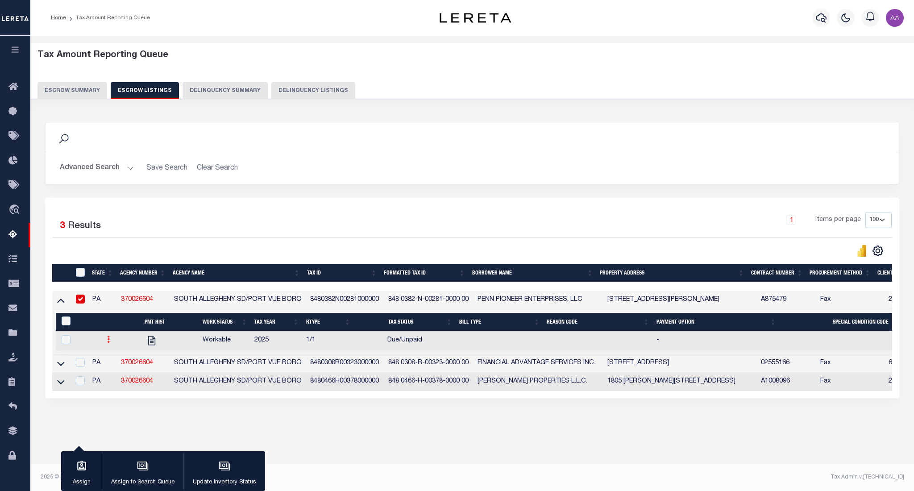
click at [111, 343] on link at bounding box center [109, 340] width 10 height 7
click at [126, 369] on link "" at bounding box center [119, 368] width 30 height 15
checkbox input "true"
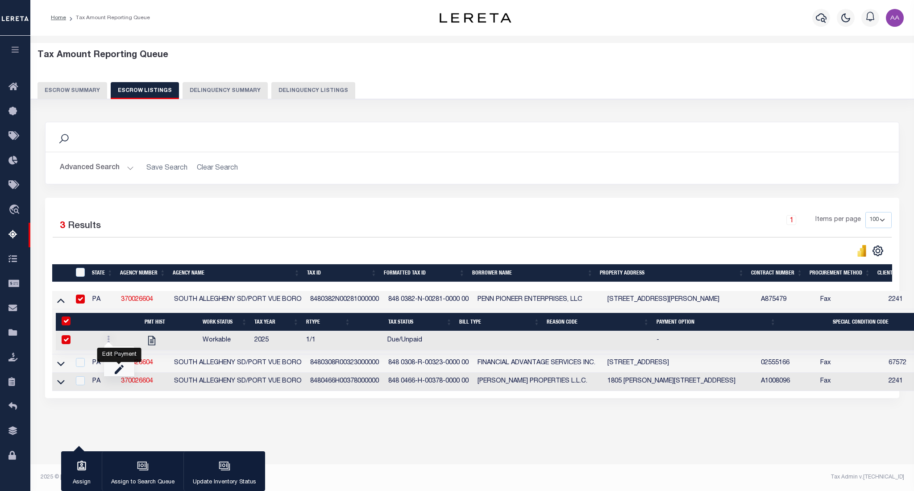
select select "DUE"
select select "0"
type input "$642.39"
type input "09/14/2025"
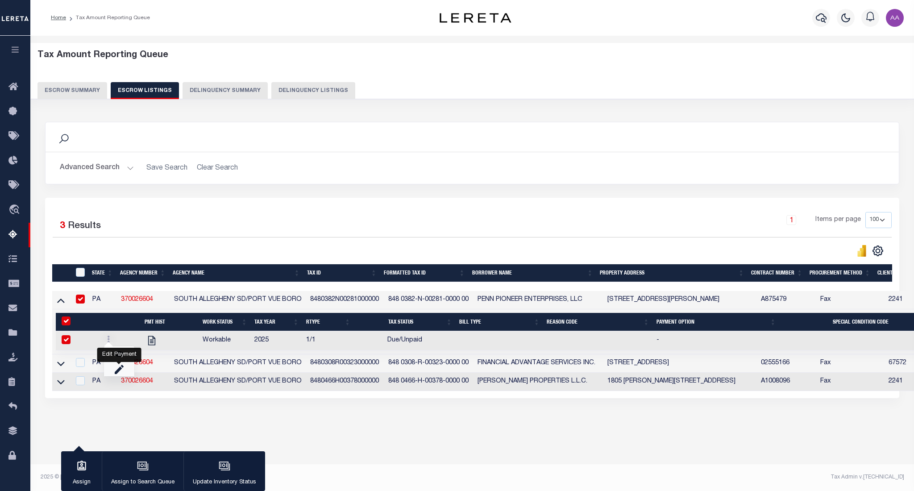
type input "$655.50"
type input "11/15/2025"
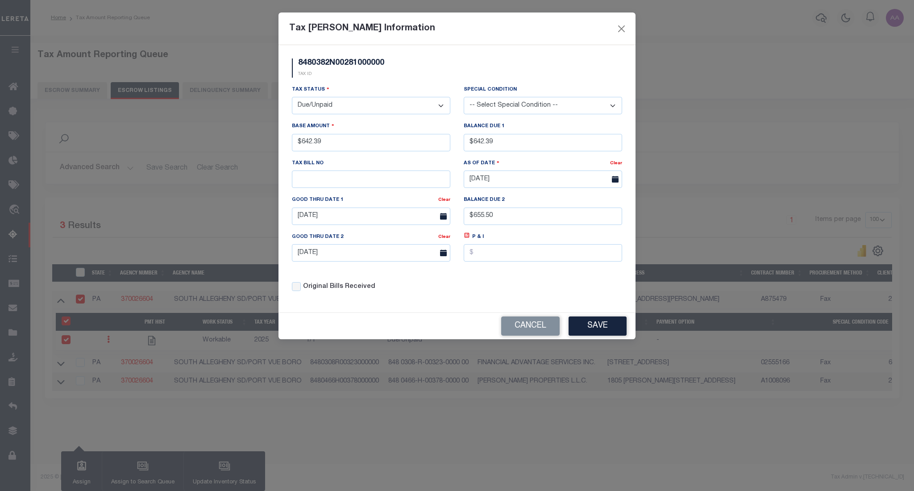
click at [527, 109] on select "-- Select Special Condition -- 3RD PARTY TAX LIEN AGENCY TAX LIEN (A.K.A Inside…" at bounding box center [543, 105] width 158 height 17
click at [464, 97] on select "-- Select Special Condition -- 3RD PARTY TAX LIEN AGENCY TAX LIEN (A.K.A Inside…" at bounding box center [543, 105] width 158 height 17
click at [534, 107] on select "-- Select Special Condition -- 3RD PARTY TAX LIEN AGENCY TAX LIEN (A.K.A Inside…" at bounding box center [543, 105] width 158 height 17
select select "17"
click at [464, 97] on select "-- Select Special Condition -- 3RD PARTY TAX LIEN AGENCY TAX LIEN (A.K.A Inside…" at bounding box center [543, 105] width 158 height 17
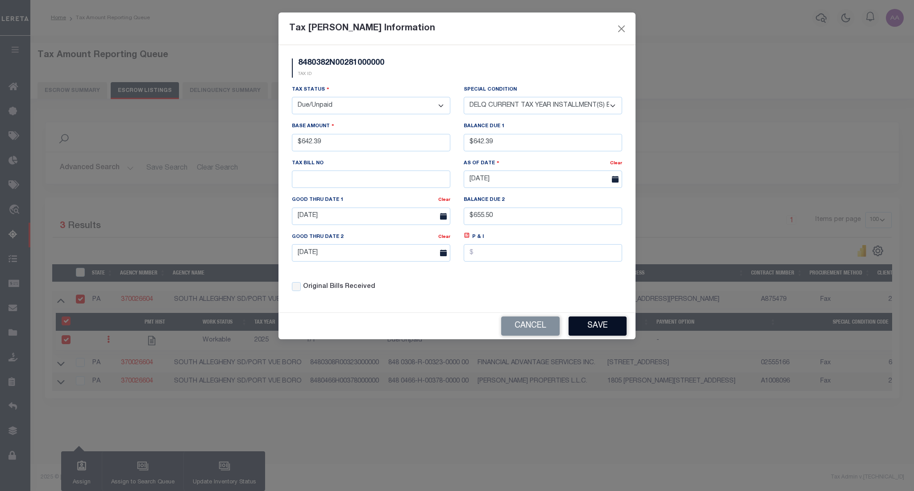
click at [614, 328] on button "Save" at bounding box center [598, 325] width 58 height 19
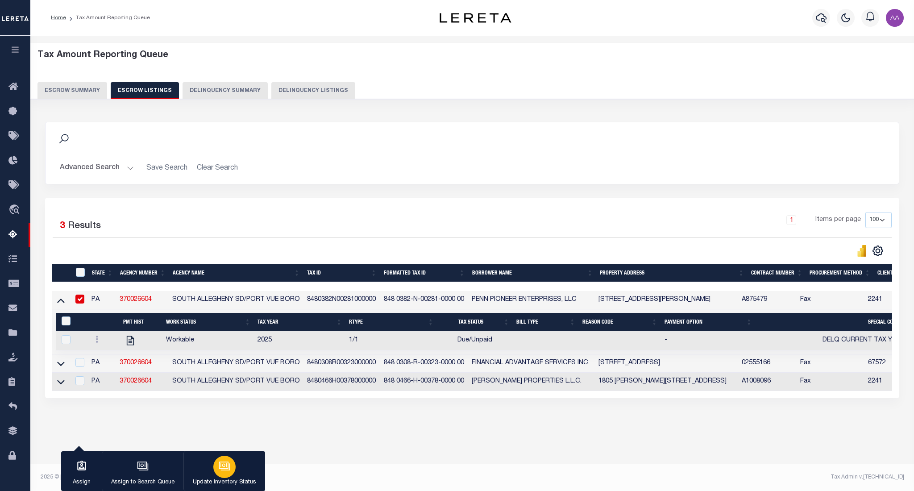
click at [231, 470] on div "button" at bounding box center [224, 467] width 22 height 22
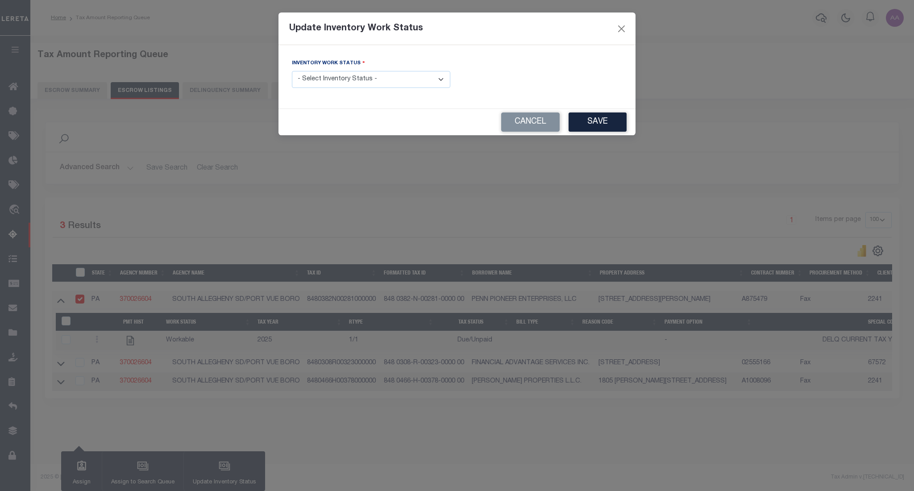
drag, startPoint x: 410, startPoint y: 82, endPoint x: 353, endPoint y: 153, distance: 91.4
click at [353, 153] on div "Update Inventory Work Status Inventory Work Status - Select Inventory Status - …" at bounding box center [457, 245] width 914 height 491
select select "4"
click at [292, 71] on select "- Select Inventory Status - Manual - Exception Pended - Awaiting Search Late Ad…" at bounding box center [371, 79] width 158 height 17
click at [601, 119] on button "Save" at bounding box center [598, 121] width 58 height 19
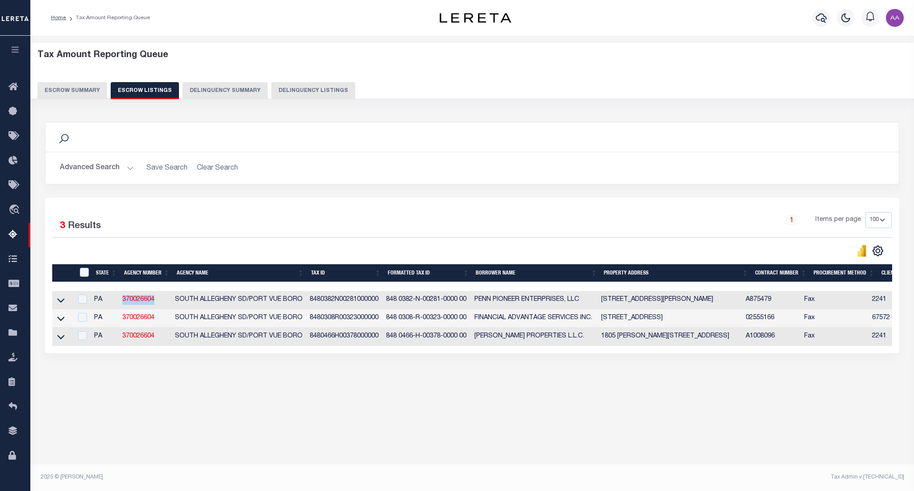
drag, startPoint x: 160, startPoint y: 304, endPoint x: 108, endPoint y: 300, distance: 52.3
click at [108, 300] on tr "PA 370026604 SOUTH ALLEGHENY SD/PORT VUE BORO 8480382N00281000000 848 0382-N-00…" at bounding box center [735, 300] width 1367 height 18
copy tr "370026604"
click at [75, 94] on button "Escrow Summary" at bounding box center [72, 90] width 70 height 17
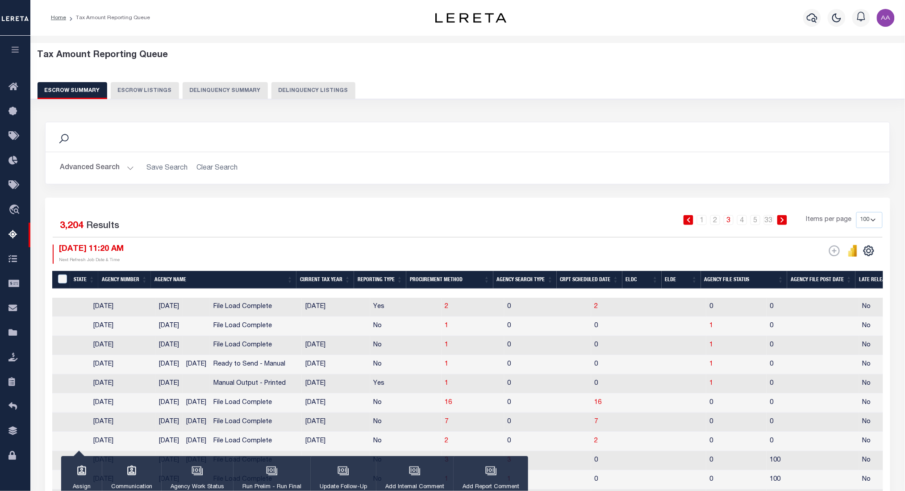
click at [118, 171] on button "Advanced Search" at bounding box center [97, 167] width 74 height 17
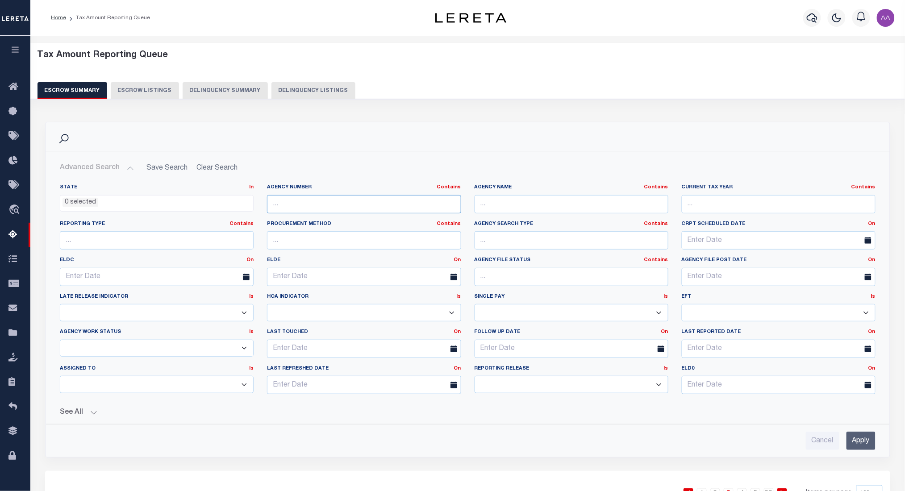
click at [338, 209] on input "text" at bounding box center [364, 204] width 194 height 18
paste input "370026604"
type input "370026604"
click at [865, 443] on input "Apply" at bounding box center [860, 441] width 29 height 18
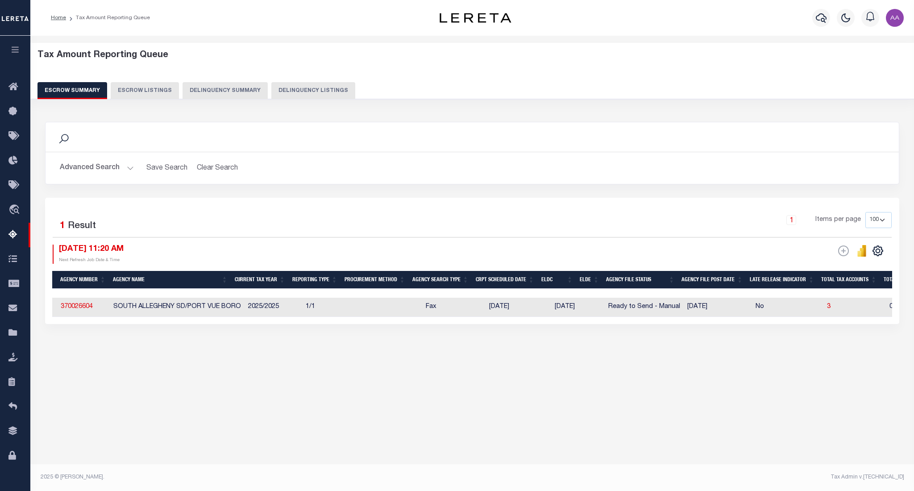
scroll to position [0, 0]
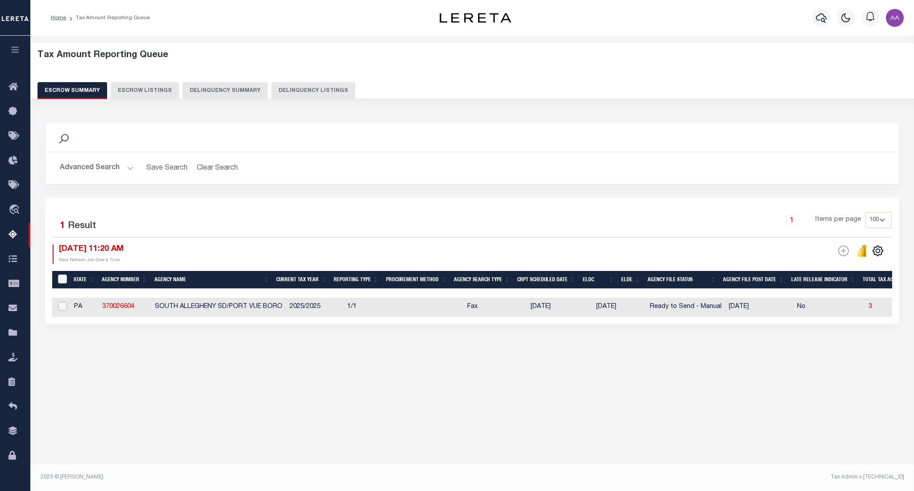
click at [61, 308] on input "checkbox" at bounding box center [62, 306] width 9 height 9
checkbox input "true"
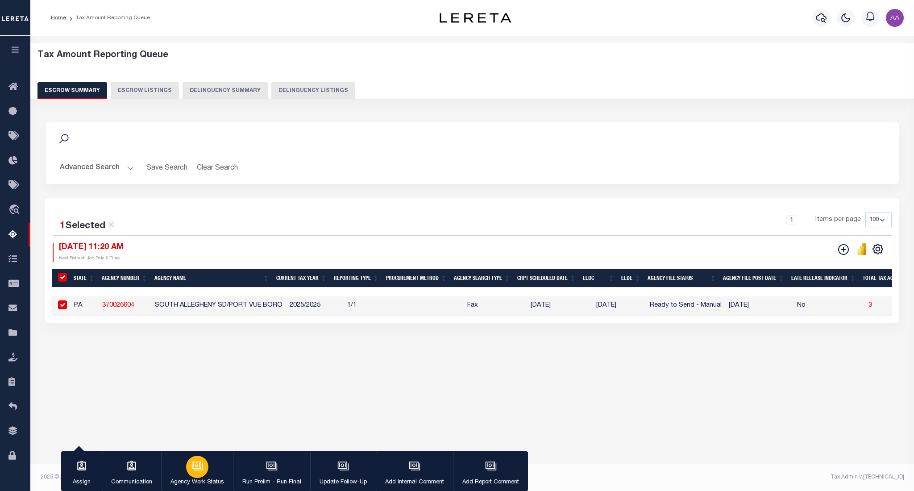
click at [175, 472] on button "Agency Work Status" at bounding box center [197, 471] width 72 height 40
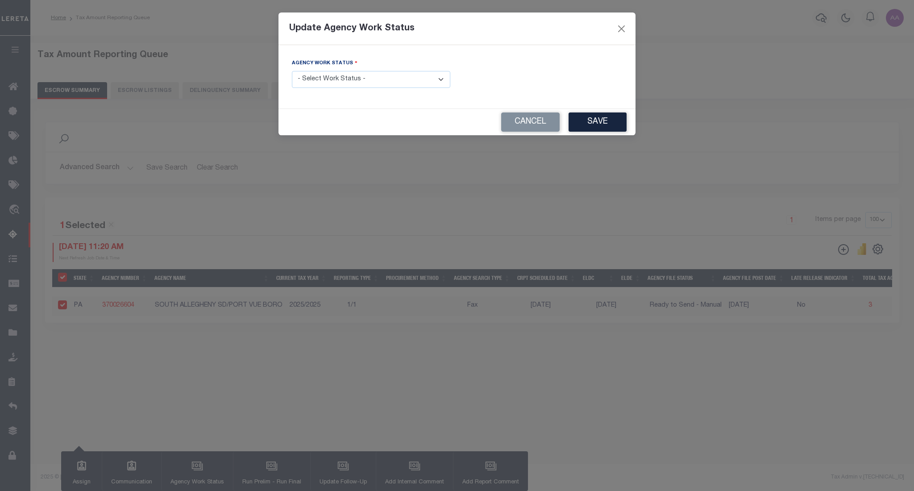
click at [332, 79] on select "- Select Work Status - New In Progress Pending Agency Follow-up Pending QC Read…" at bounding box center [371, 79] width 158 height 17
select select "6"
click at [292, 71] on select "- Select Work Status - New In Progress Pending Agency Follow-up Pending QC Read…" at bounding box center [371, 79] width 158 height 17
click at [601, 123] on button "Save" at bounding box center [598, 121] width 58 height 19
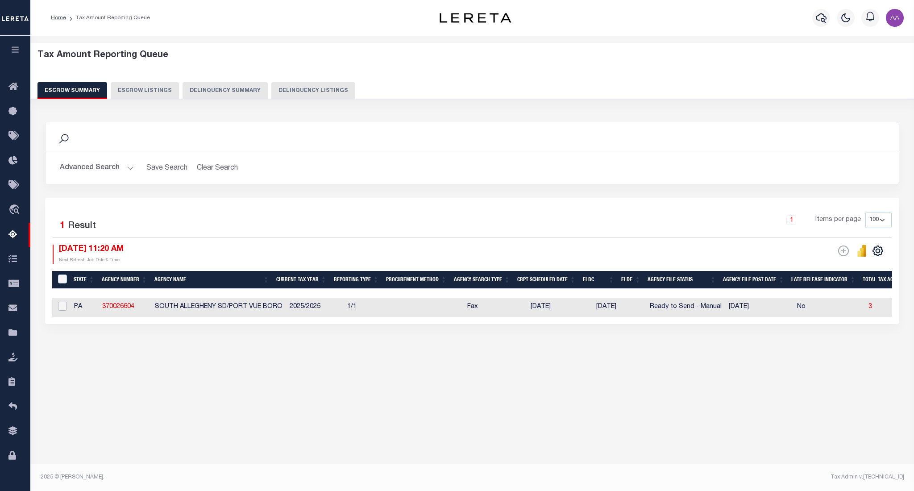
click at [61, 307] on input "checkbox" at bounding box center [62, 306] width 9 height 9
checkbox input "true"
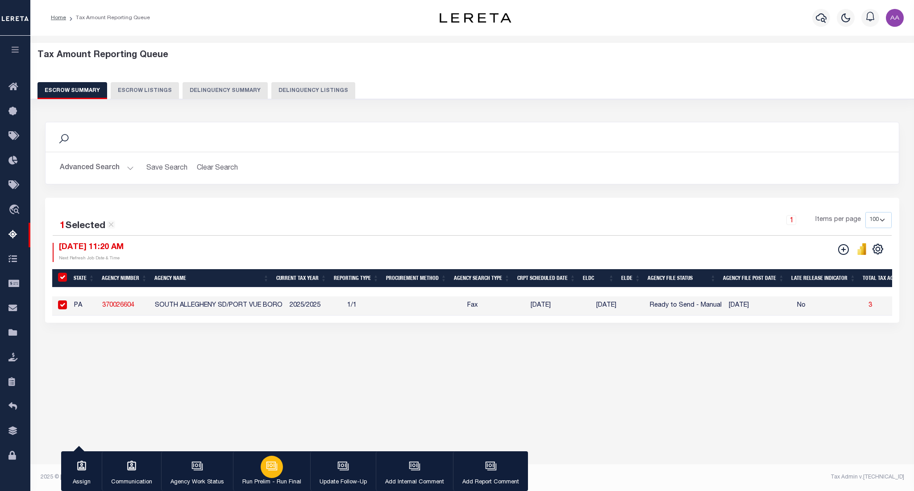
click at [261, 466] on div "button" at bounding box center [272, 467] width 22 height 22
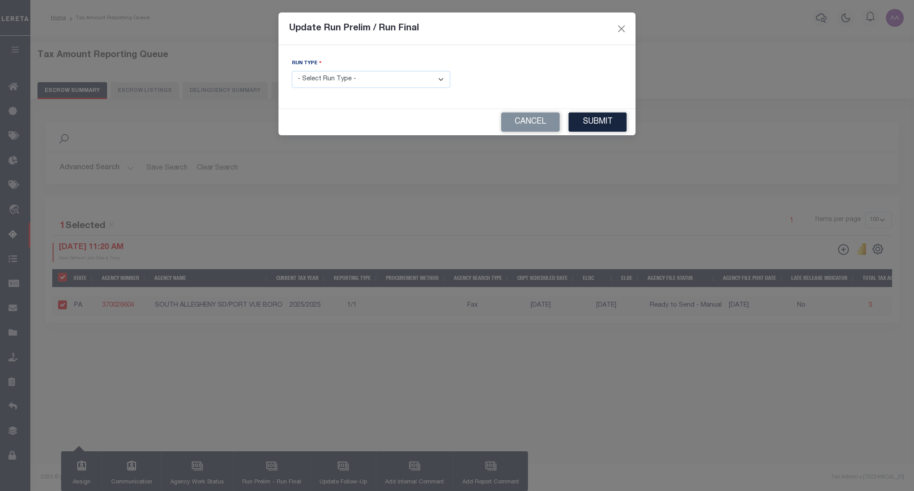
click at [370, 79] on select "- Select Run Type - Prelim Run Final Run" at bounding box center [371, 79] width 158 height 17
select select "F"
click at [292, 71] on select "- Select Run Type - Prelim Run Final Run" at bounding box center [371, 79] width 158 height 17
click at [513, 84] on input "text" at bounding box center [543, 79] width 158 height 17
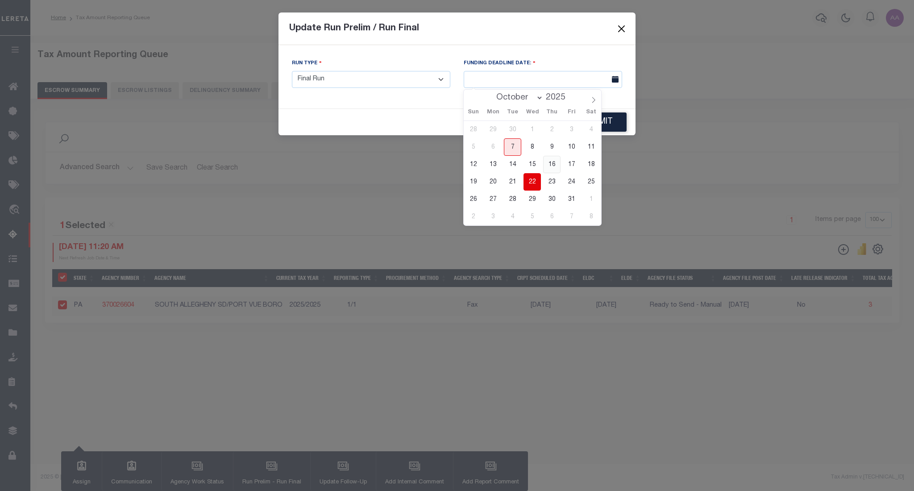
click at [548, 170] on span "16" at bounding box center [551, 164] width 17 height 17
type input "10/16/2025"
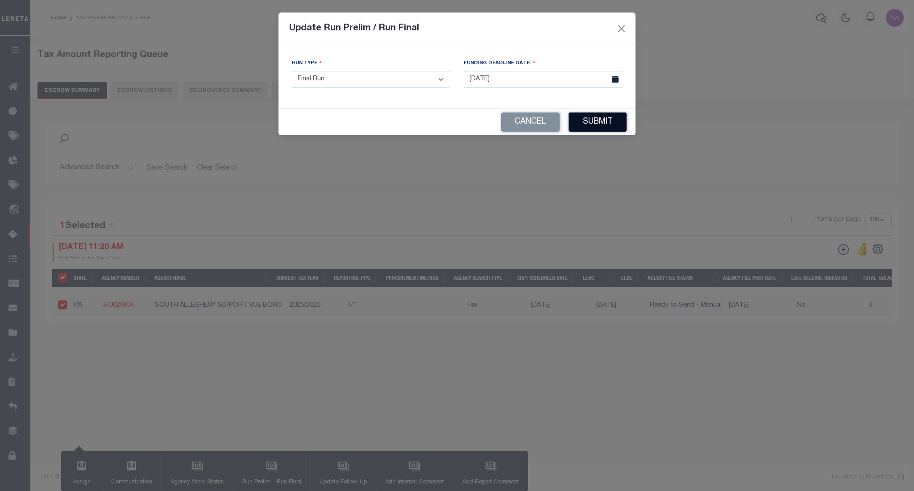
click at [602, 125] on button "Submit" at bounding box center [598, 121] width 58 height 19
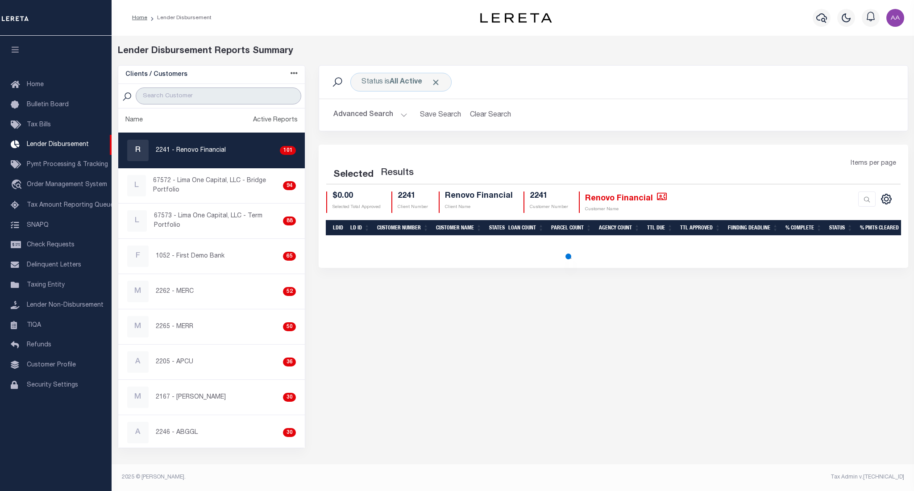
click at [175, 95] on input "search" at bounding box center [218, 95] width 165 height 17
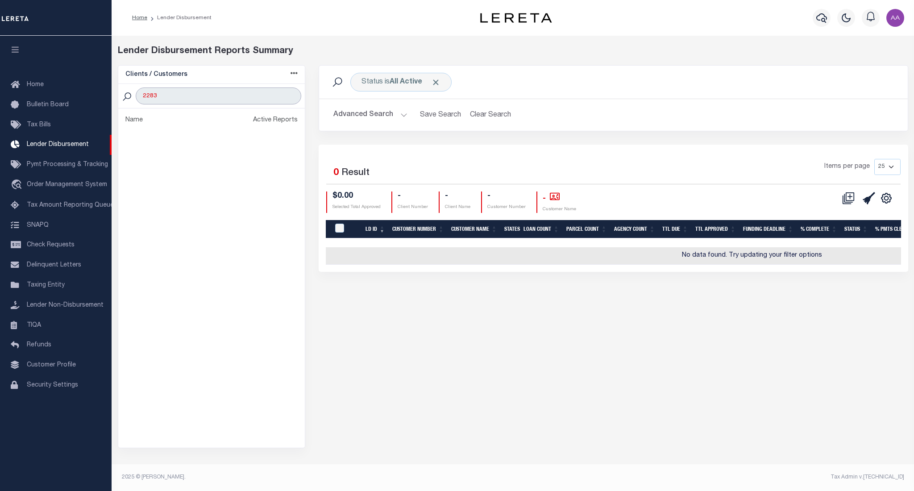
click at [165, 99] on input "2283" at bounding box center [218, 95] width 165 height 17
drag, startPoint x: 165, startPoint y: 99, endPoint x: 124, endPoint y: 91, distance: 41.7
click at [124, 91] on div "2283" at bounding box center [211, 96] width 187 height 25
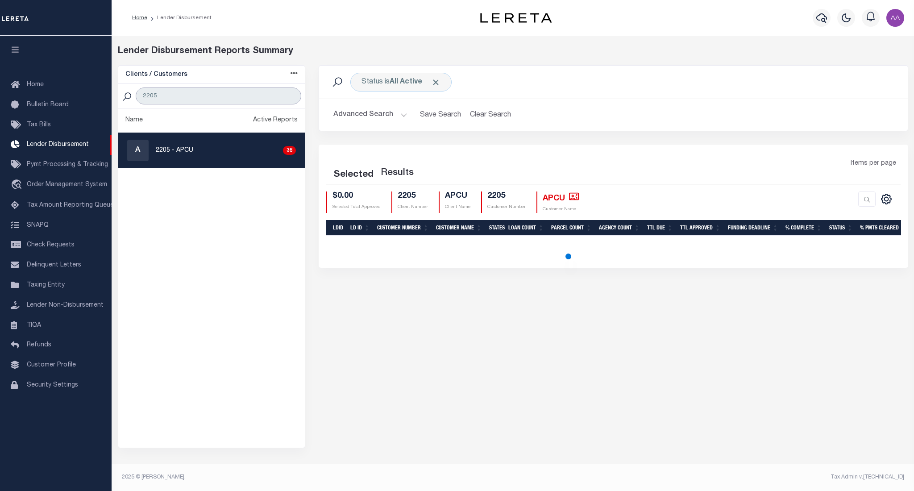
type input "2205"
click at [233, 161] on div "A 2205 - APCU 36" at bounding box center [211, 150] width 169 height 21
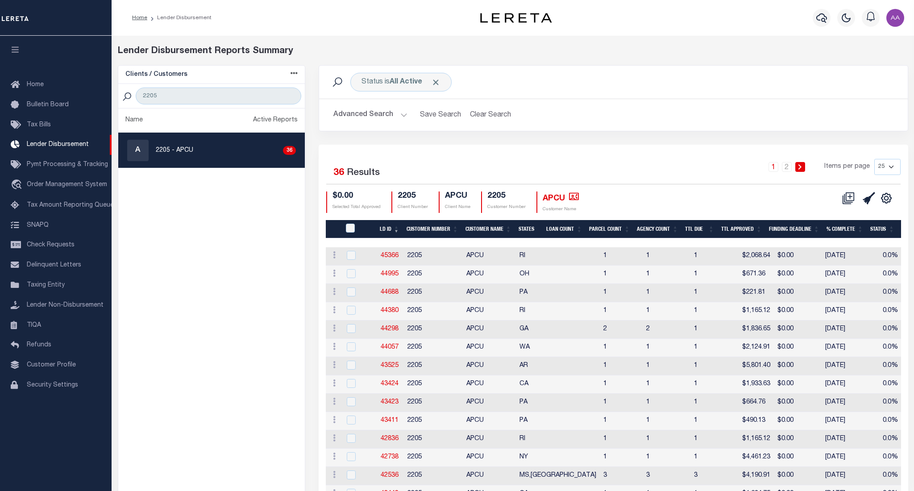
checkbox input "true"
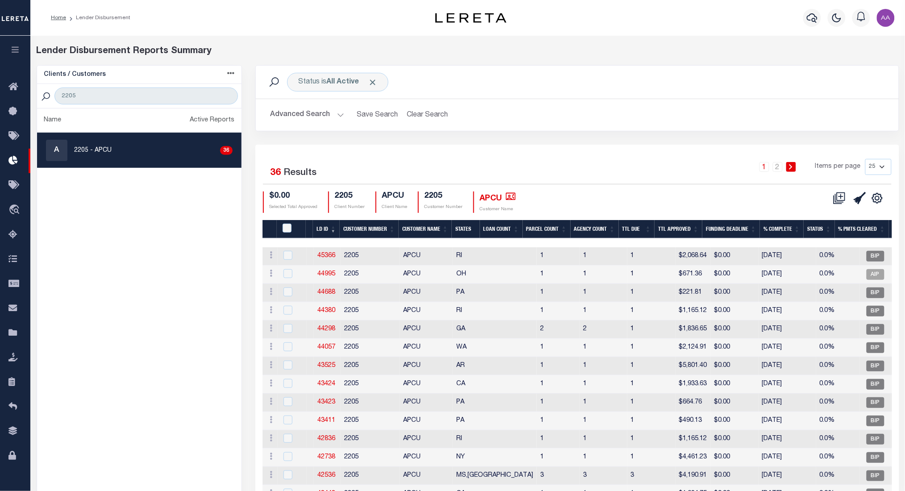
click at [323, 232] on th "LD ID" at bounding box center [326, 229] width 27 height 18
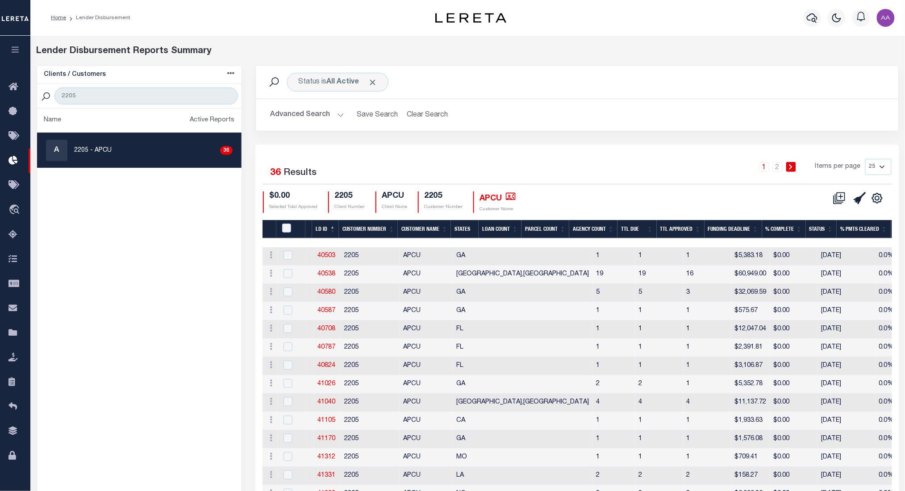
click at [329, 223] on th "LD ID" at bounding box center [325, 229] width 27 height 18
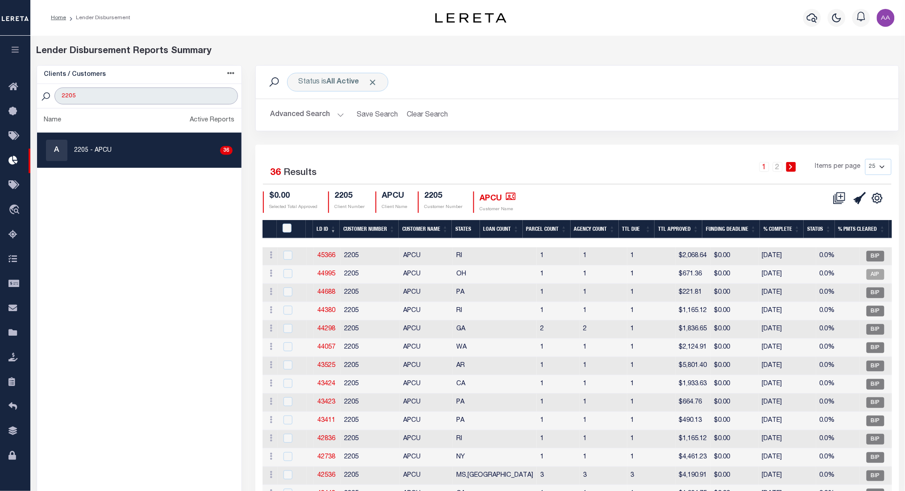
click at [119, 90] on input "2205" at bounding box center [145, 95] width 183 height 17
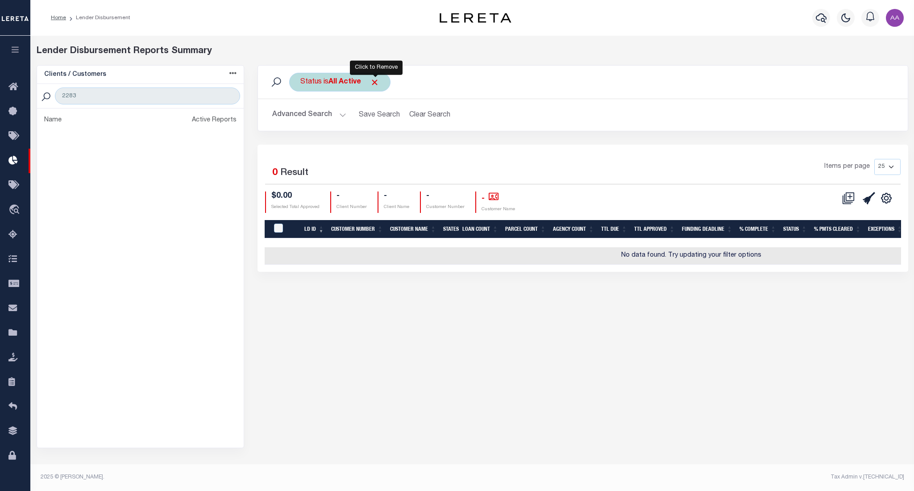
click at [375, 81] on span "Click to Remove" at bounding box center [374, 82] width 9 height 9
click at [136, 95] on input "2283" at bounding box center [148, 95] width 186 height 17
type input "2"
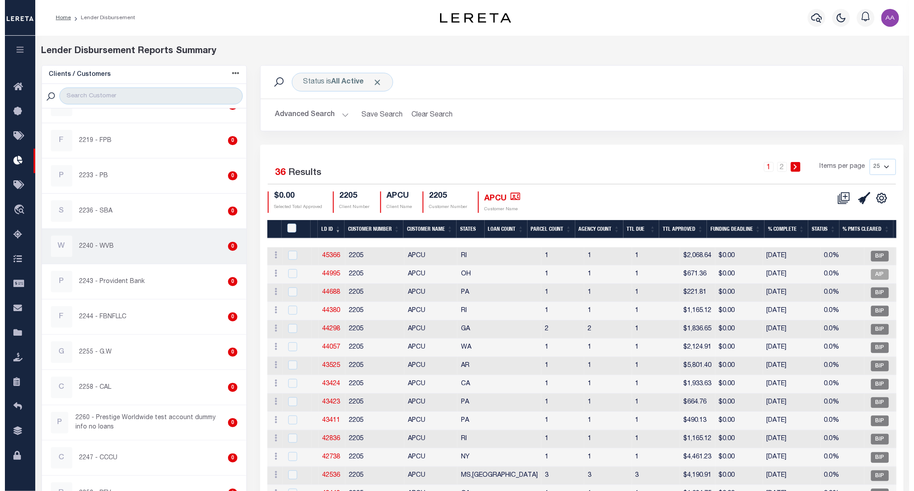
scroll to position [3774, 0]
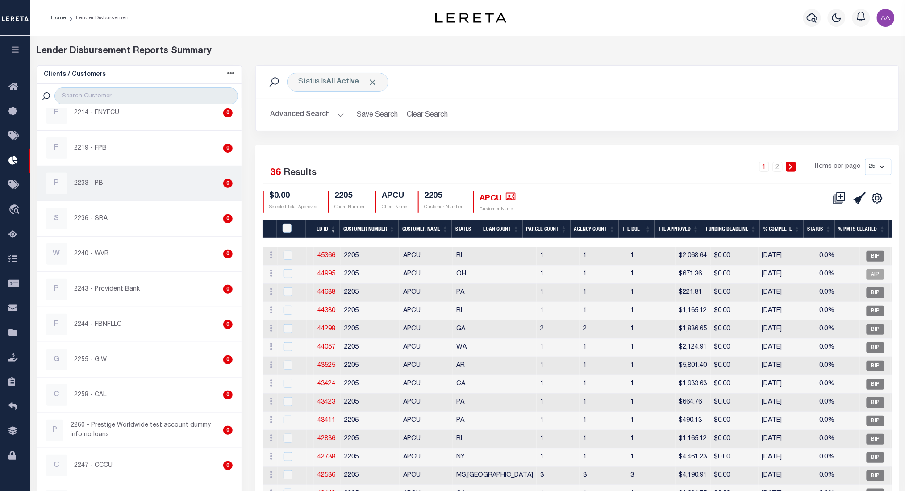
click at [140, 201] on link "P 2233 - PB 0" at bounding box center [139, 183] width 205 height 35
checkbox input "true"
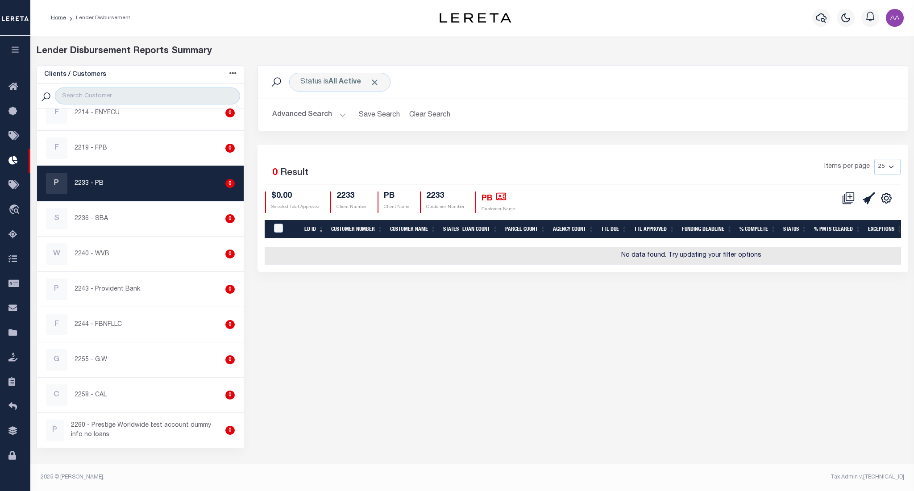
click at [16, 40] on button "button" at bounding box center [15, 51] width 30 height 30
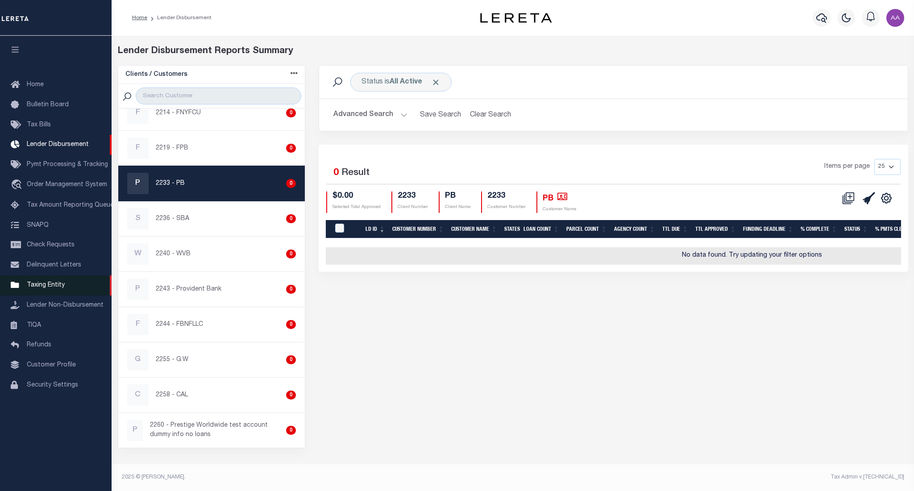
click at [58, 288] on span "Taxing Entity" at bounding box center [46, 285] width 38 height 6
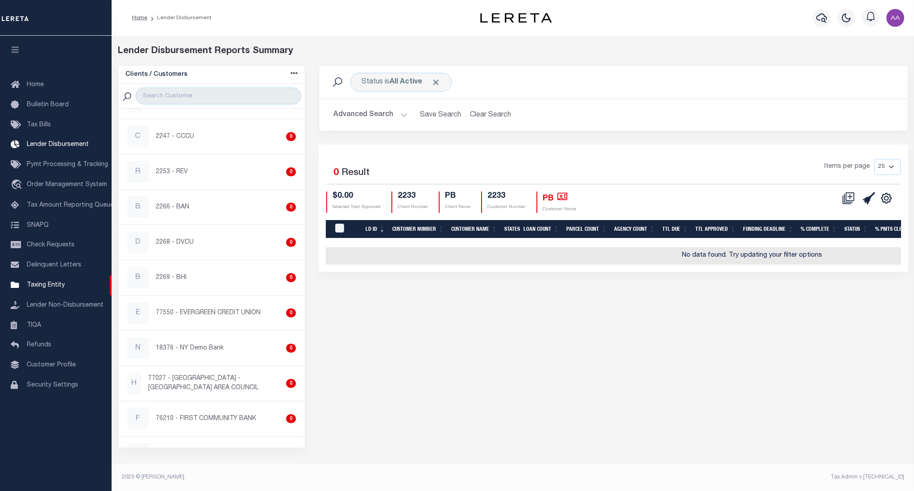
scroll to position [4106, 0]
click at [191, 99] on input "search" at bounding box center [218, 95] width 165 height 17
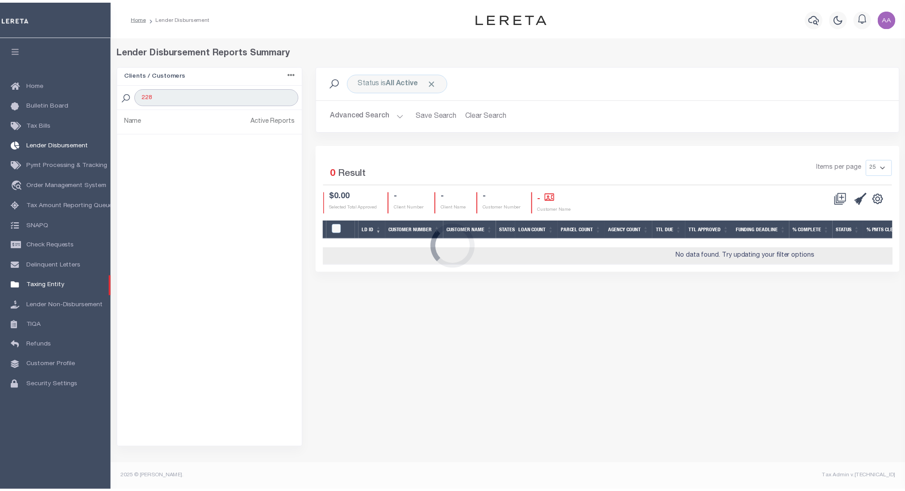
scroll to position [0, 0]
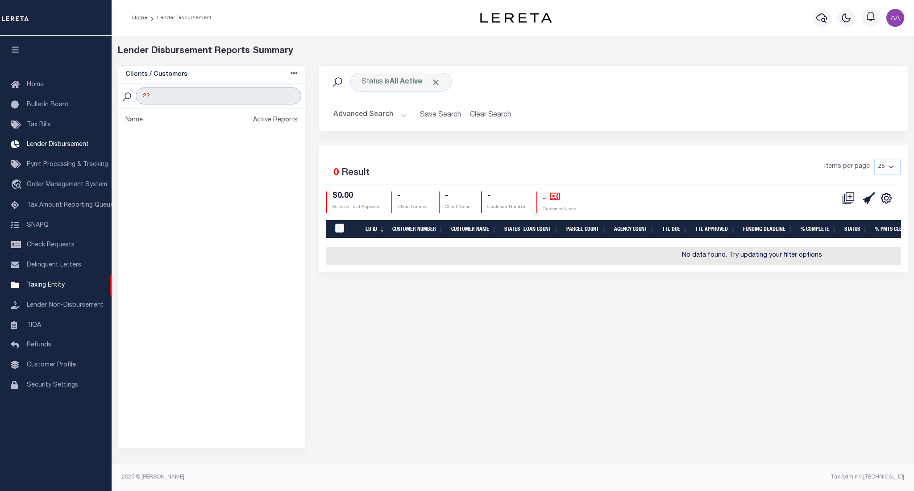
type input "2"
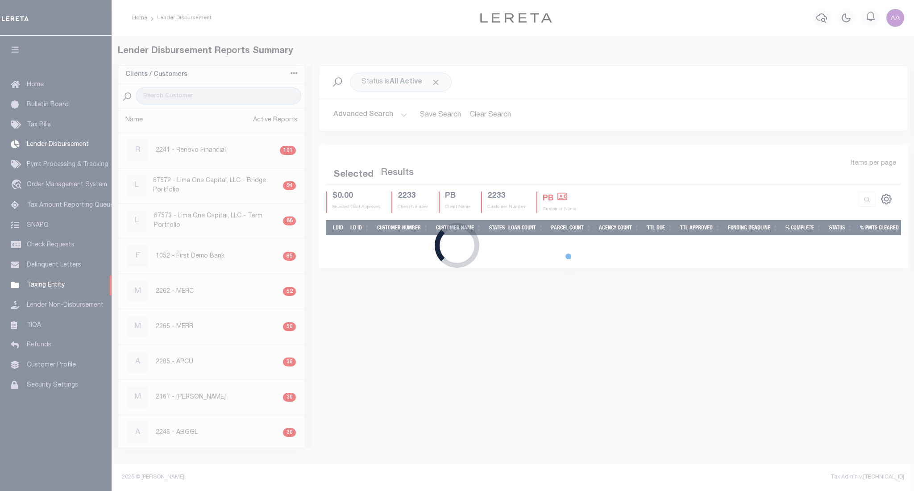
click at [404, 22] on div "Loading..." at bounding box center [457, 245] width 914 height 491
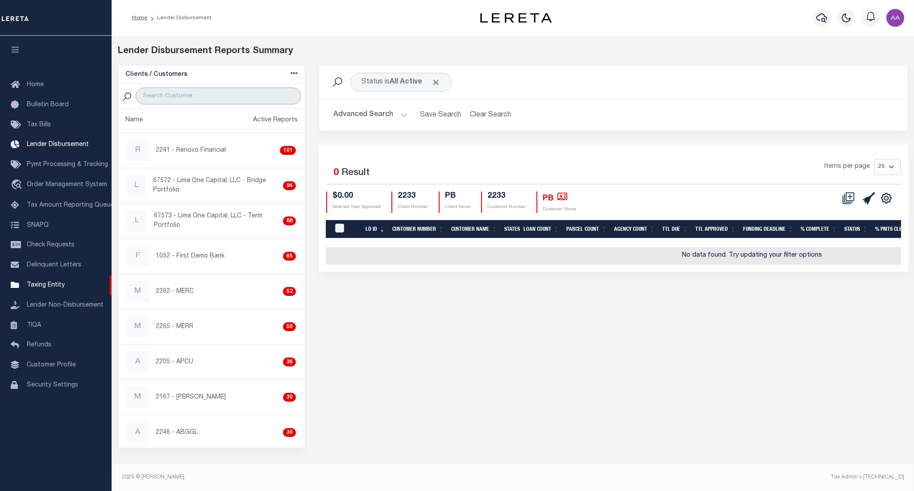
click at [167, 90] on input "search" at bounding box center [218, 95] width 165 height 17
type input "2241"
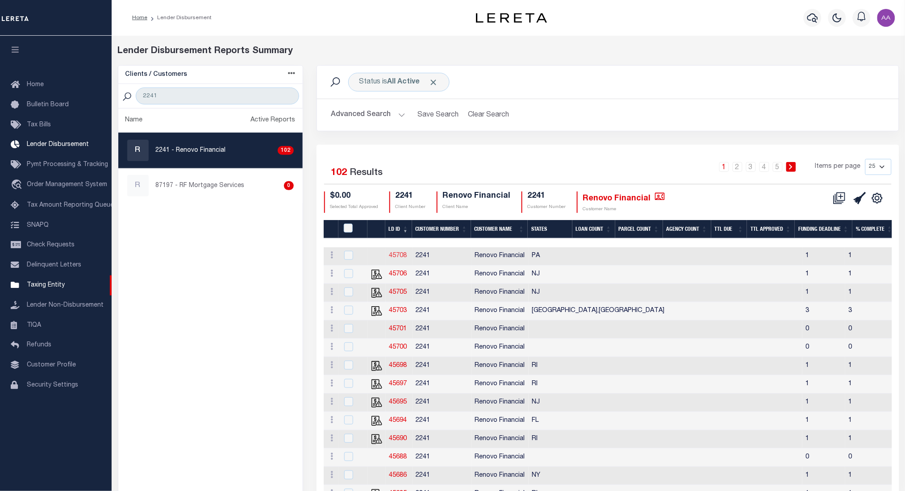
click at [400, 257] on link "45708" at bounding box center [398, 256] width 18 height 6
checkbox input "true"
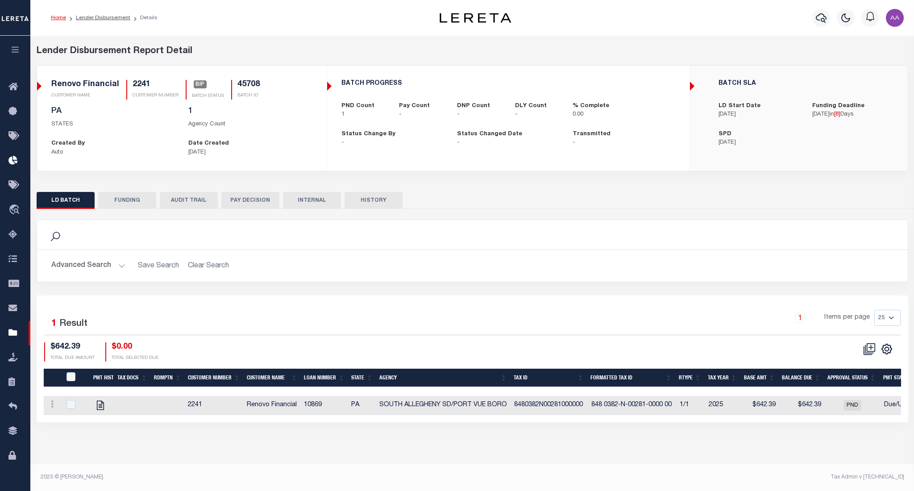
click at [376, 200] on button "HISTORY" at bounding box center [373, 200] width 58 height 17
select select "100"
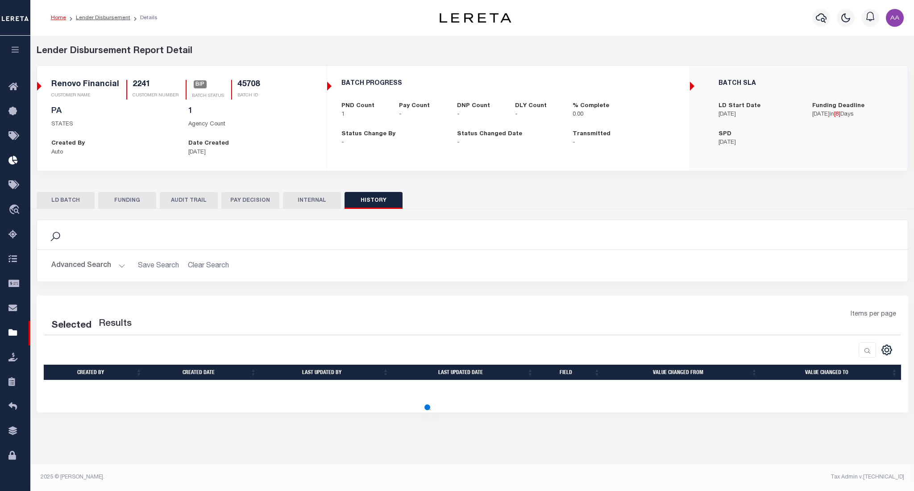
select select "100"
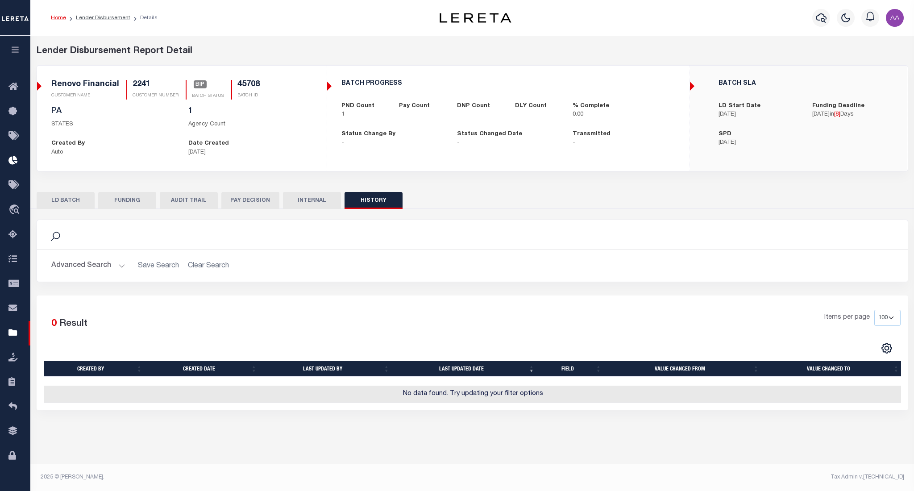
click at [310, 204] on button "INTERNAL" at bounding box center [312, 200] width 58 height 17
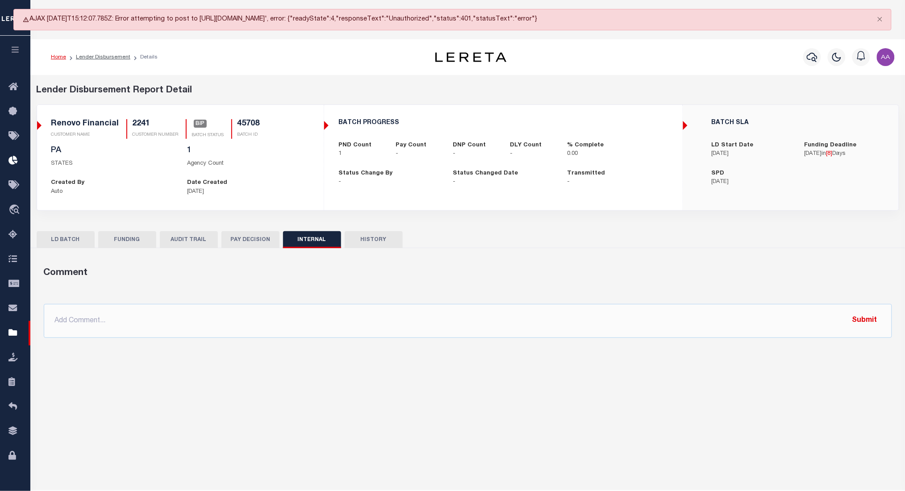
click at [368, 195] on div "BATCH PROGRESS PND Count 1 Pay Count - DNP Count - DLY Count - % Complete 0.00 …" at bounding box center [503, 153] width 358 height 96
click at [366, 242] on button "HISTORY" at bounding box center [373, 239] width 58 height 17
select select "100"
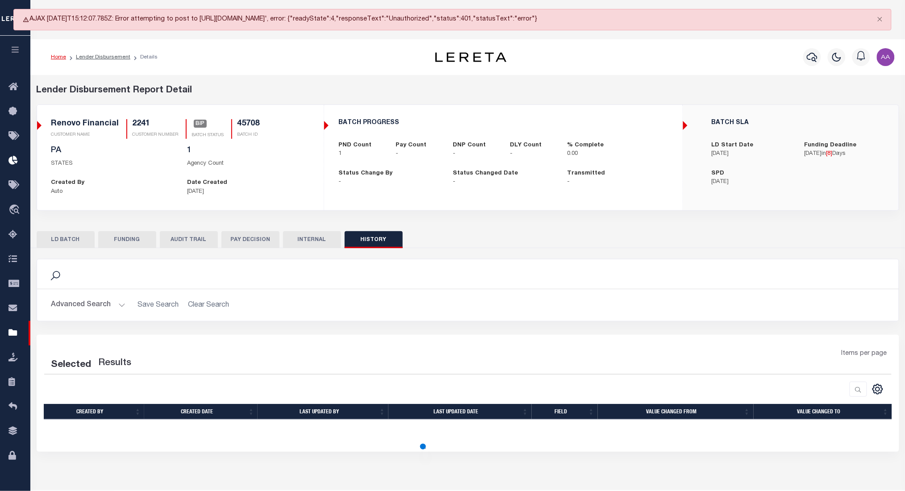
select select "100"
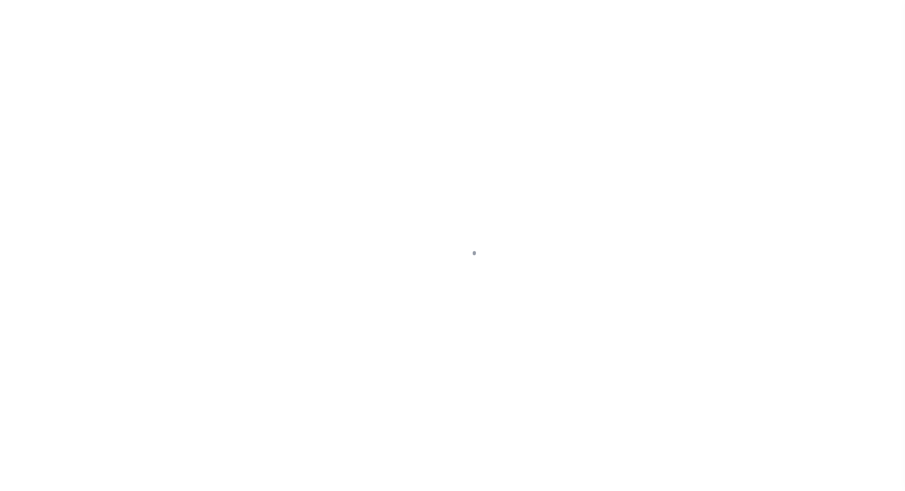
select select
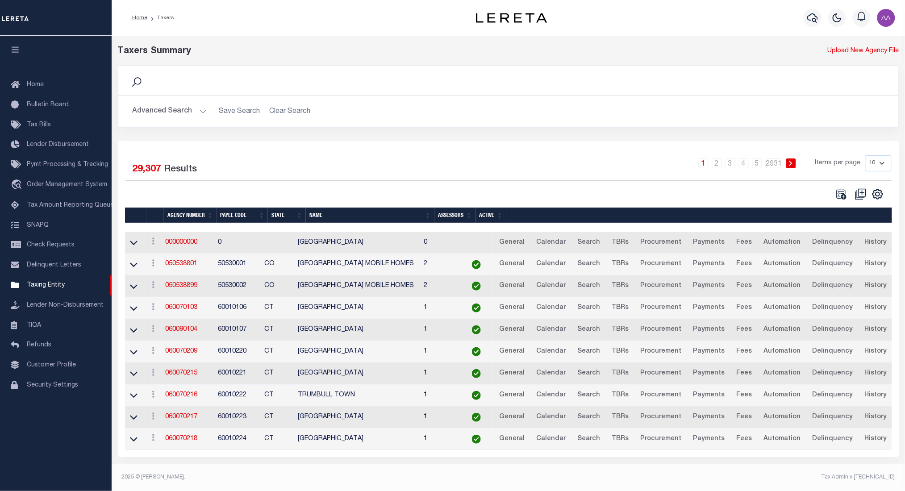
click at [167, 109] on button "Advanced Search" at bounding box center [170, 111] width 74 height 17
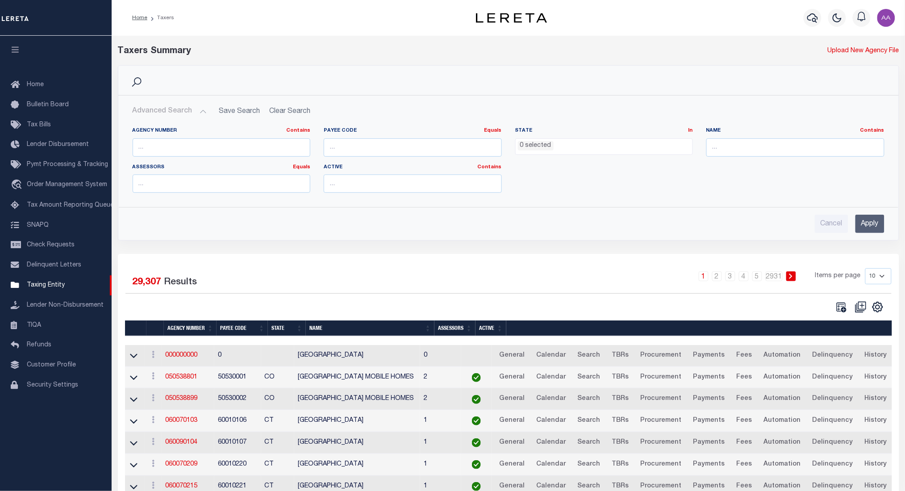
scroll to position [73, 0]
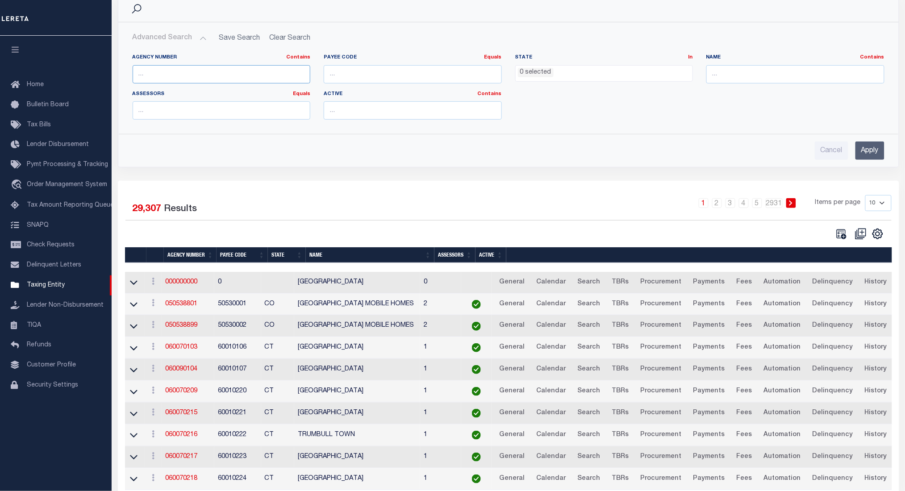
click at [224, 79] on input "text" at bounding box center [222, 74] width 178 height 18
paste input "100180000"
type input "100180000"
drag, startPoint x: 863, startPoint y: 150, endPoint x: 452, endPoint y: 216, distance: 416.7
click at [452, 216] on div "Search Advanced Search Save Search Clear Search Contains" at bounding box center [508, 244] width 781 height 505
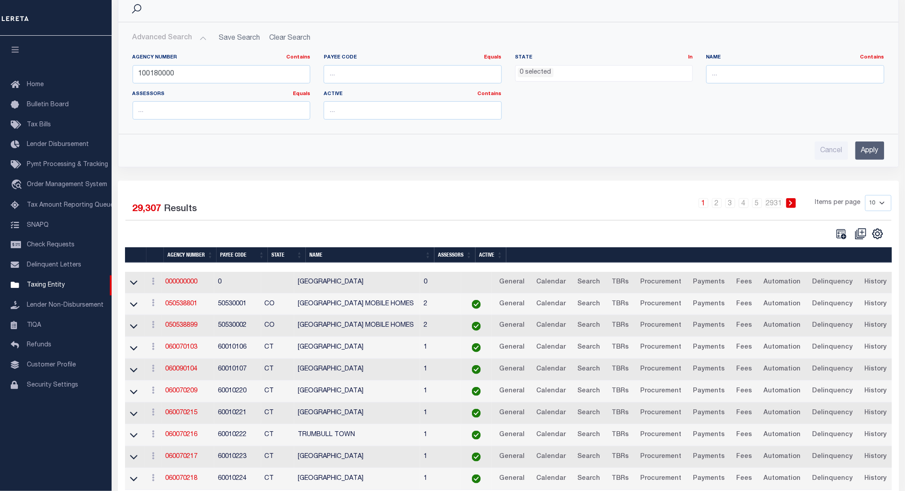
click at [872, 150] on input "Apply" at bounding box center [869, 150] width 29 height 18
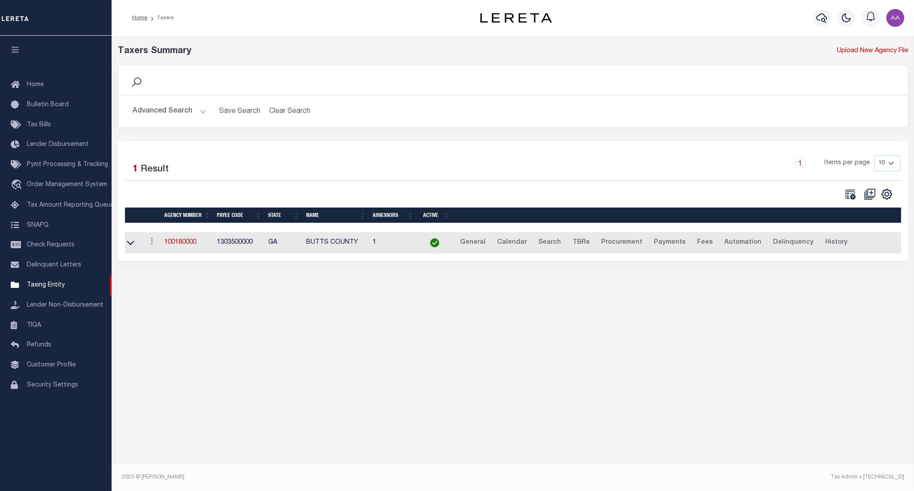
scroll to position [0, 0]
click at [190, 243] on link "100180000" at bounding box center [183, 242] width 32 height 6
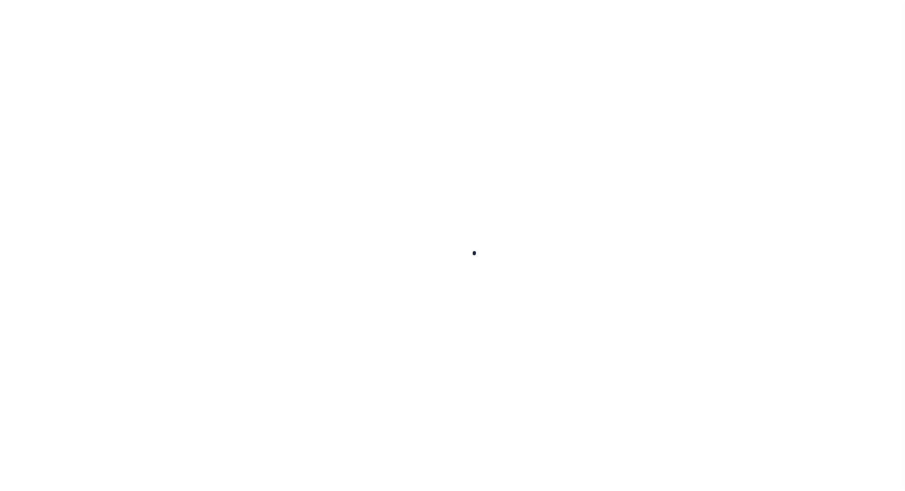
select select
checkbox input "false"
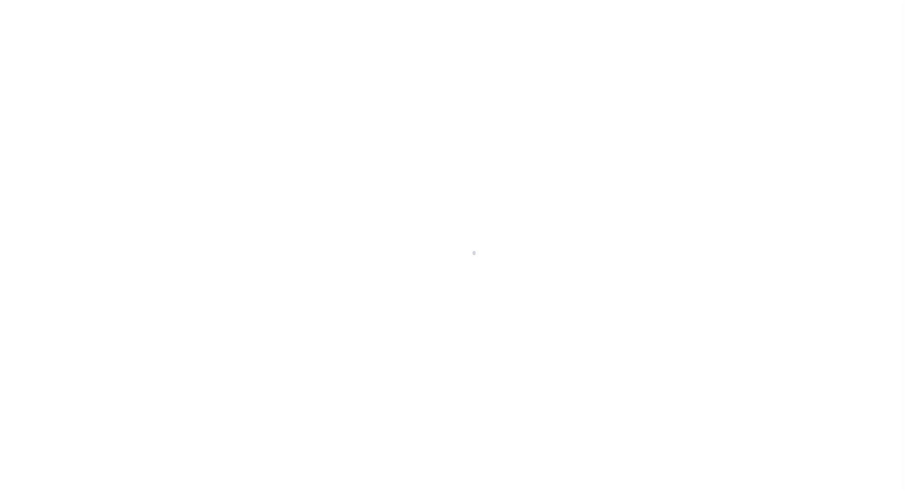
checkbox input "false"
type input "1303500000"
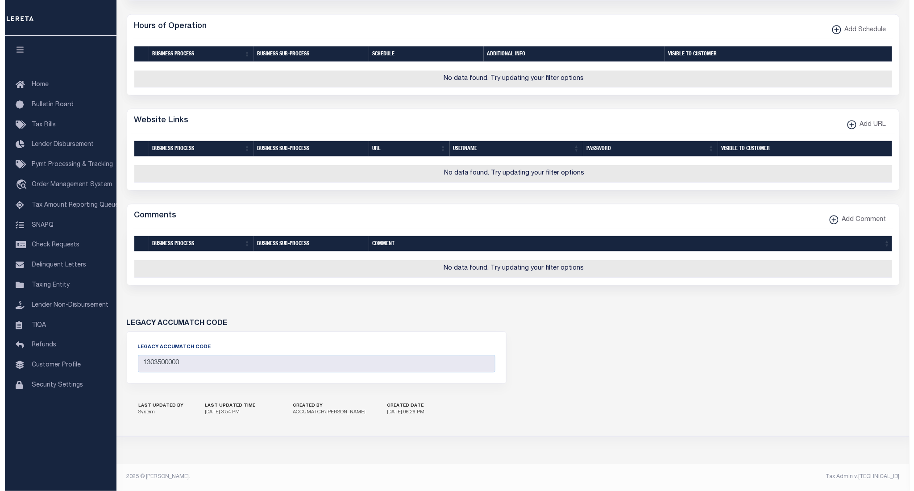
scroll to position [0, 37]
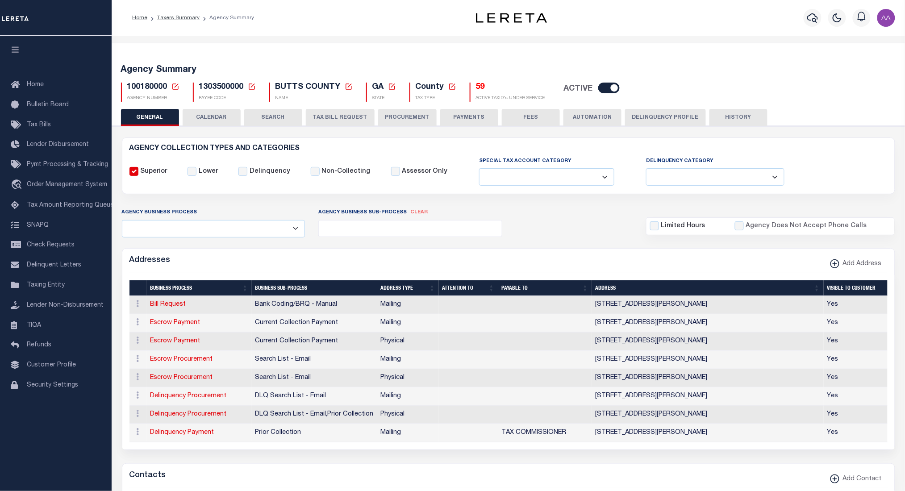
click at [217, 118] on button "CALENDAR" at bounding box center [212, 117] width 58 height 17
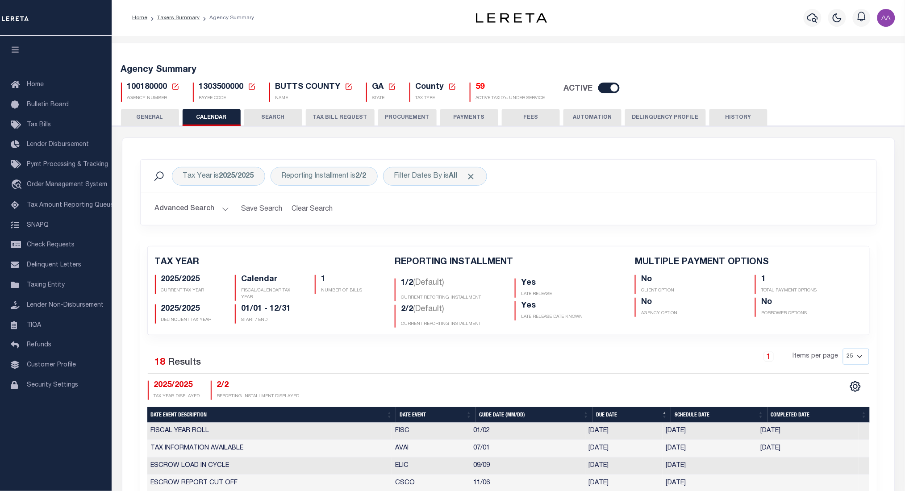
checkbox input "false"
type input "1"
click at [282, 120] on button "SEARCH" at bounding box center [273, 117] width 58 height 17
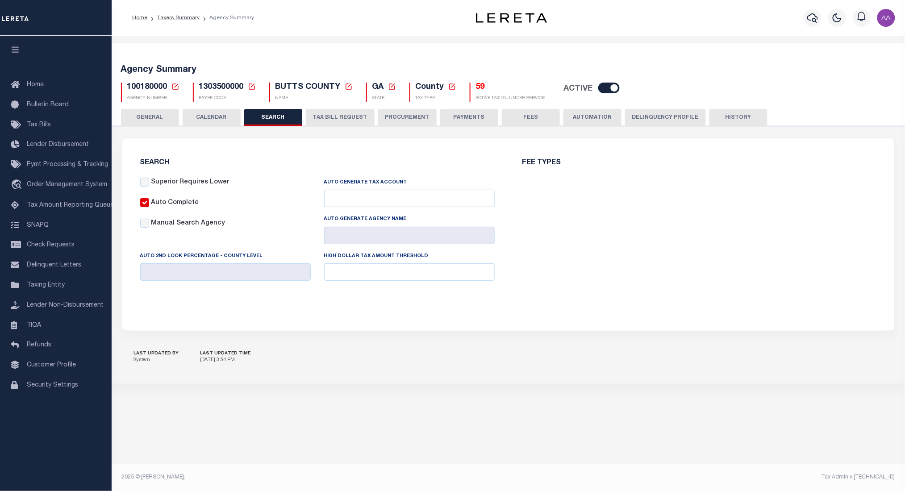
checkbox input "false"
type input "8000"
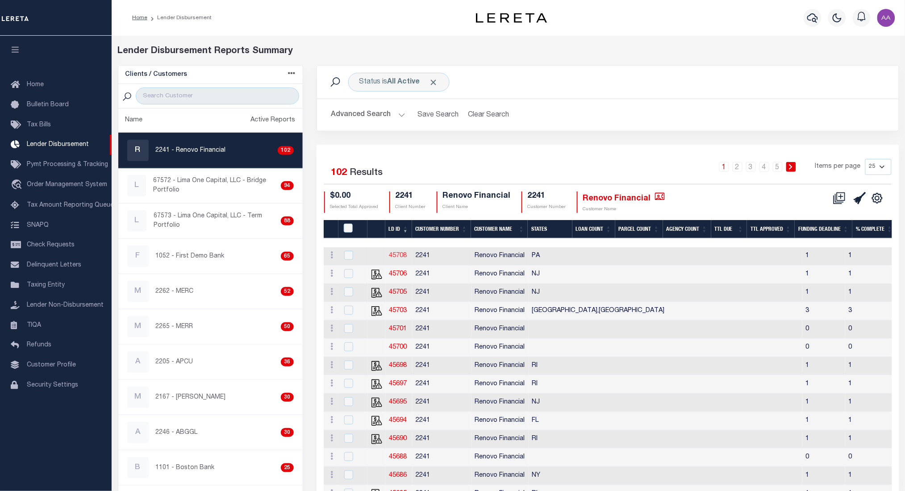
click at [404, 254] on link "45708" at bounding box center [398, 256] width 18 height 6
checkbox input "true"
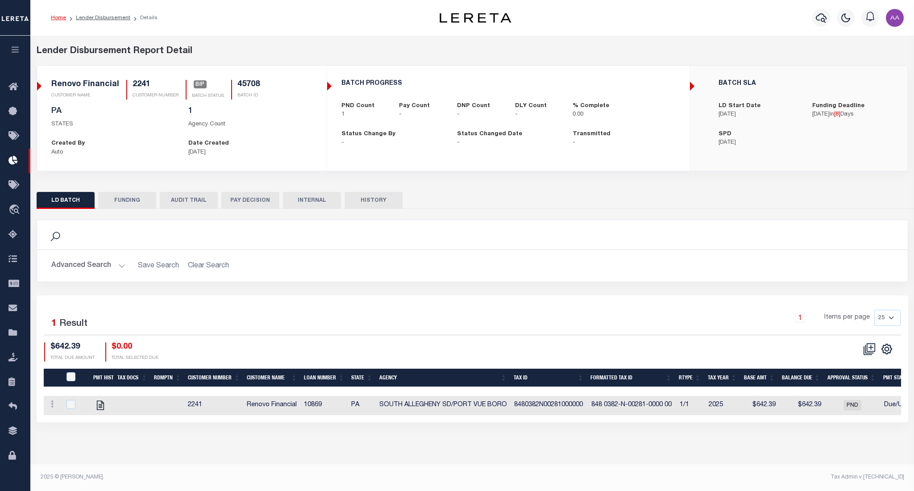
click at [373, 202] on button "HISTORY" at bounding box center [373, 200] width 58 height 17
select select "100"
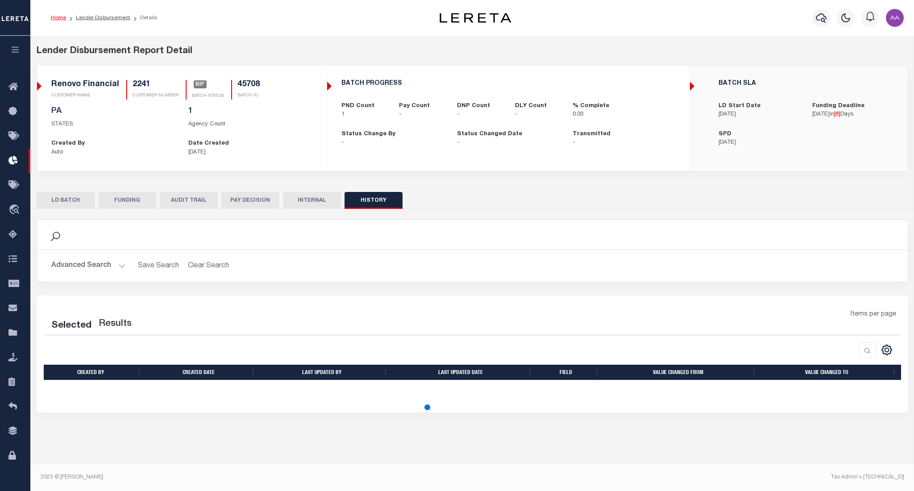
select select "100"
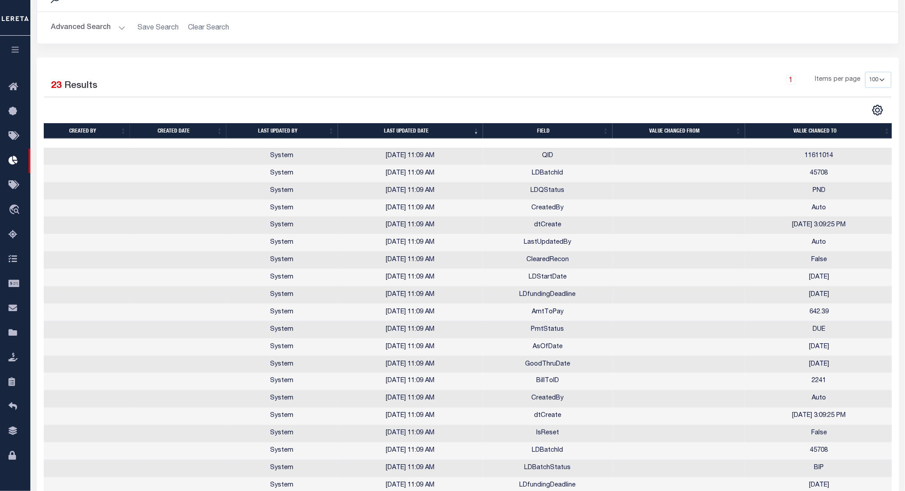
scroll to position [336, 0]
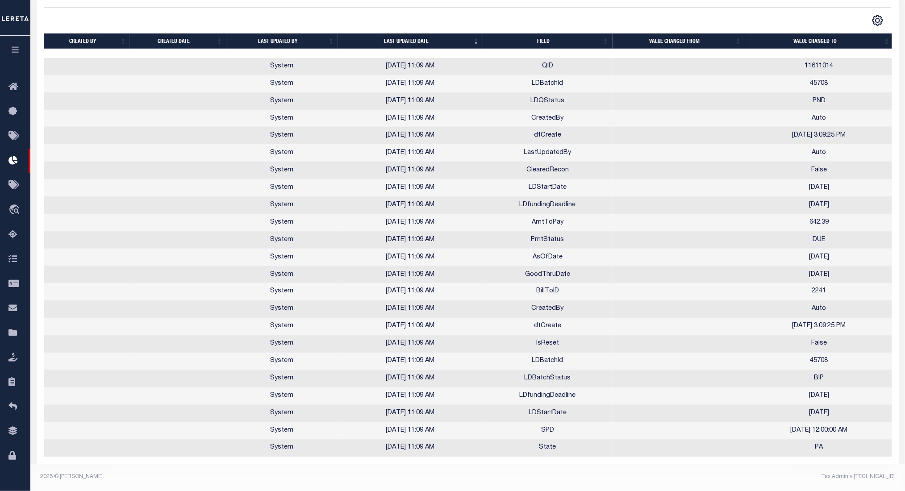
click at [546, 354] on td "LDBatchId" at bounding box center [547, 361] width 129 height 17
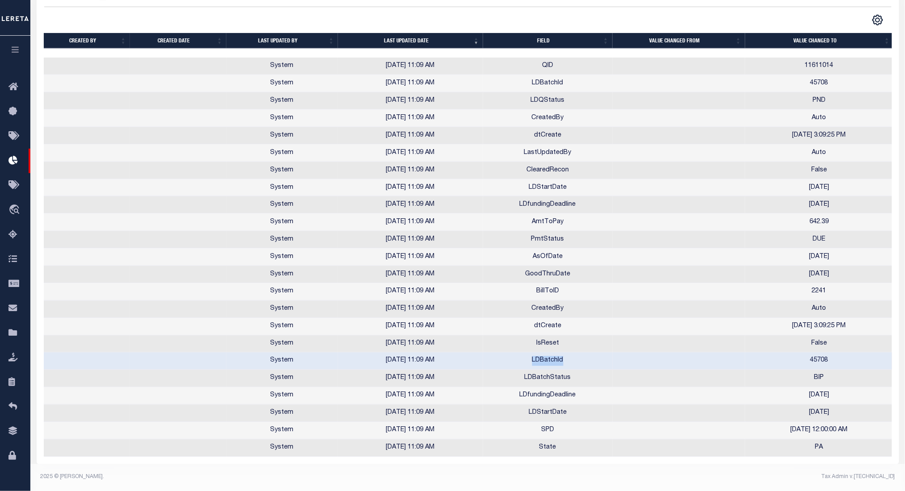
click at [546, 354] on td "LDBatchId" at bounding box center [547, 361] width 129 height 17
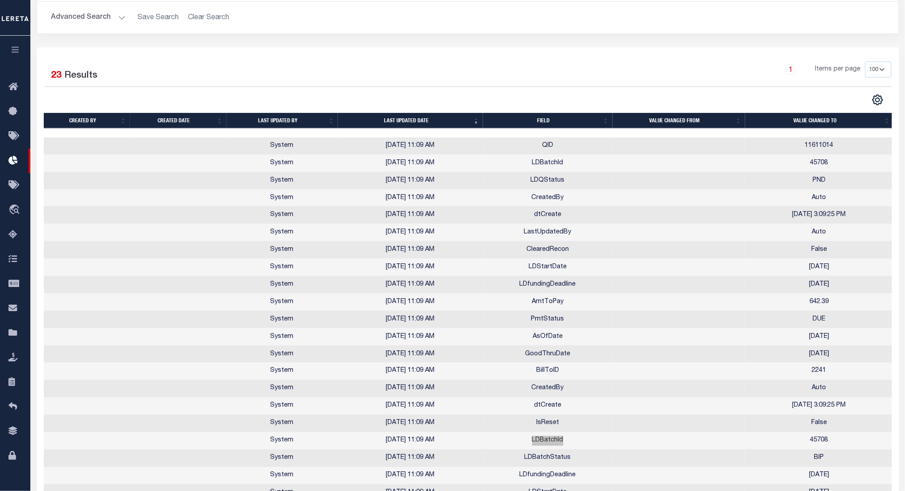
scroll to position [0, 0]
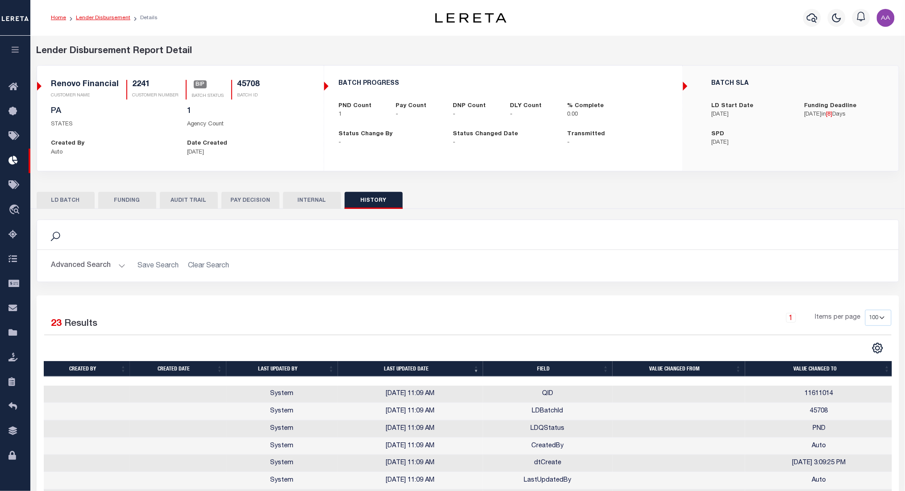
click at [106, 15] on link "Lender Disbursement" at bounding box center [103, 17] width 54 height 5
checkbox input "true"
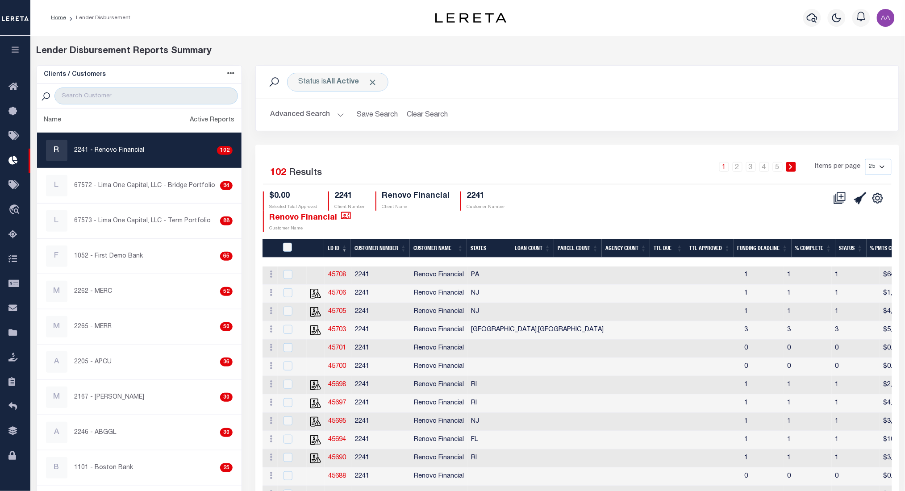
click at [795, 169] on link at bounding box center [791, 167] width 10 height 10
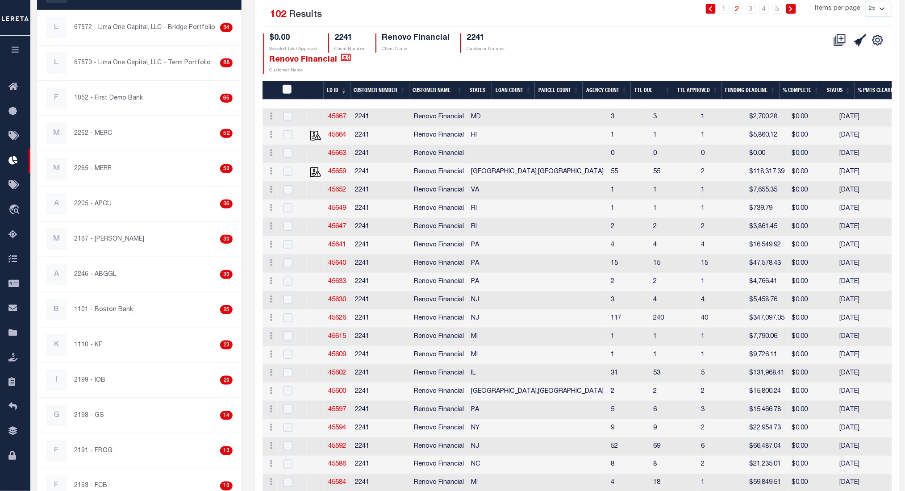
scroll to position [159, 0]
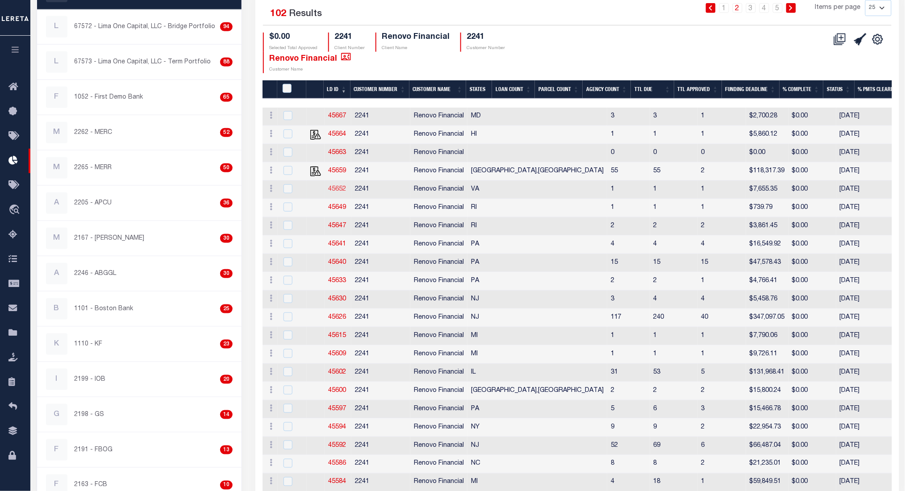
click at [344, 189] on link "45652" at bounding box center [337, 189] width 18 height 6
checkbox input "true"
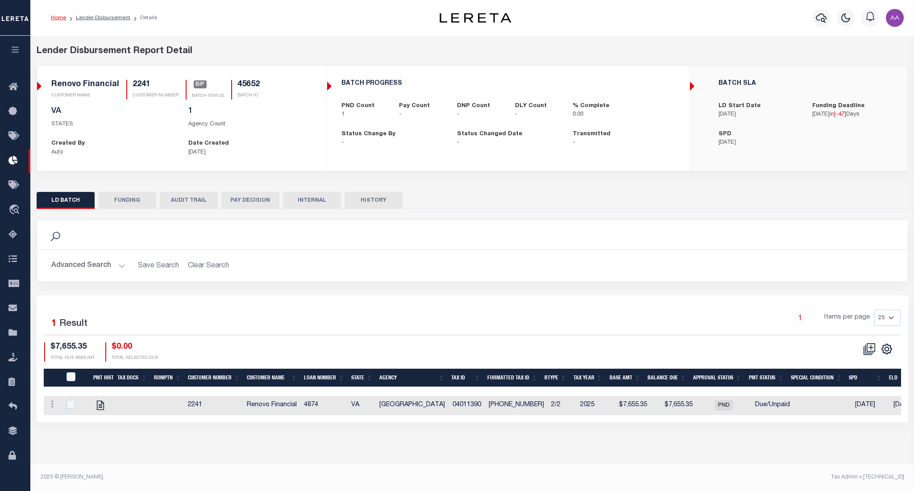
click at [380, 202] on button "HISTORY" at bounding box center [373, 200] width 58 height 17
select select "100"
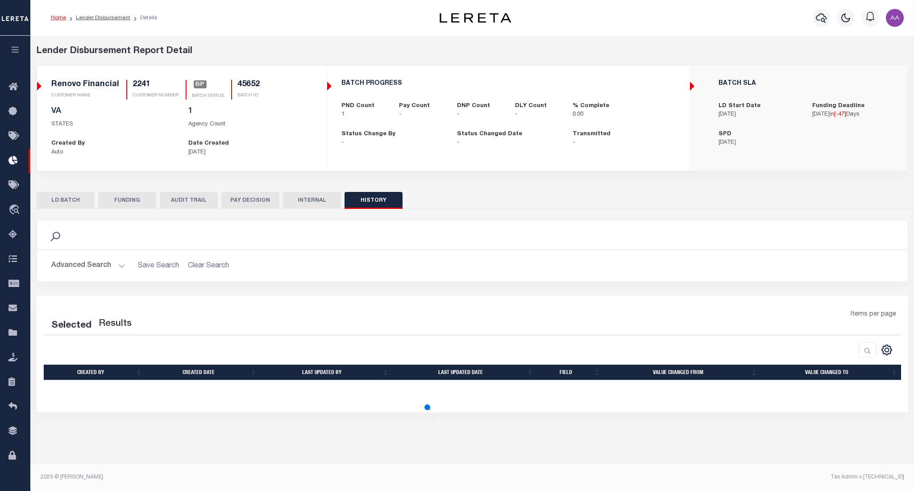
select select "100"
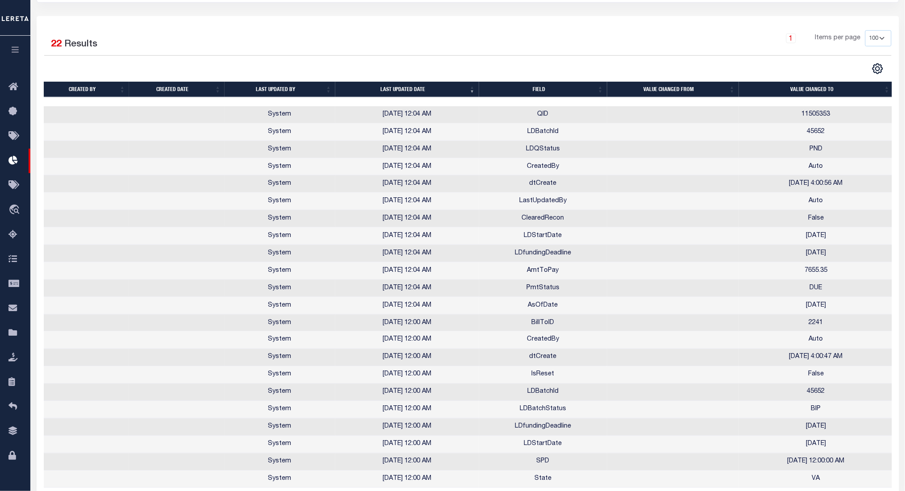
scroll to position [318, 0]
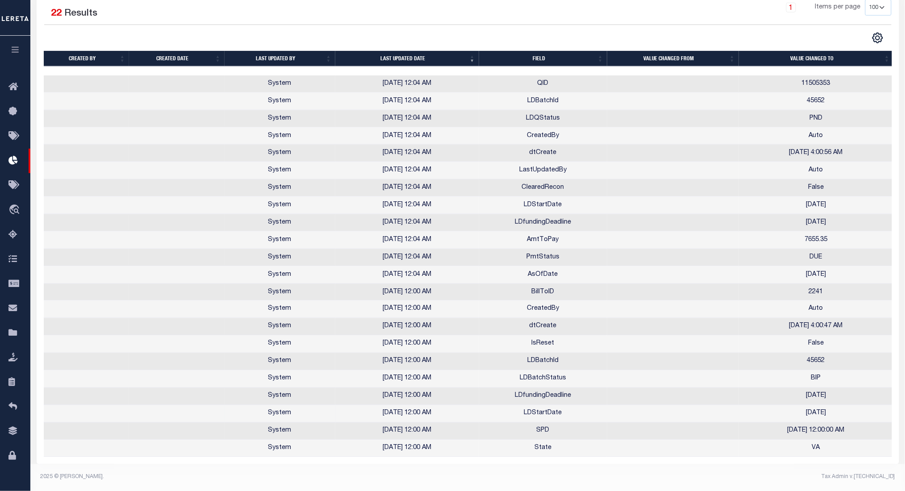
click at [548, 409] on td "LDStartDate" at bounding box center [543, 413] width 128 height 17
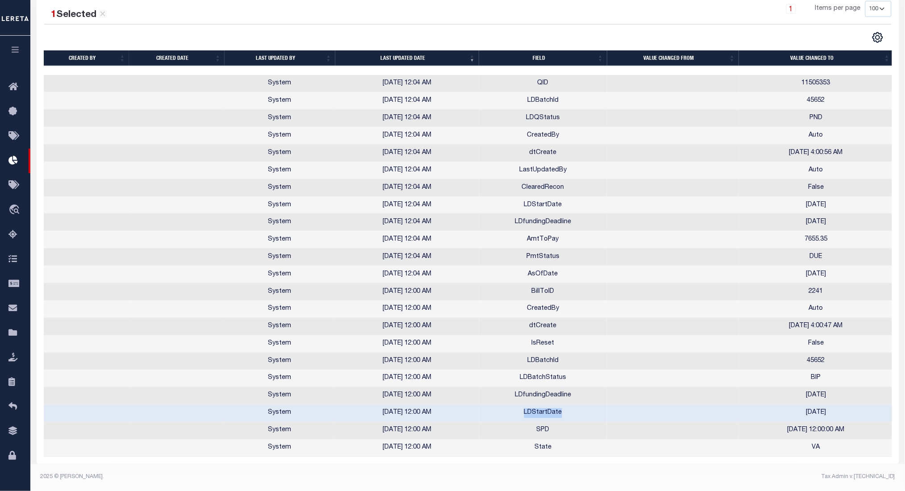
click at [548, 409] on td "LDStartDate" at bounding box center [543, 413] width 128 height 17
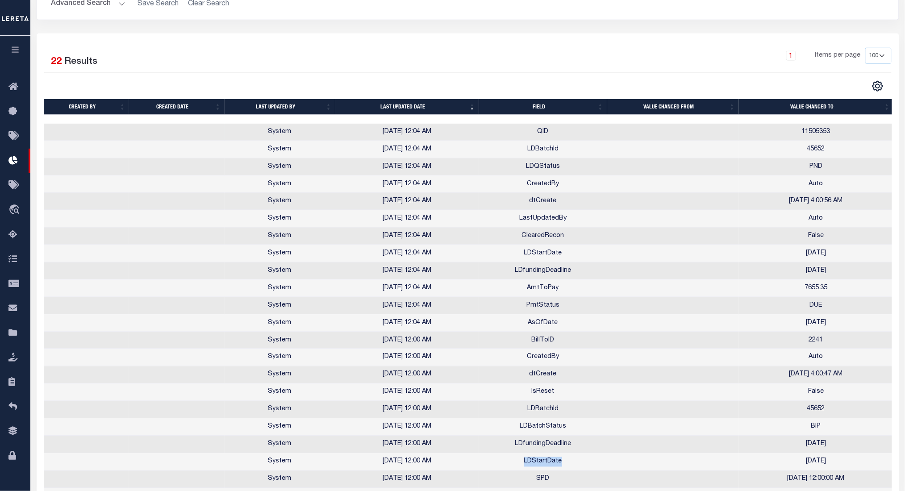
scroll to position [264, 0]
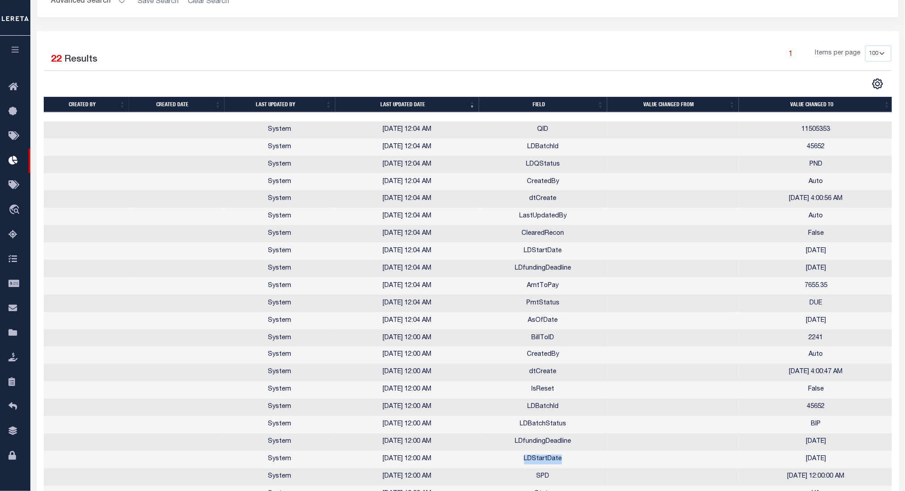
drag, startPoint x: 363, startPoint y: 235, endPoint x: 451, endPoint y: 237, distance: 87.5
click at [451, 237] on td "08/18/2025 12:04 AM" at bounding box center [407, 233] width 144 height 17
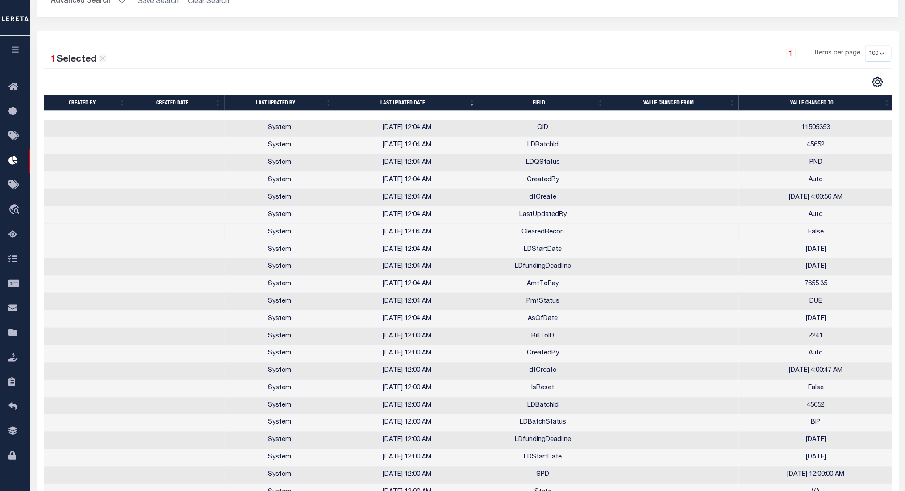
click at [451, 285] on td "08/18/2025 12:04 AM" at bounding box center [407, 284] width 144 height 17
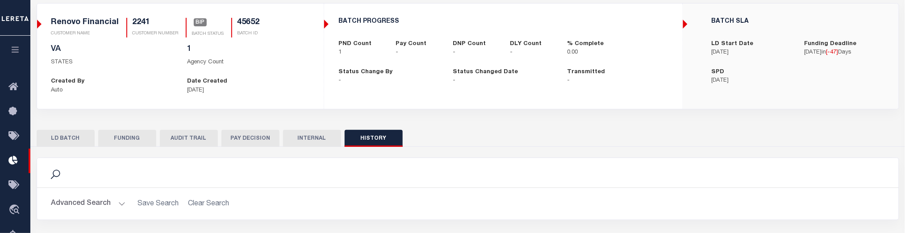
scroll to position [63, 0]
click at [316, 138] on button "INTERNAL" at bounding box center [312, 137] width 58 height 17
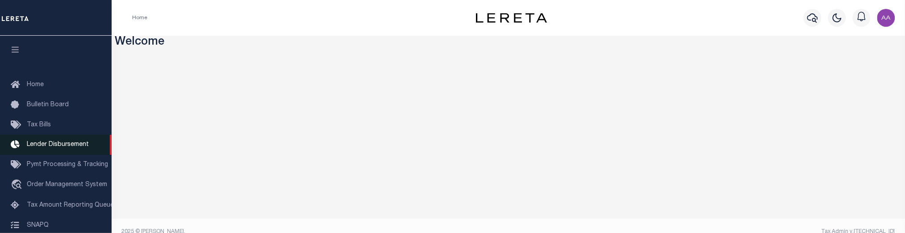
click at [65, 144] on span "Lender Disbursement" at bounding box center [58, 144] width 62 height 6
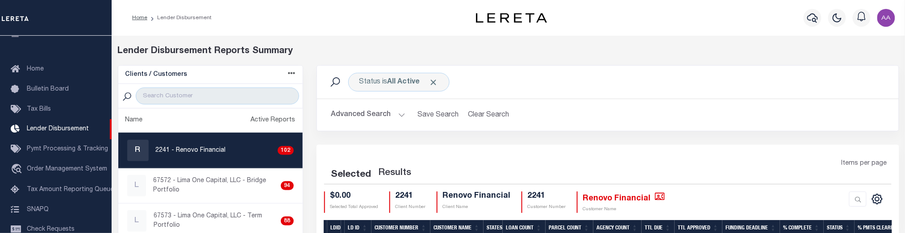
scroll to position [82, 0]
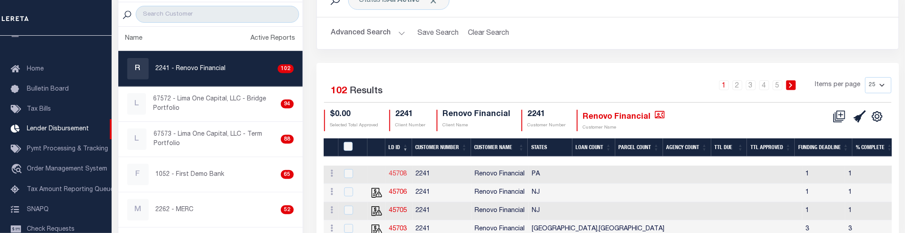
click at [398, 171] on link "45708" at bounding box center [398, 174] width 18 height 6
checkbox input "true"
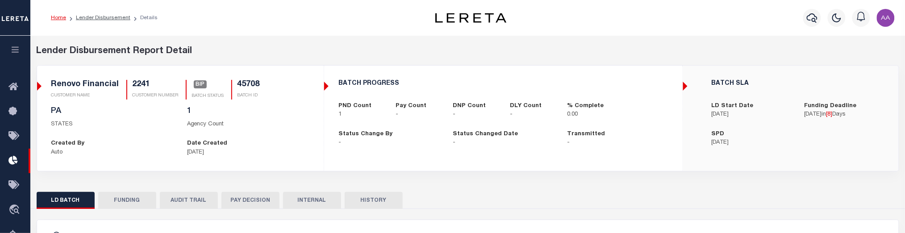
click at [387, 203] on button "HISTORY" at bounding box center [373, 200] width 58 height 17
select select "100"
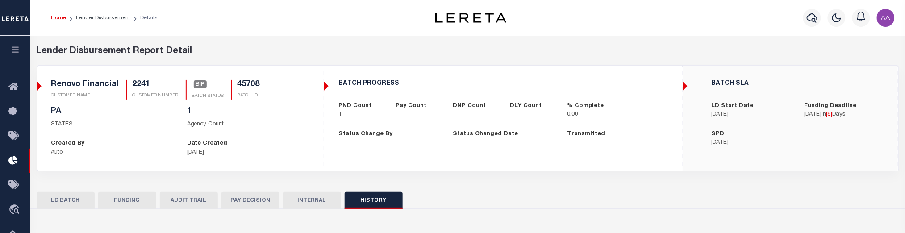
select select "100"
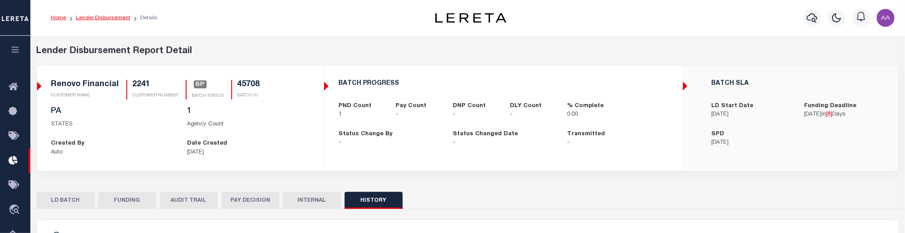
click at [92, 17] on link "Lender Disbursement" at bounding box center [103, 17] width 54 height 5
checkbox input "true"
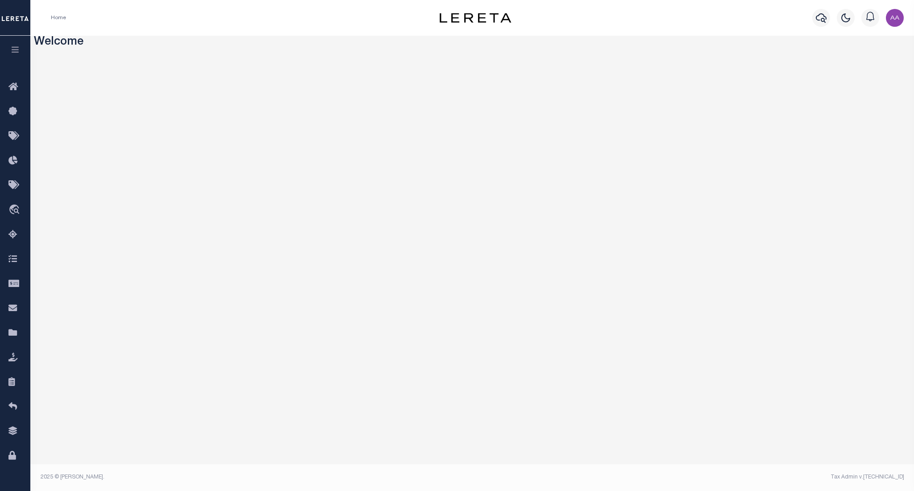
click at [16, 59] on button "button" at bounding box center [15, 51] width 30 height 30
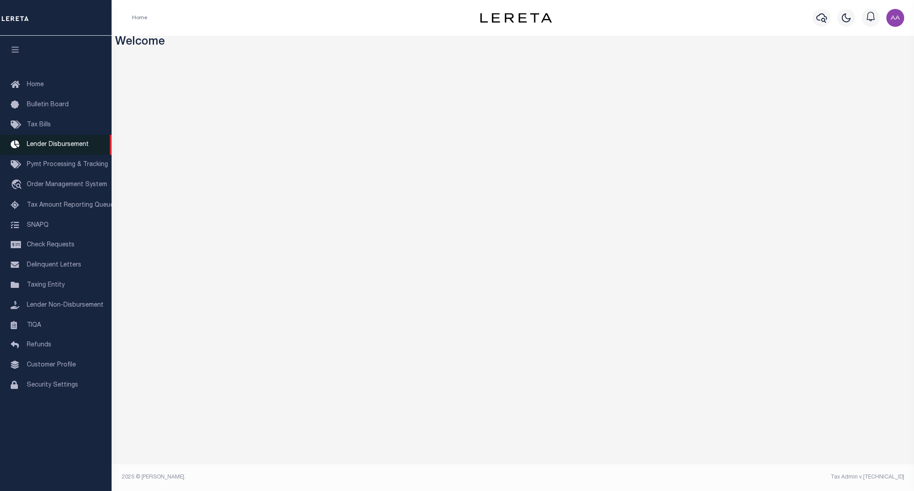
click at [57, 145] on span "Lender Disbursement" at bounding box center [58, 144] width 62 height 6
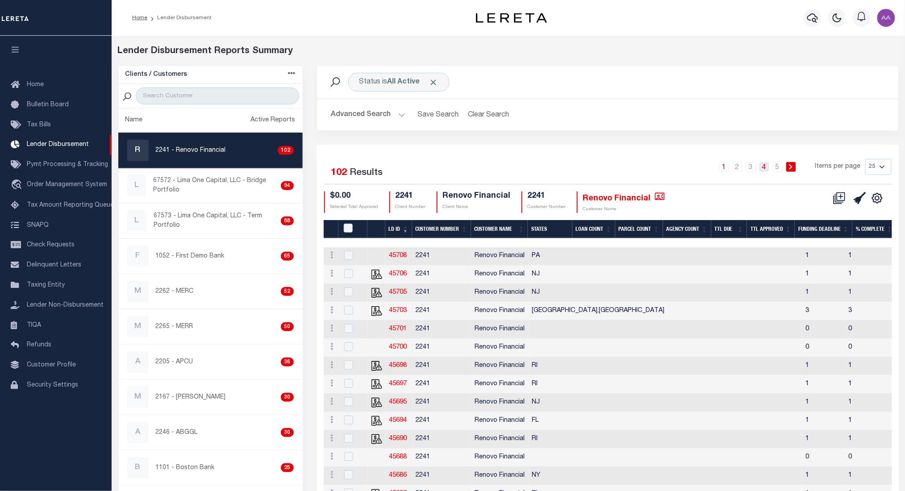
click at [765, 167] on link "4" at bounding box center [764, 167] width 10 height 10
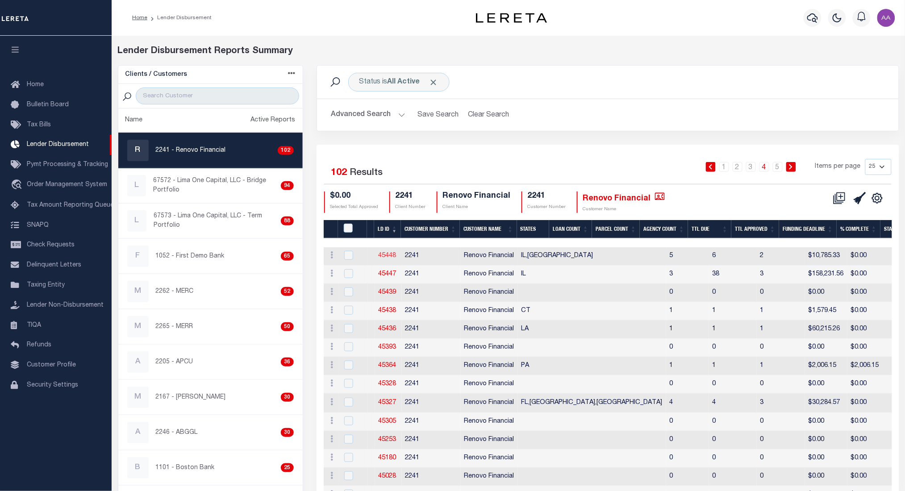
click at [386, 257] on link "45448" at bounding box center [387, 256] width 18 height 6
checkbox input "true"
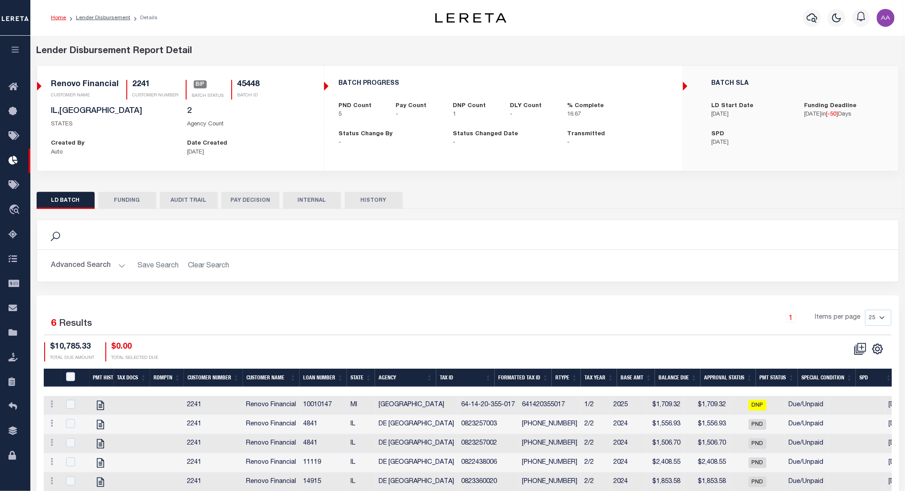
click at [378, 203] on button "HISTORY" at bounding box center [373, 200] width 58 height 17
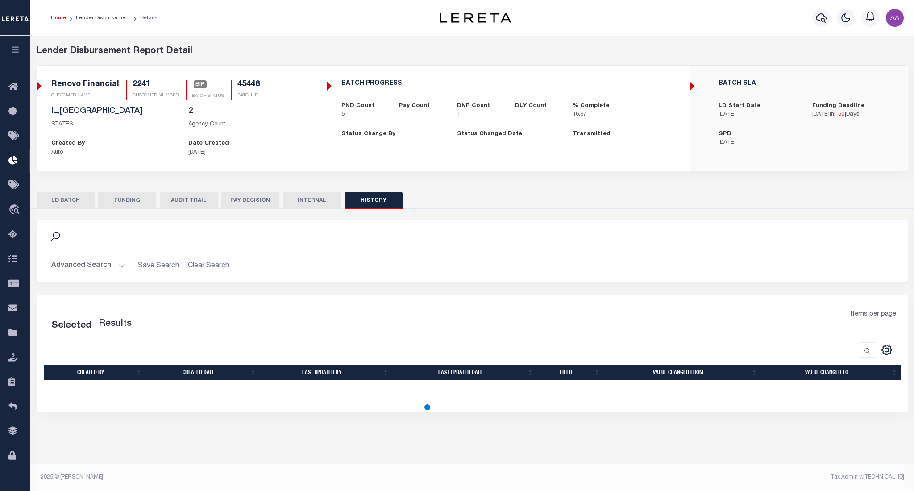
select select "100"
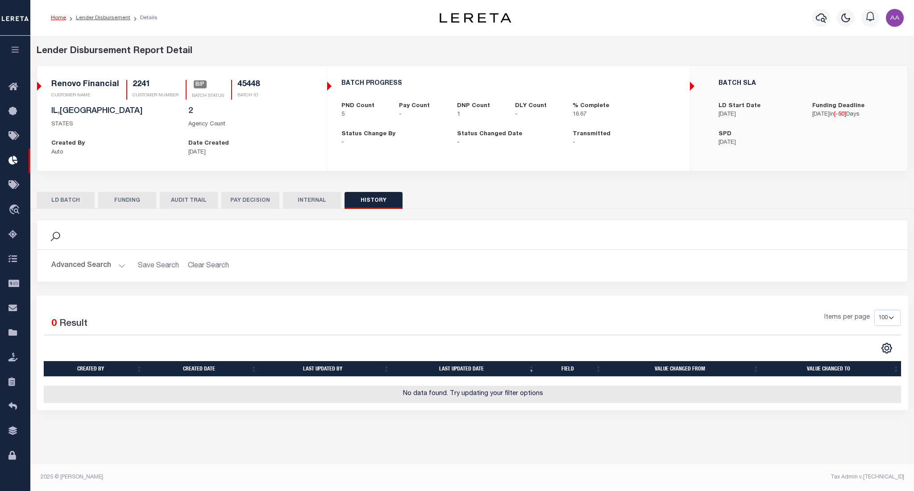
click at [197, 202] on button "AUDIT TRAIL" at bounding box center [189, 200] width 58 height 17
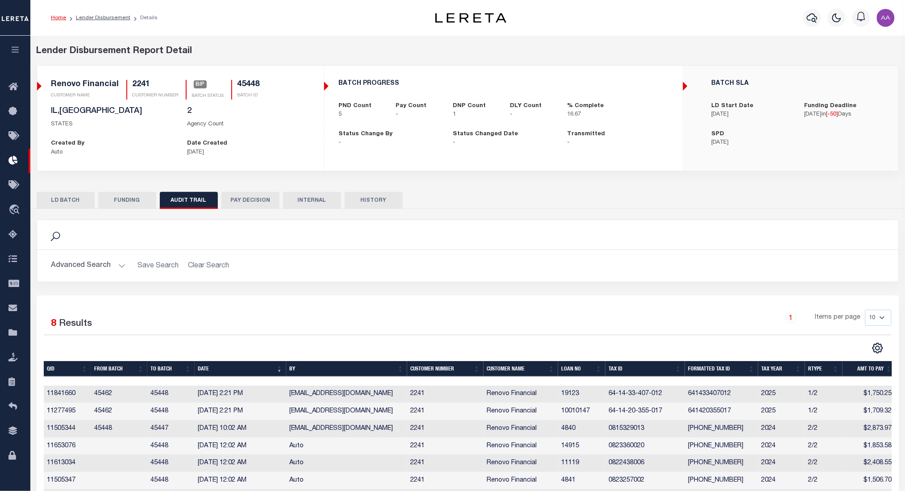
drag, startPoint x: 173, startPoint y: 158, endPoint x: 244, endPoint y: 160, distance: 71.0
click at [244, 160] on div "2241 CLIENT NUMBER Renovo Financial CLIENT NAME 2241 CUSTOMER NUMBER Renovo Fin…" at bounding box center [180, 118] width 286 height 91
click at [100, 22] on ol "Home Lender Disbursement Details" at bounding box center [104, 17] width 121 height 19
click at [89, 16] on link "Lender Disbursement" at bounding box center [103, 17] width 54 height 5
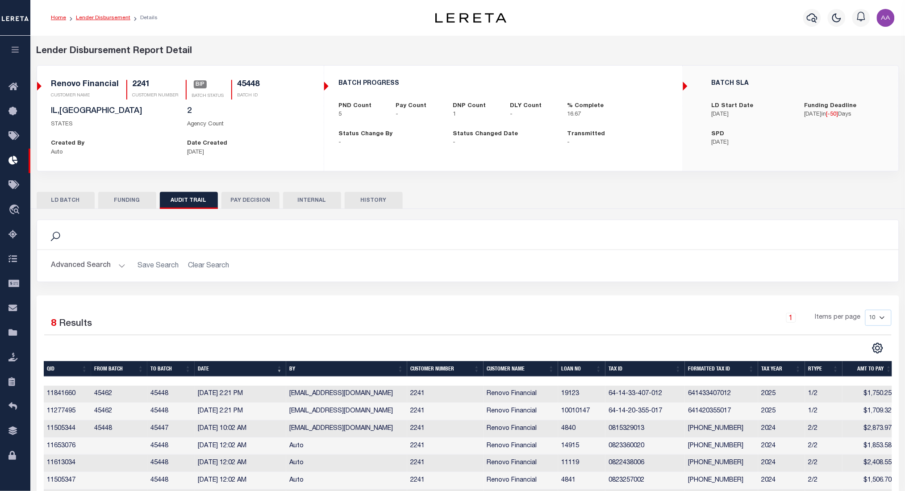
checkbox input "true"
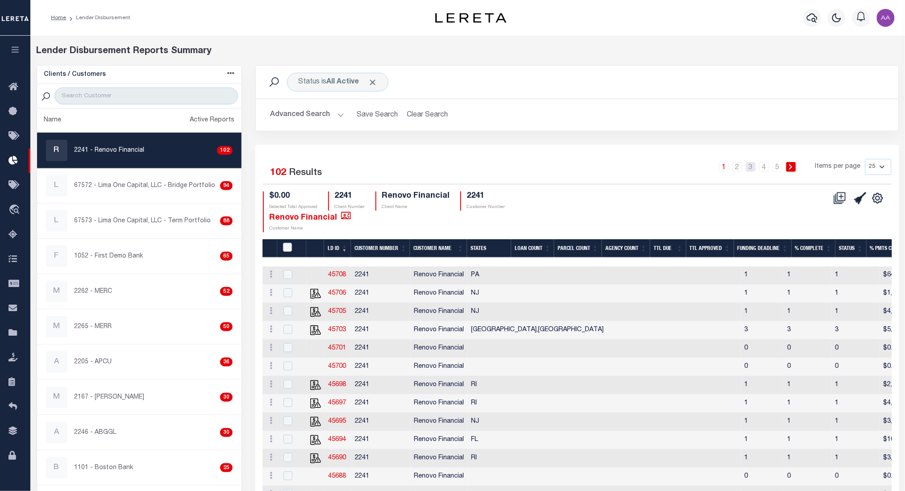
click at [751, 166] on link "3" at bounding box center [751, 167] width 10 height 10
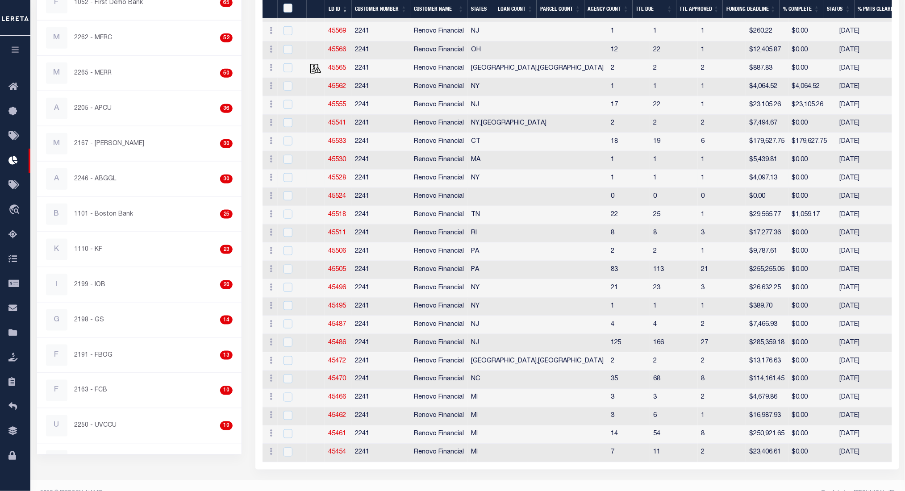
scroll to position [276, 0]
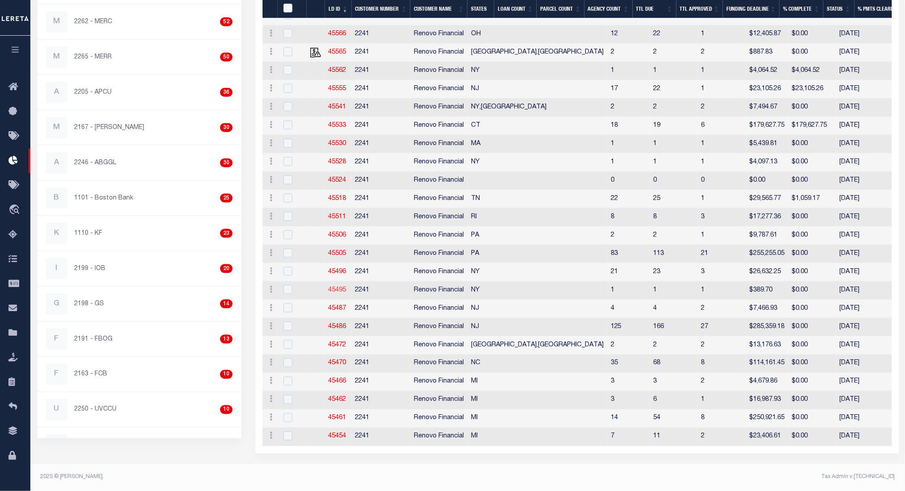
click at [336, 287] on link "45495" at bounding box center [337, 290] width 18 height 6
checkbox input "true"
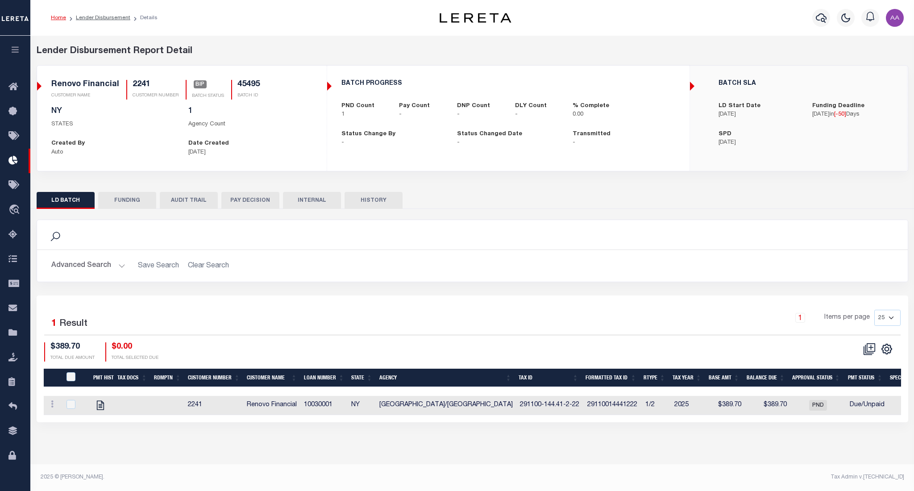
click at [378, 201] on button "HISTORY" at bounding box center [373, 200] width 58 height 17
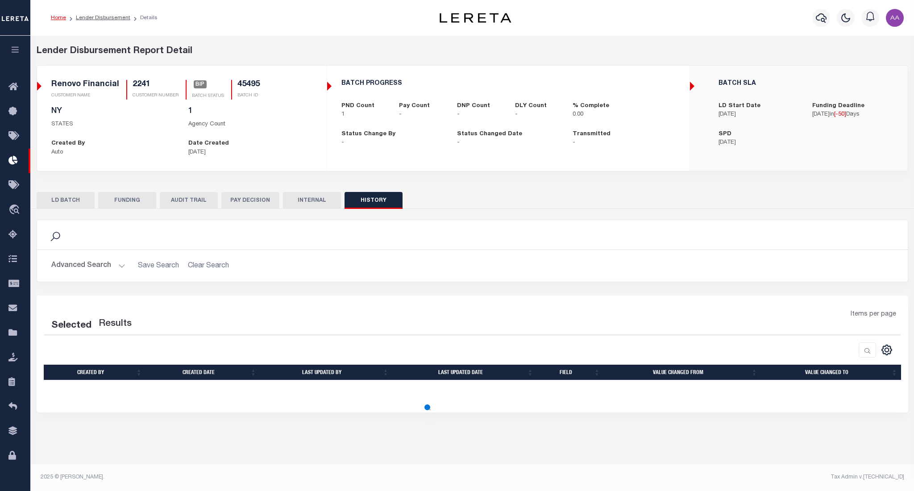
select select "100"
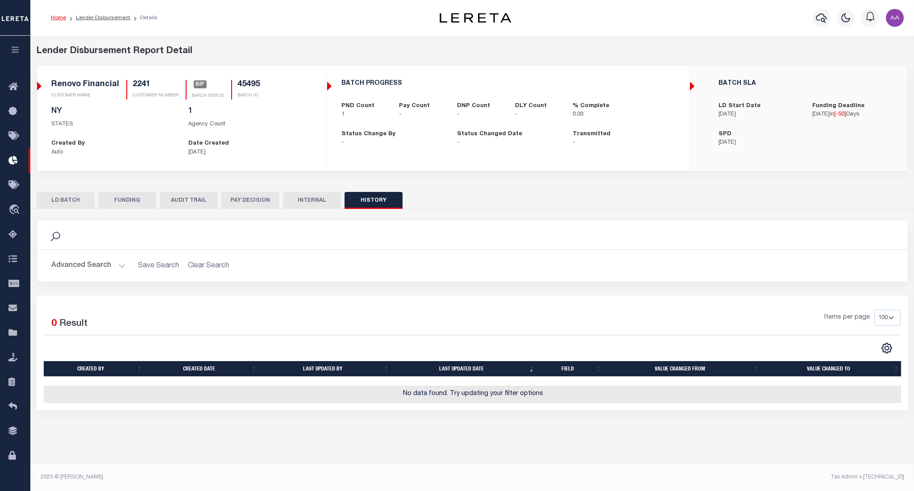
click at [180, 209] on button "AUDIT TRAIL" at bounding box center [189, 200] width 58 height 17
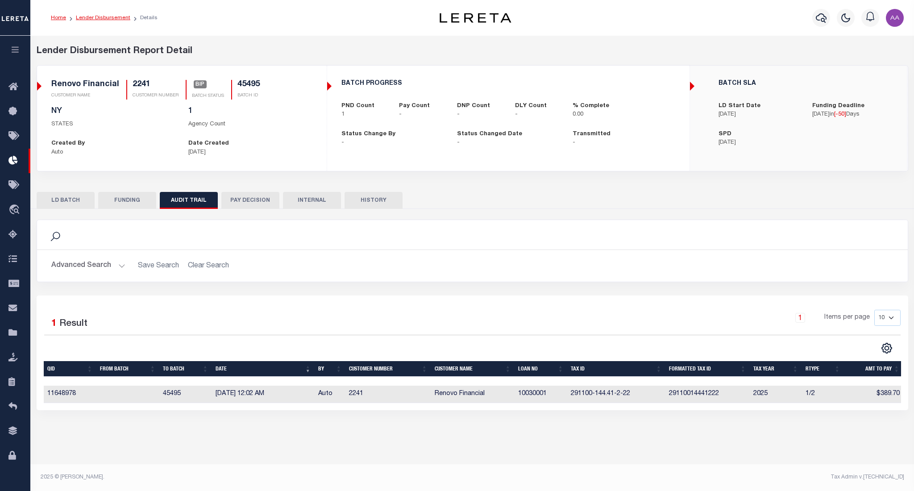
click at [94, 17] on link "Lender Disbursement" at bounding box center [103, 17] width 54 height 5
checkbox input "true"
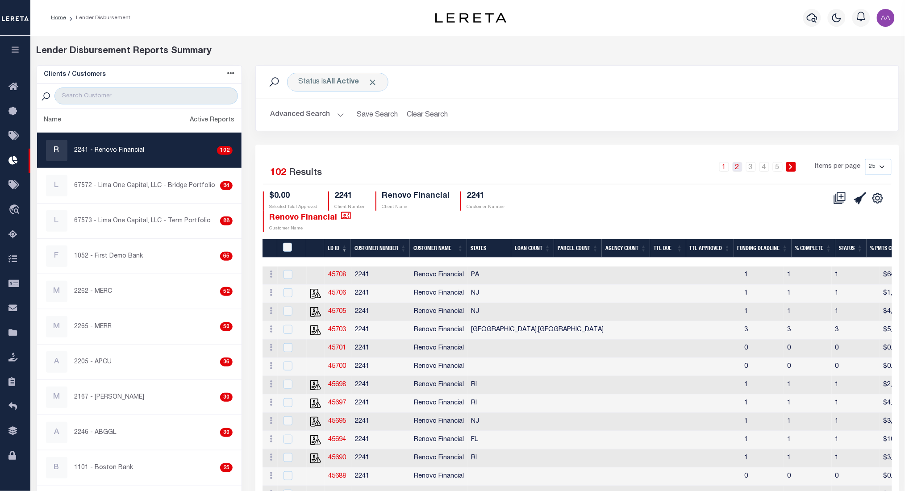
click at [735, 171] on link "2" at bounding box center [737, 167] width 10 height 10
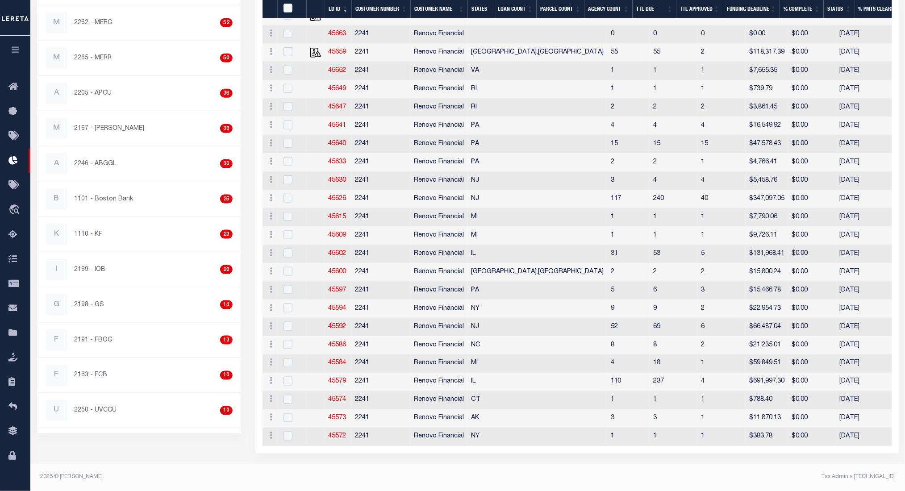
scroll to position [276, 0]
click at [339, 397] on link "45574" at bounding box center [337, 400] width 18 height 6
checkbox input "true"
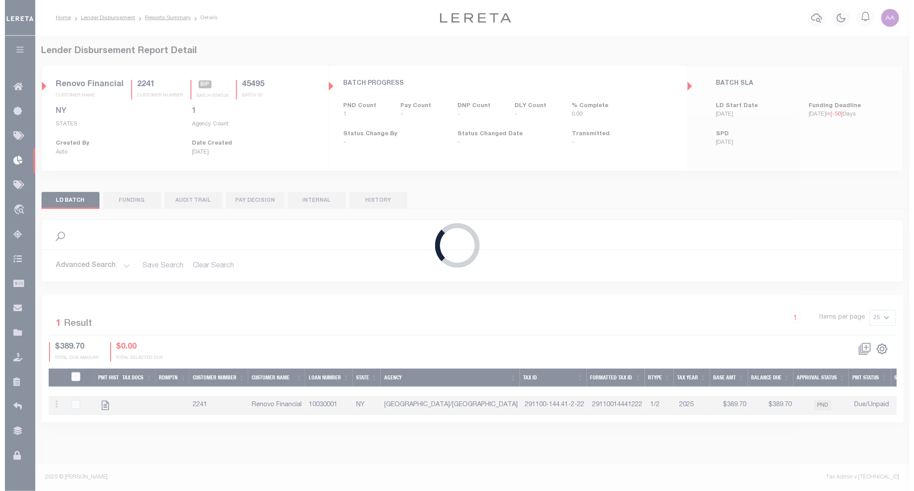
scroll to position [0, 0]
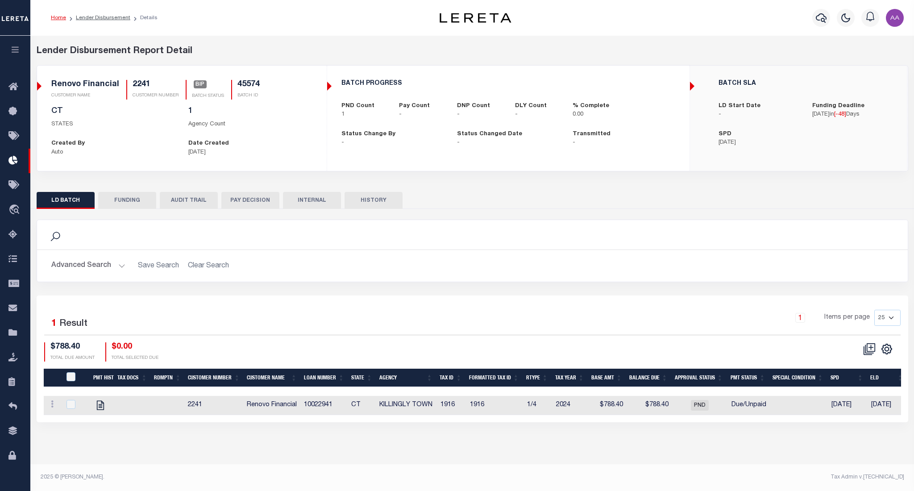
click at [380, 207] on button "HISTORY" at bounding box center [373, 200] width 58 height 17
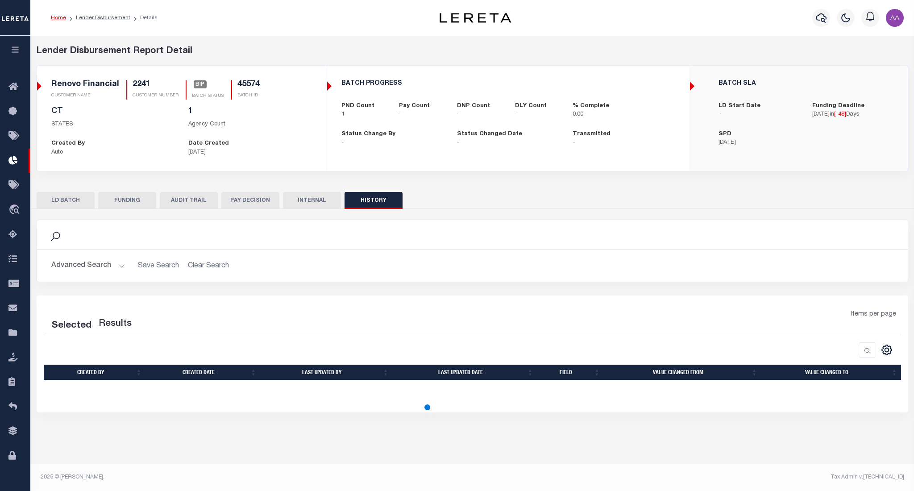
select select "100"
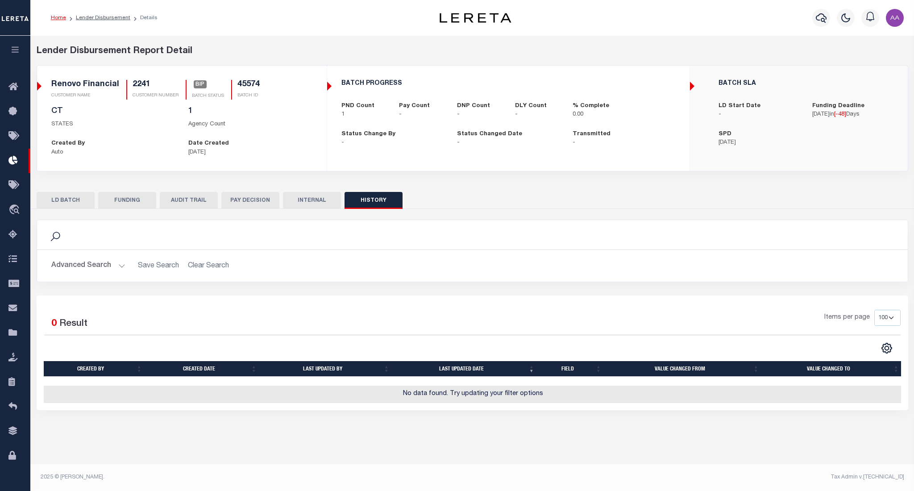
click at [191, 201] on button "AUDIT TRAIL" at bounding box center [189, 200] width 58 height 17
